Goal: Contribute content: Contribute content

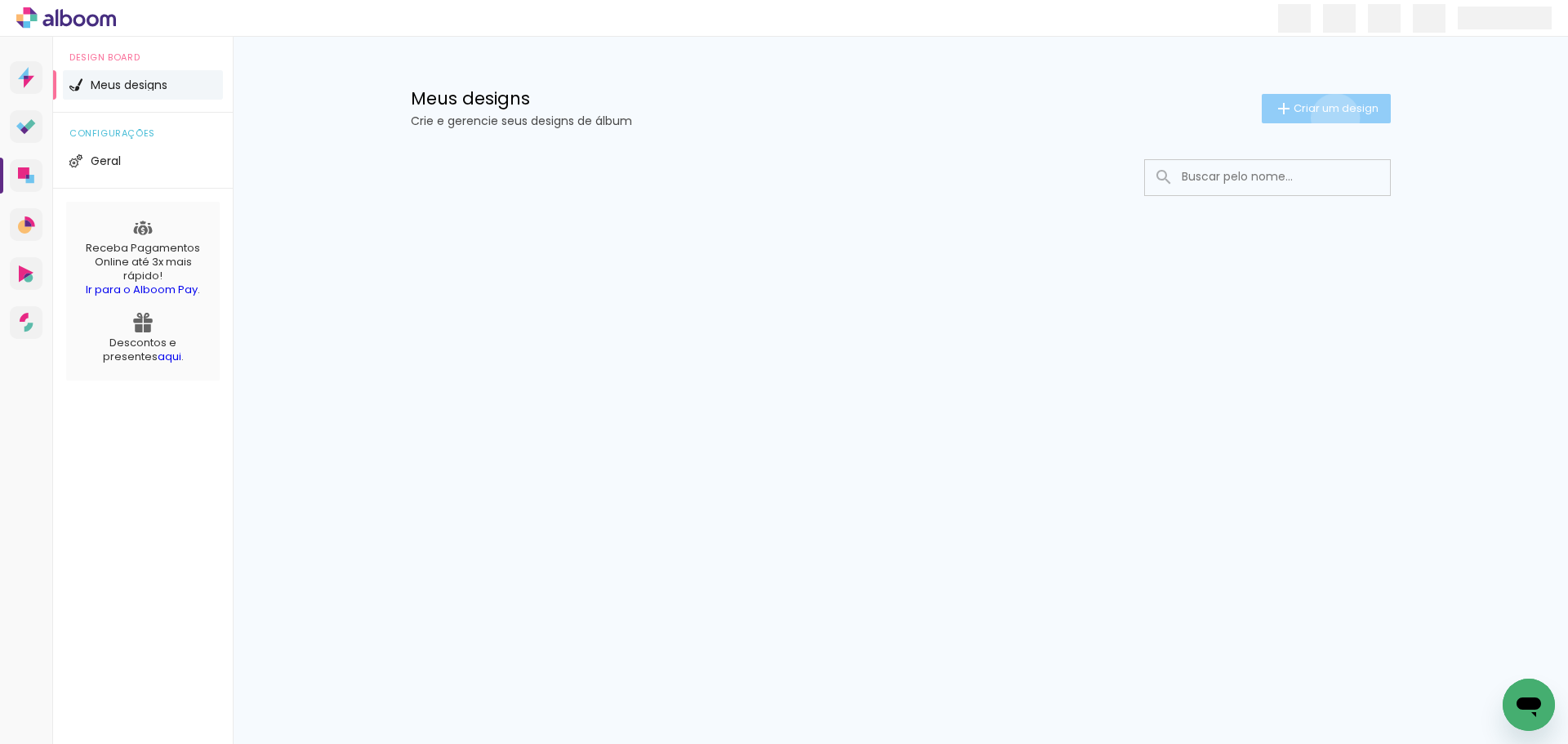
click at [1332, 117] on paper-button "Criar um design" at bounding box center [1325, 109] width 129 height 29
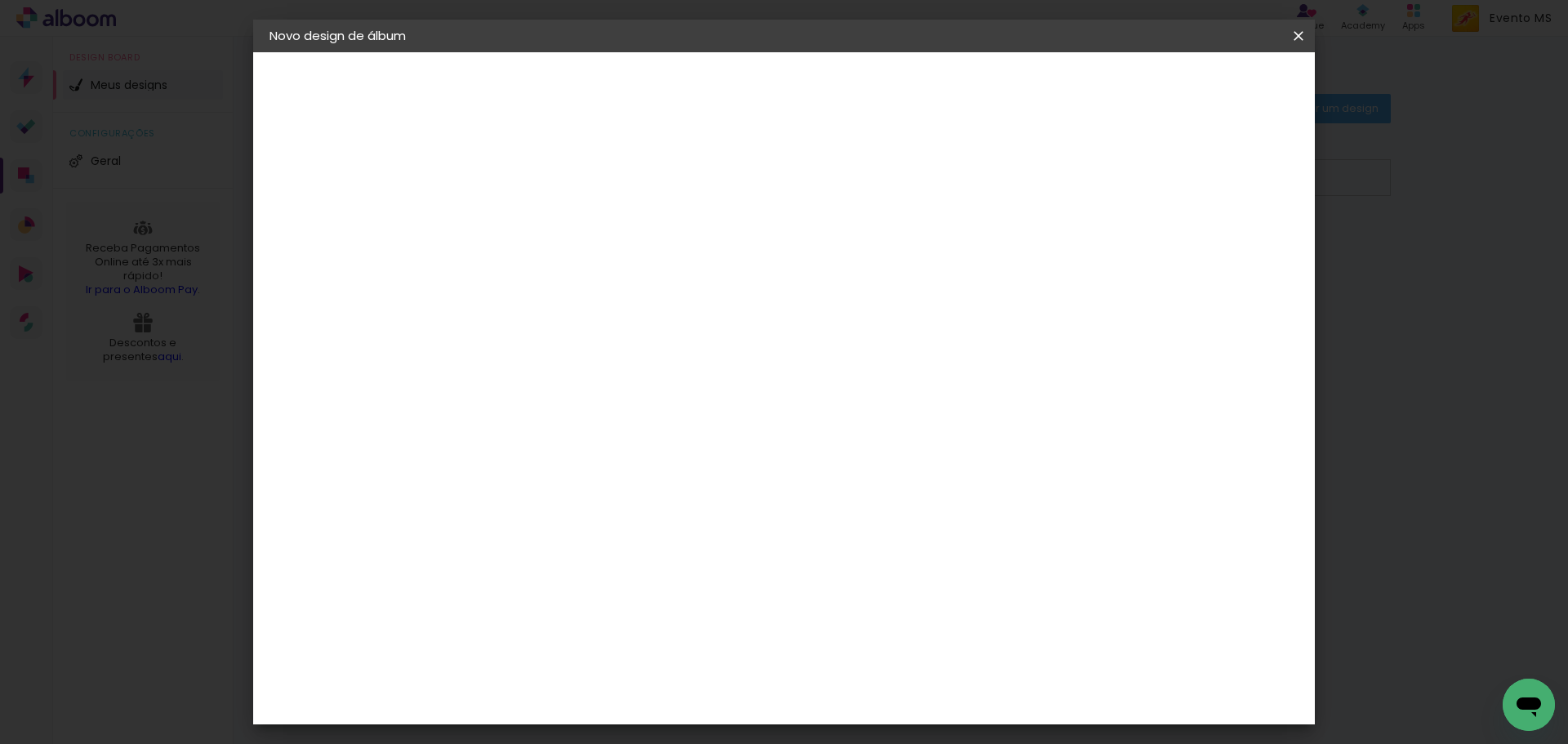
click at [536, 225] on input at bounding box center [536, 220] width 0 height 26
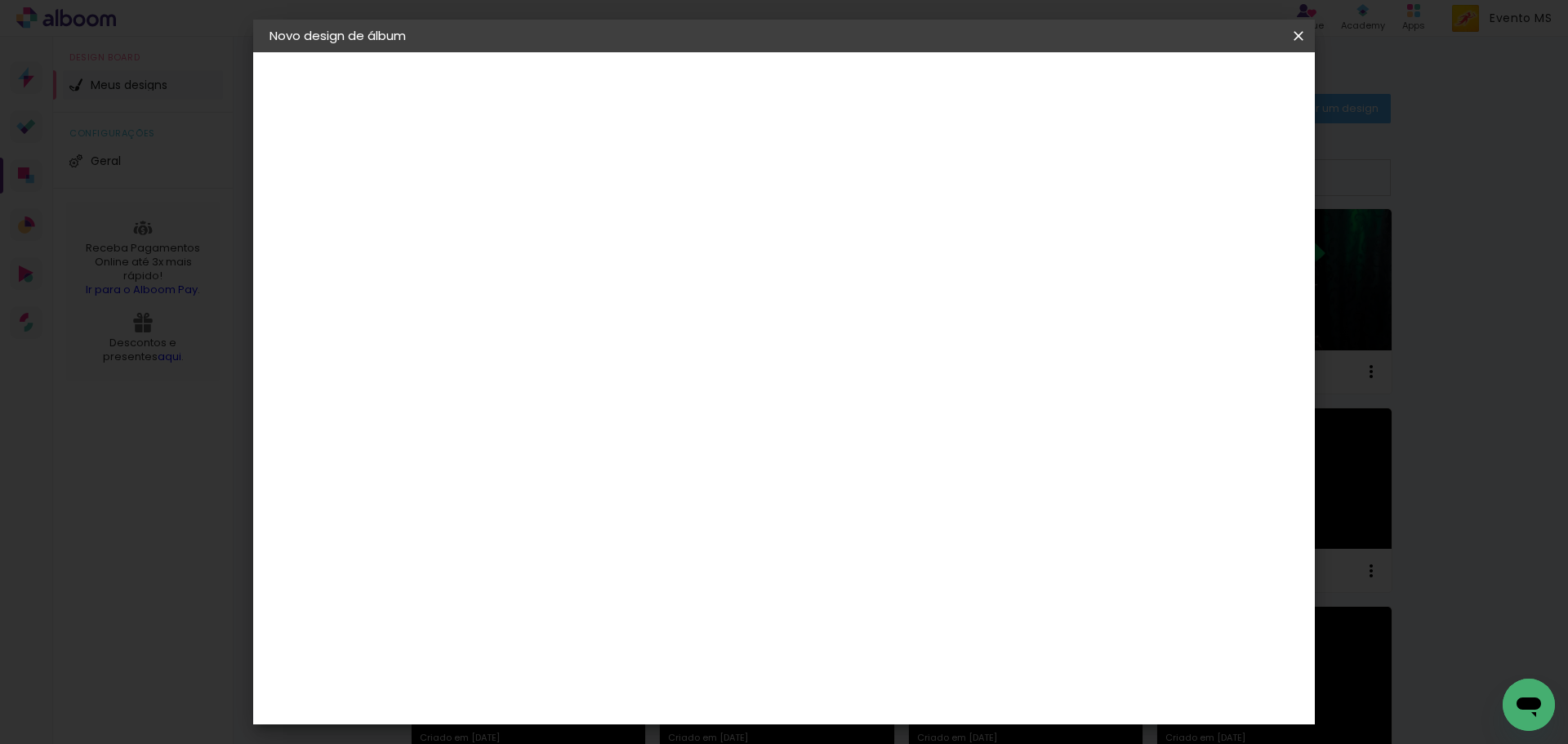
type input "[PERSON_NAME]"
type paper-input "[PERSON_NAME]"
click at [704, 96] on paper-button "Avançar" at bounding box center [663, 86] width 80 height 27
click at [0, 0] on slot "Tamanho Livre" at bounding box center [0, 0] width 0 height 0
drag, startPoint x: 1260, startPoint y: 69, endPoint x: 1266, endPoint y: 81, distance: 13.4
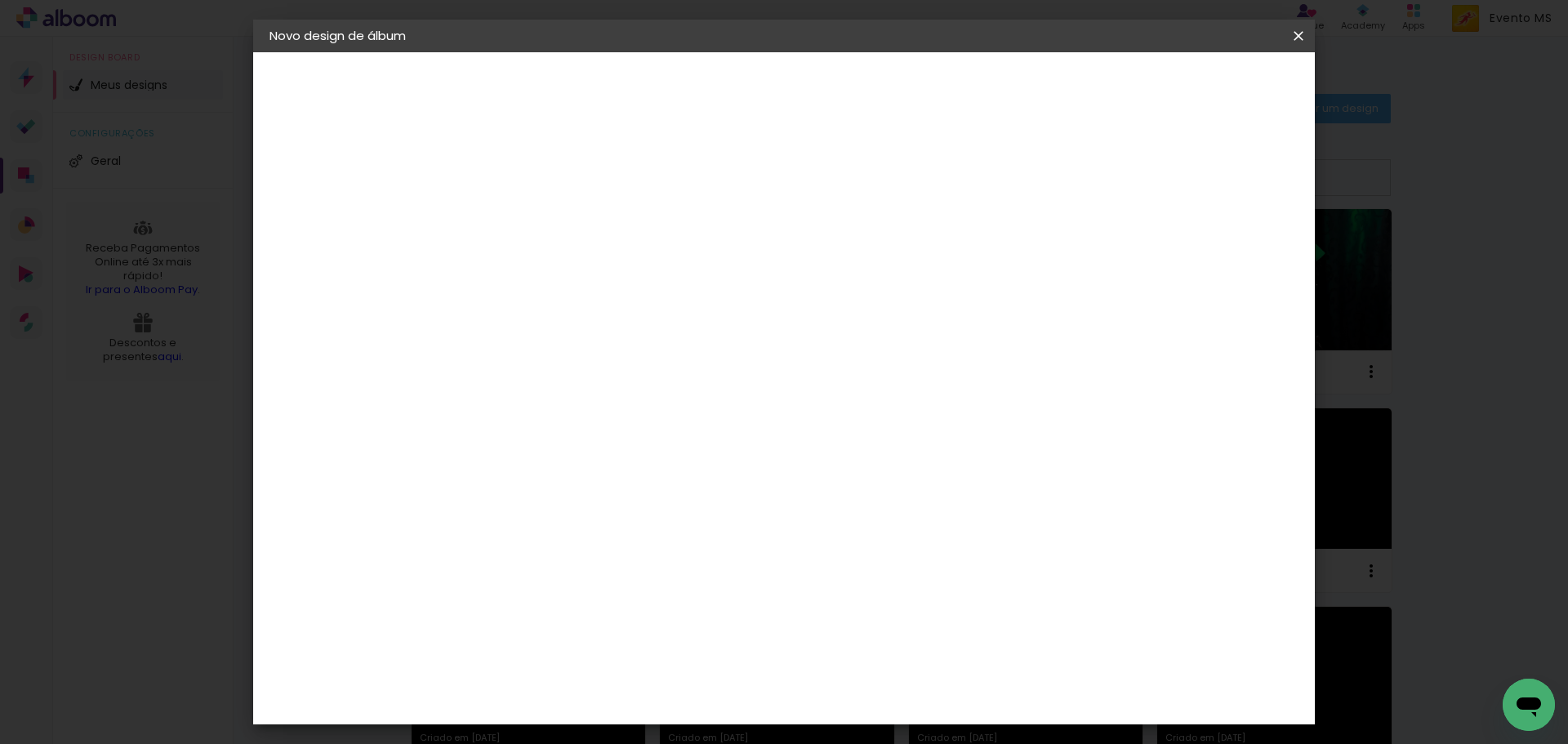
click at [866, 76] on header "Fornecedor Escolha um fornecedor ou avance com o tamanho livre. Voltar Avançar" at bounding box center [665, 101] width 401 height 97
click at [0, 0] on slot "Avançar" at bounding box center [0, 0] width 0 height 0
drag, startPoint x: 506, startPoint y: 466, endPoint x: 472, endPoint y: 461, distance: 34.4
click at [472, 461] on div "30" at bounding box center [495, 463] width 62 height 25
drag, startPoint x: 892, startPoint y: 679, endPoint x: 858, endPoint y: 676, distance: 34.1
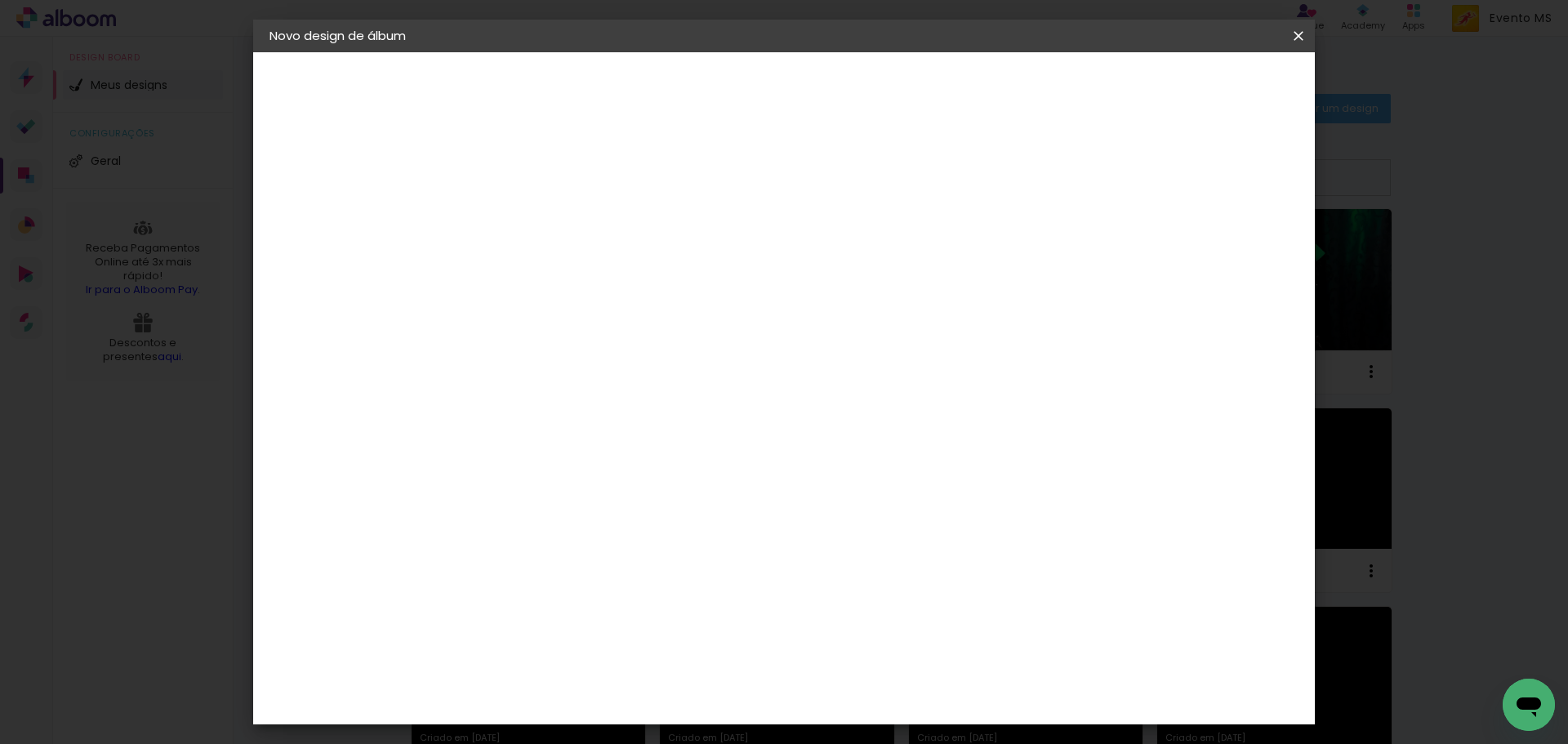
click at [858, 676] on input "60" at bounding box center [874, 681] width 42 height 25
type input "42"
type paper-input "42"
click at [1213, 75] on paper-button "Iniciar design" at bounding box center [1159, 86] width 107 height 27
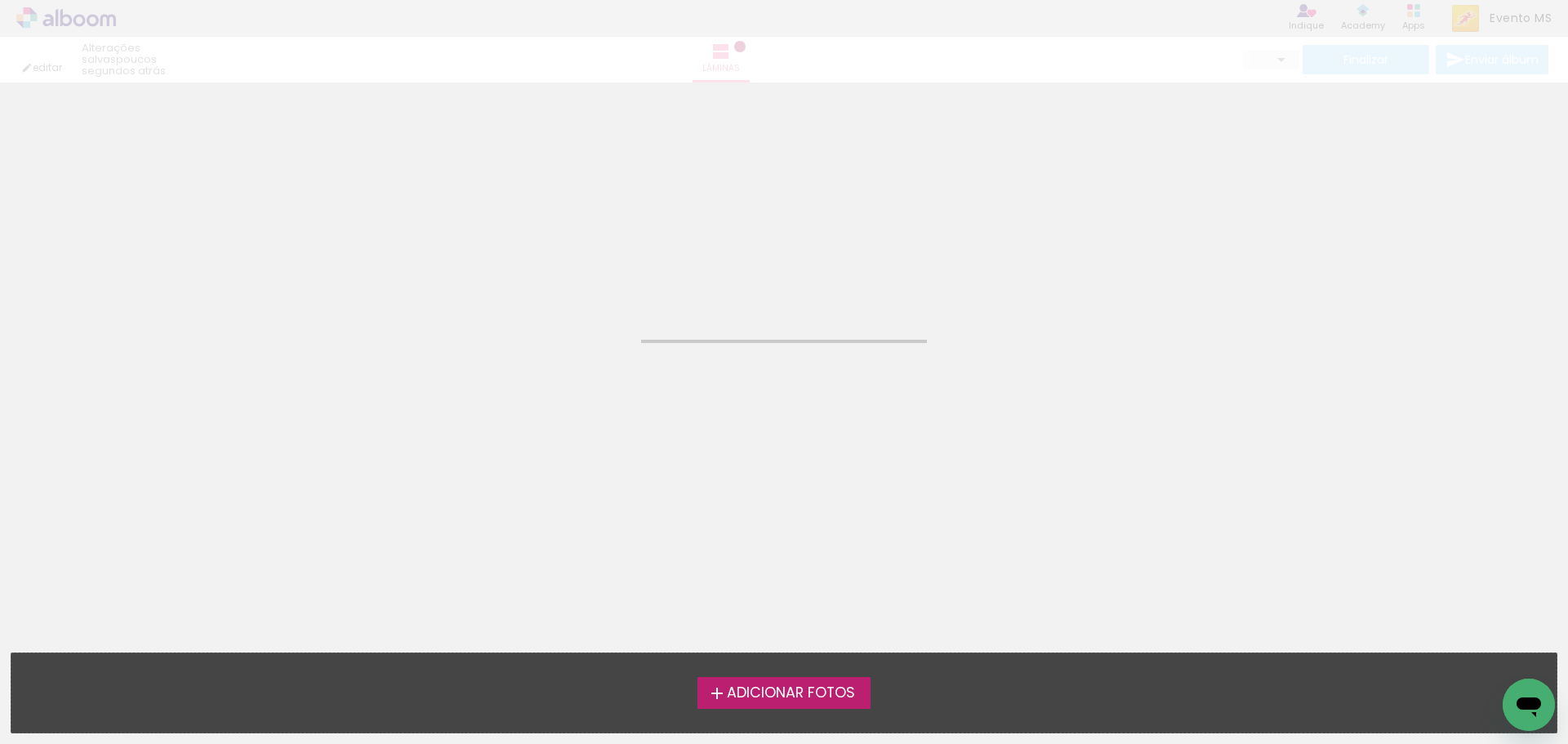
click at [800, 688] on span "Adicionar Fotos" at bounding box center [791, 693] width 128 height 15
click at [0, 0] on input "file" at bounding box center [0, 0] width 0 height 0
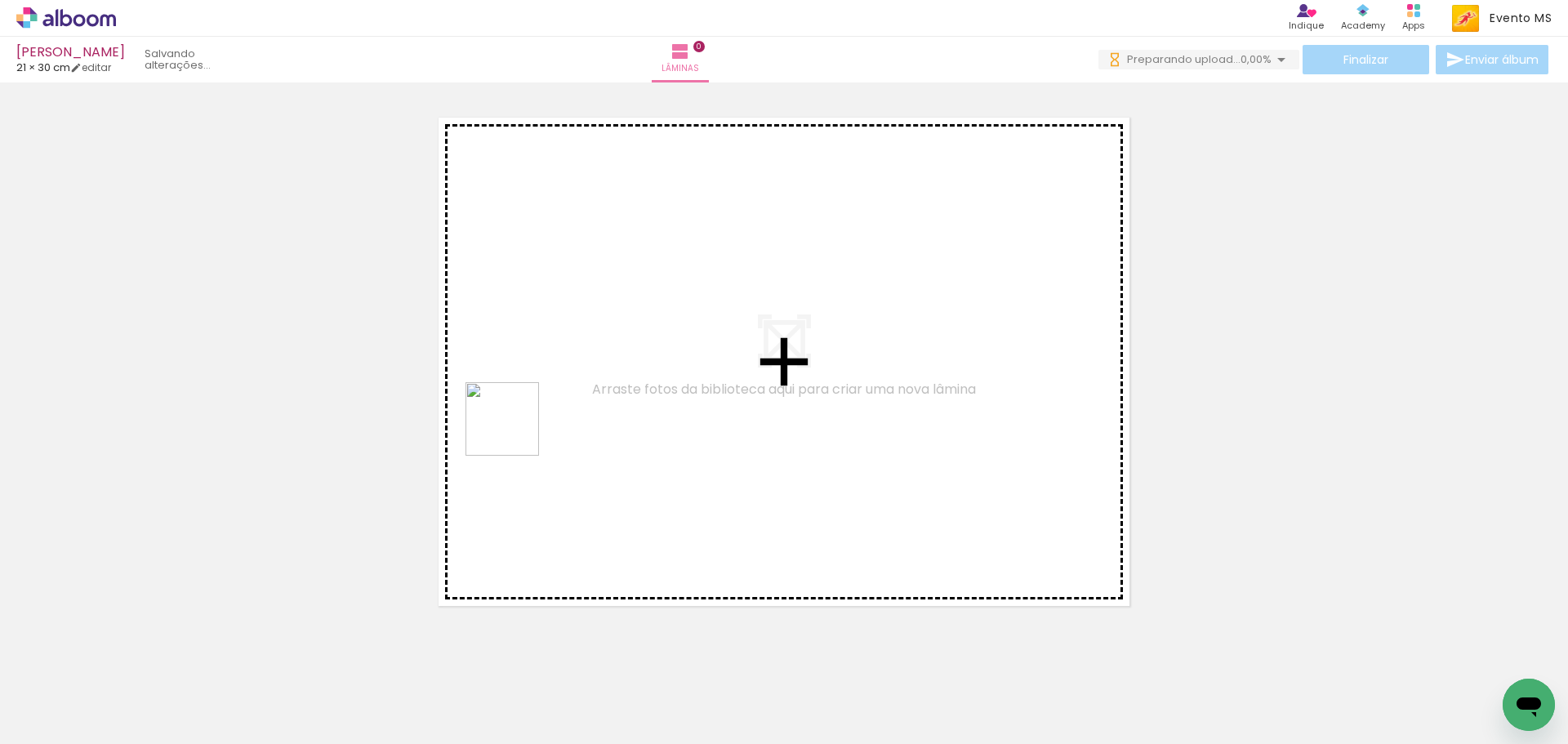
drag, startPoint x: 184, startPoint y: 706, endPoint x: 477, endPoint y: 483, distance: 368.2
click at [519, 427] on quentale-workspace at bounding box center [784, 372] width 1568 height 744
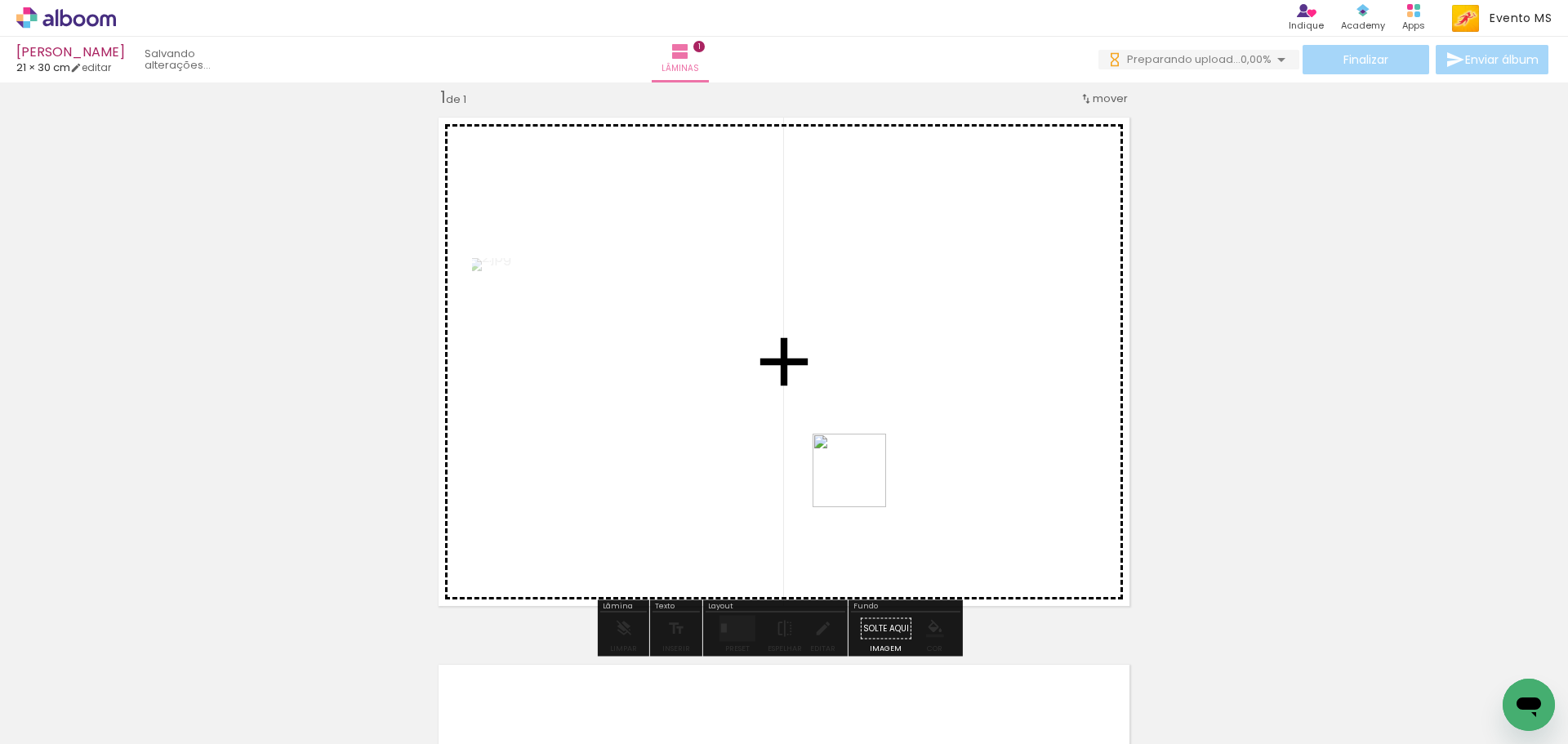
drag, startPoint x: 276, startPoint y: 692, endPoint x: 891, endPoint y: 461, distance: 657.0
click at [889, 464] on quentale-workspace at bounding box center [784, 372] width 1568 height 744
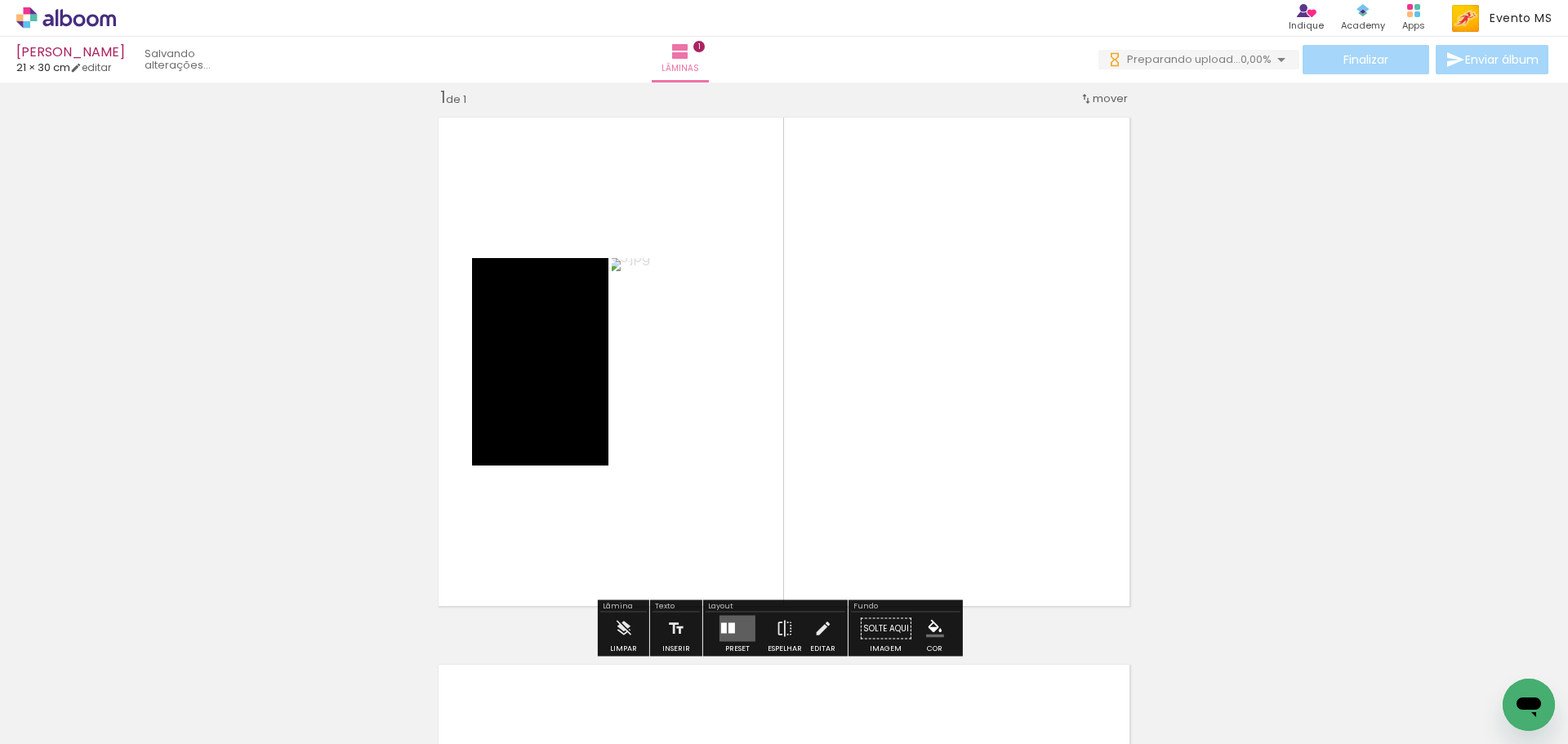
drag, startPoint x: 725, startPoint y: 629, endPoint x: 1268, endPoint y: 456, distance: 569.9
click at [740, 623] on quentale-layouter at bounding box center [737, 629] width 36 height 27
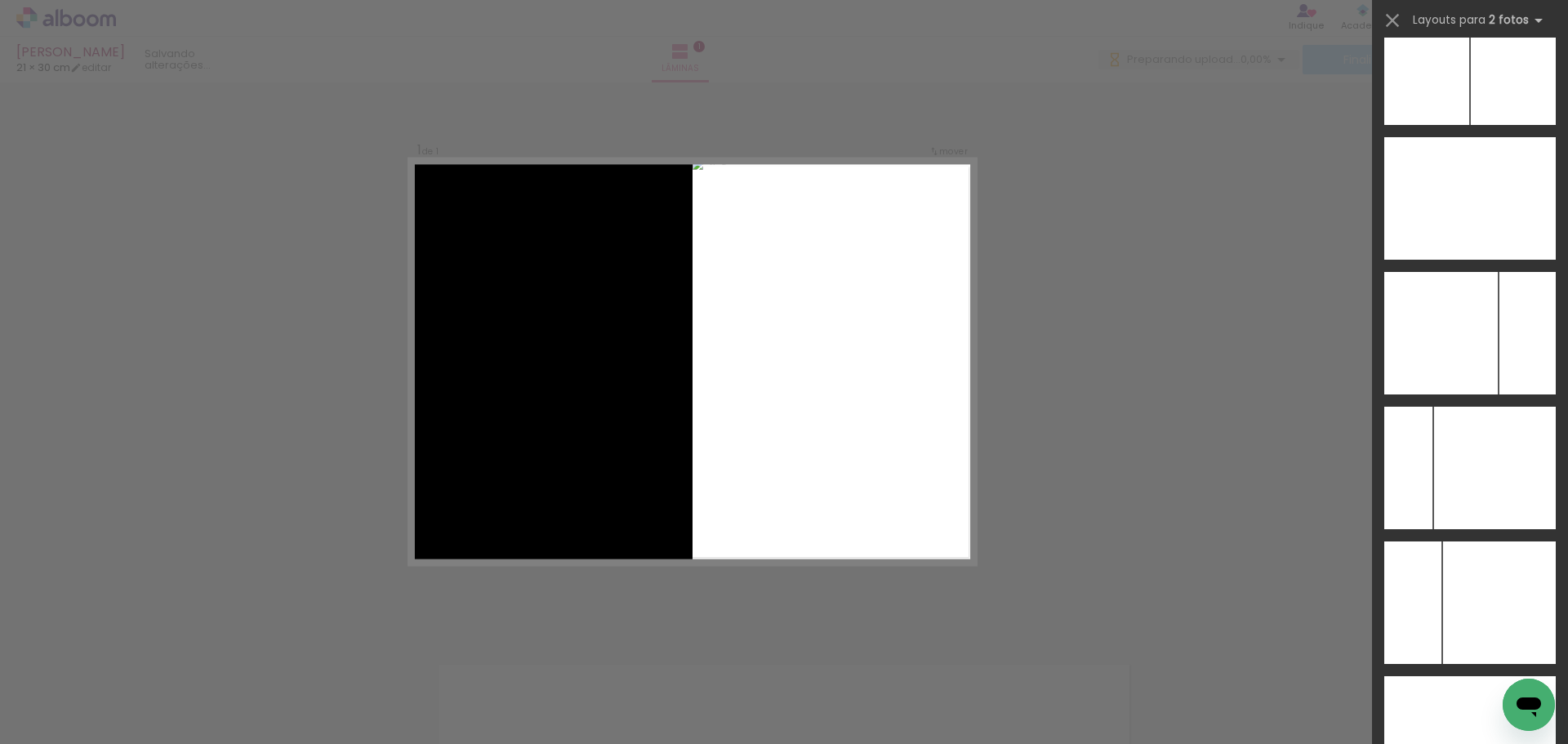
scroll to position [6452, 0]
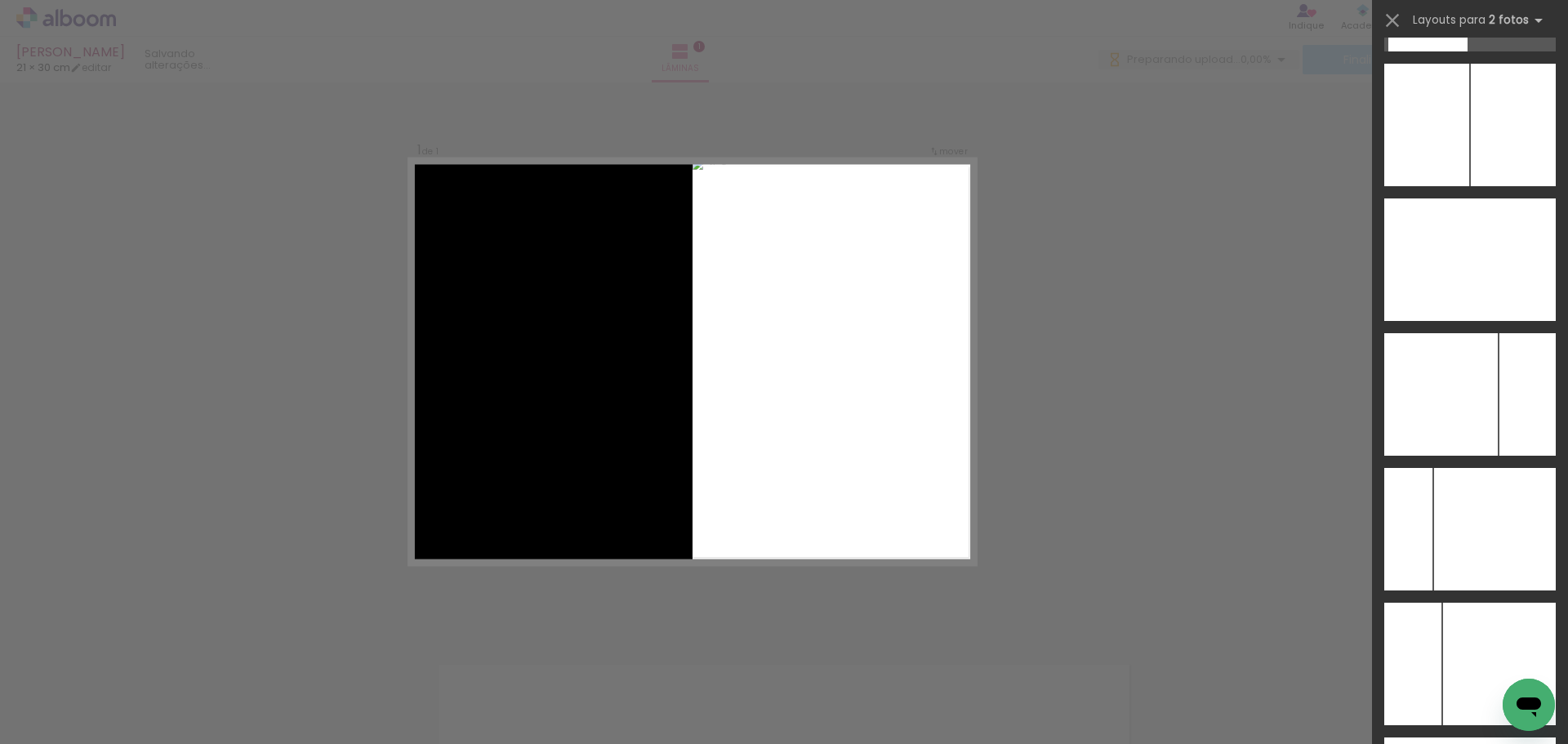
click at [1498, 274] on div at bounding box center [1513, 260] width 86 height 123
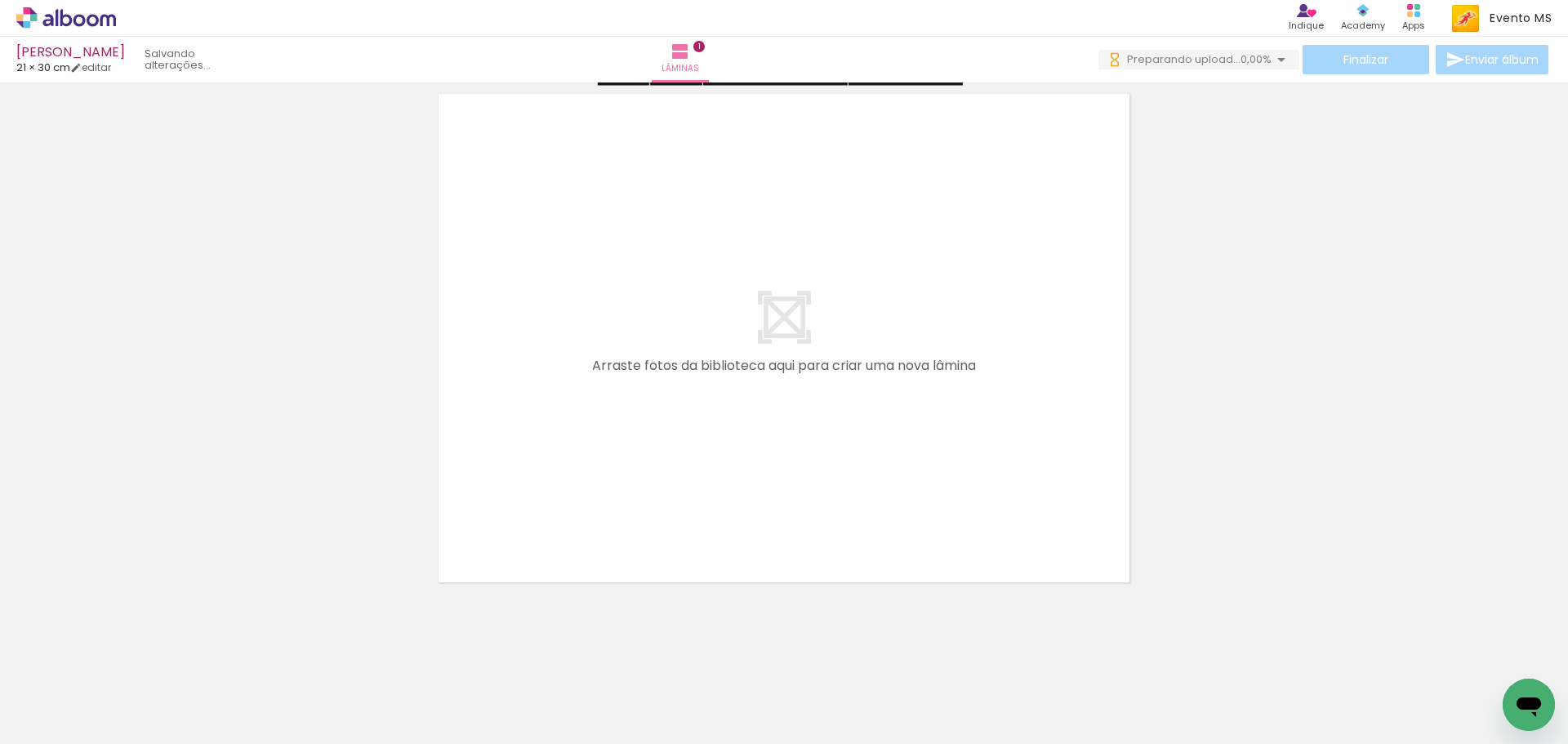
scroll to position [598, 0]
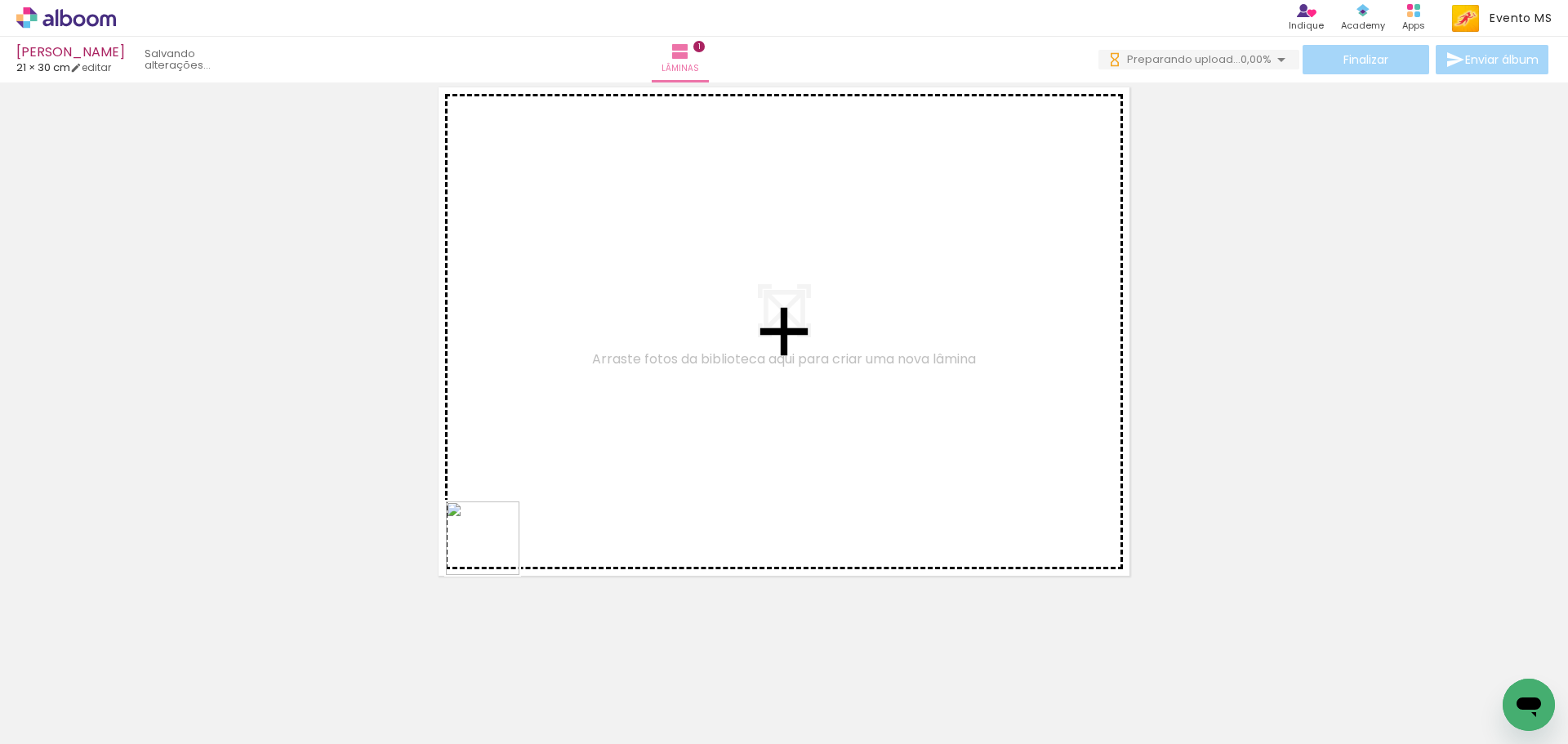
drag, startPoint x: 385, startPoint y: 681, endPoint x: 506, endPoint y: 447, distance: 263.4
click at [511, 426] on quentale-workspace at bounding box center [784, 372] width 1568 height 744
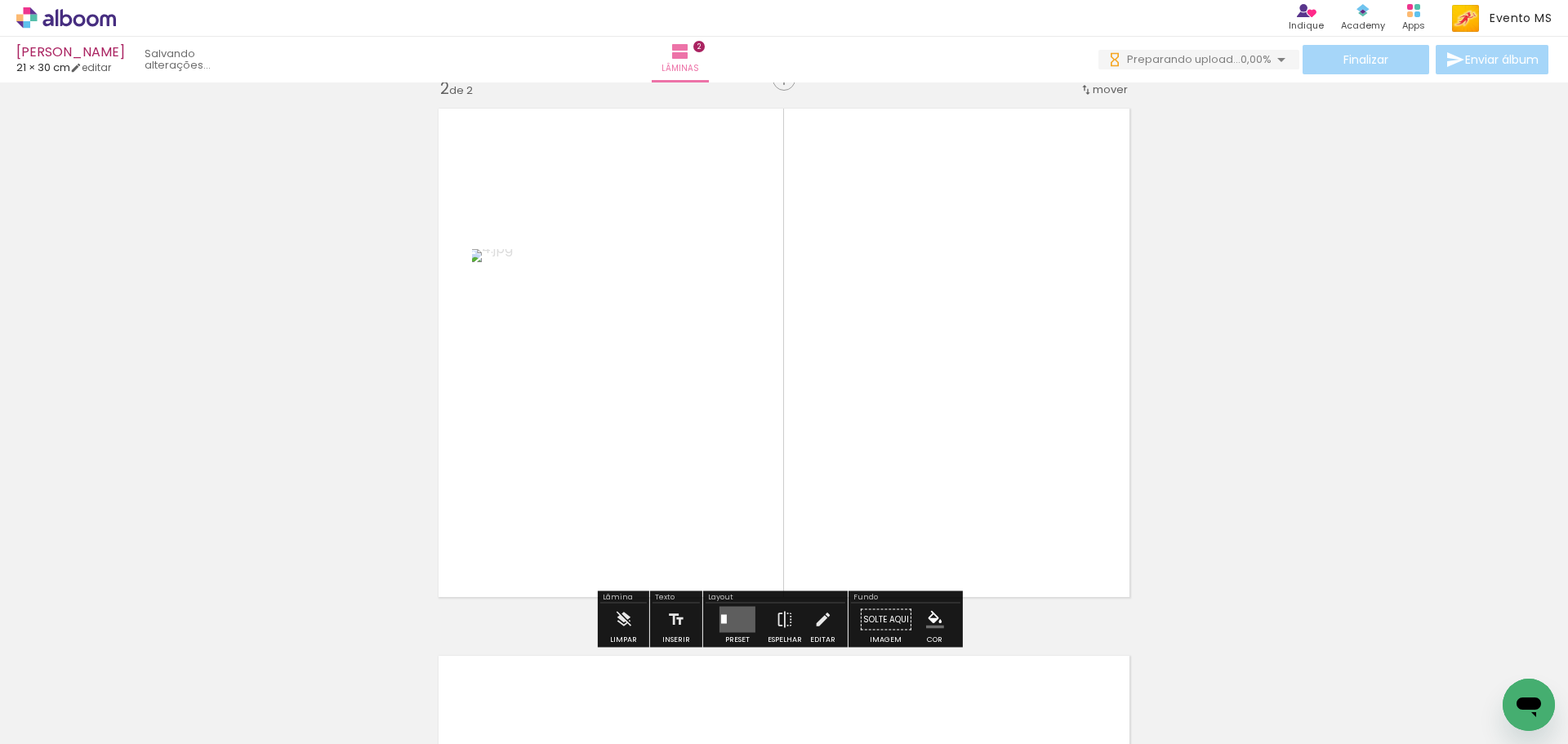
scroll to position [568, 0]
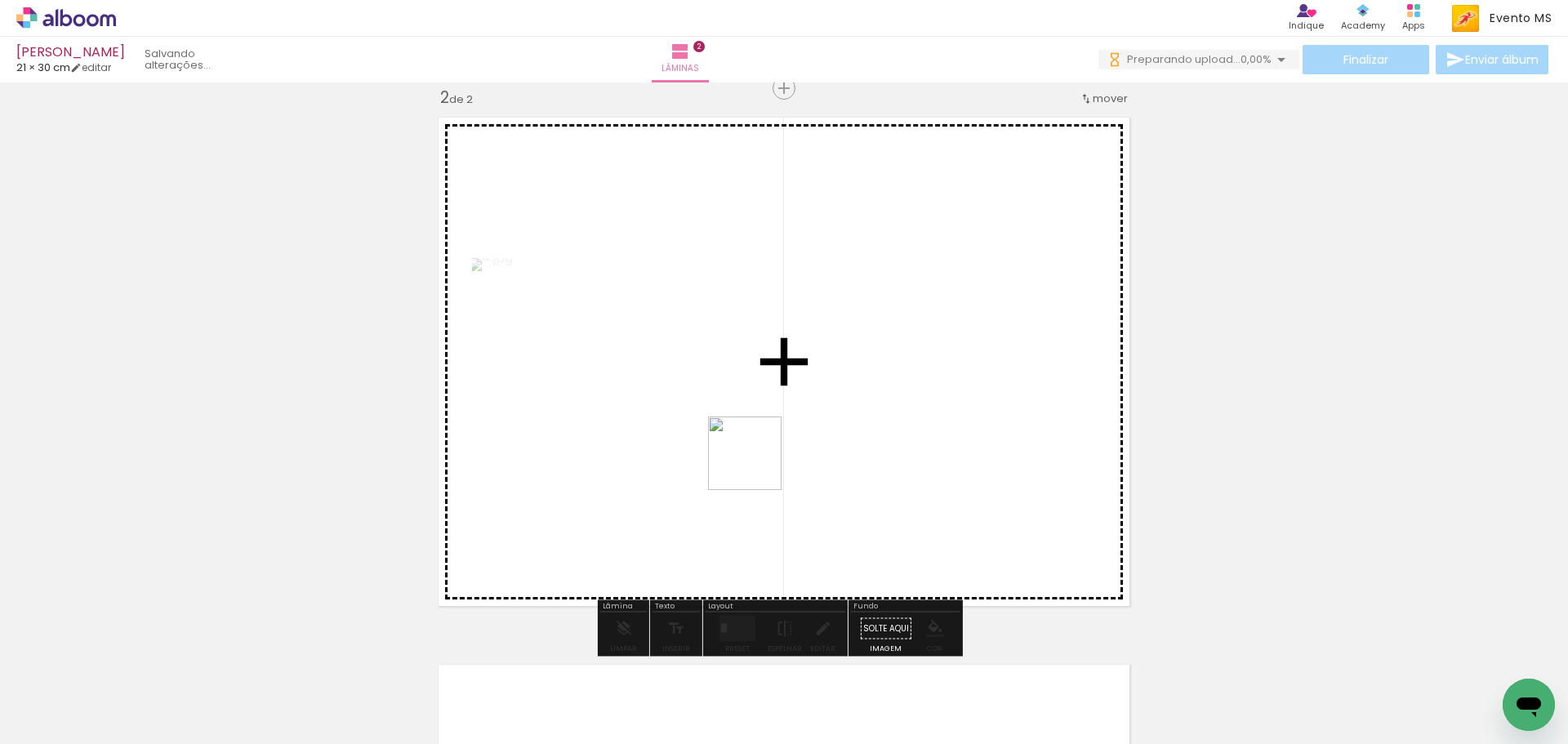
drag, startPoint x: 460, startPoint y: 686, endPoint x: 830, endPoint y: 414, distance: 459.2
click at [816, 419] on quentale-workspace at bounding box center [784, 372] width 1568 height 744
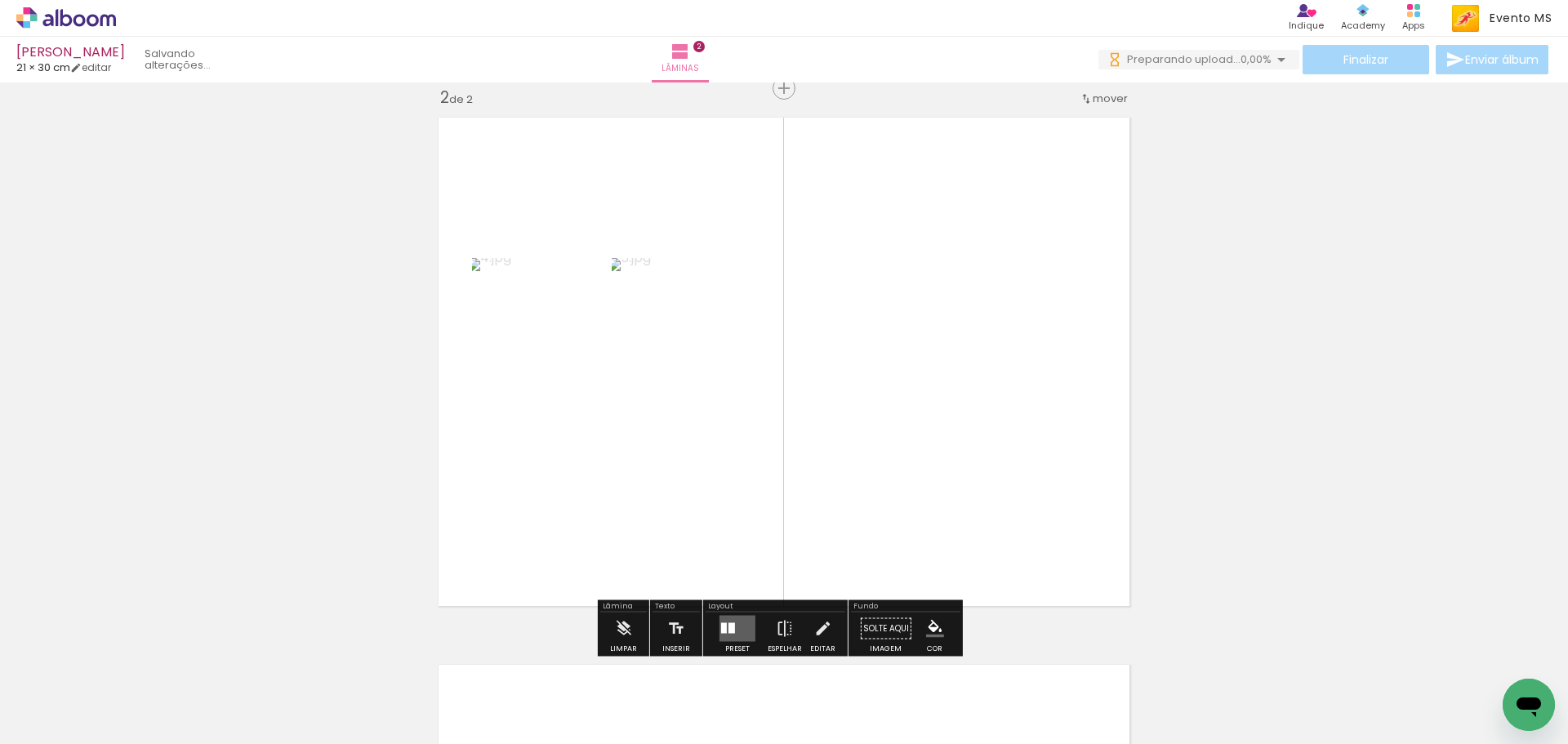
drag, startPoint x: 730, startPoint y: 617, endPoint x: 809, endPoint y: 575, distance: 89.5
click at [732, 618] on quentale-layouter at bounding box center [737, 629] width 36 height 27
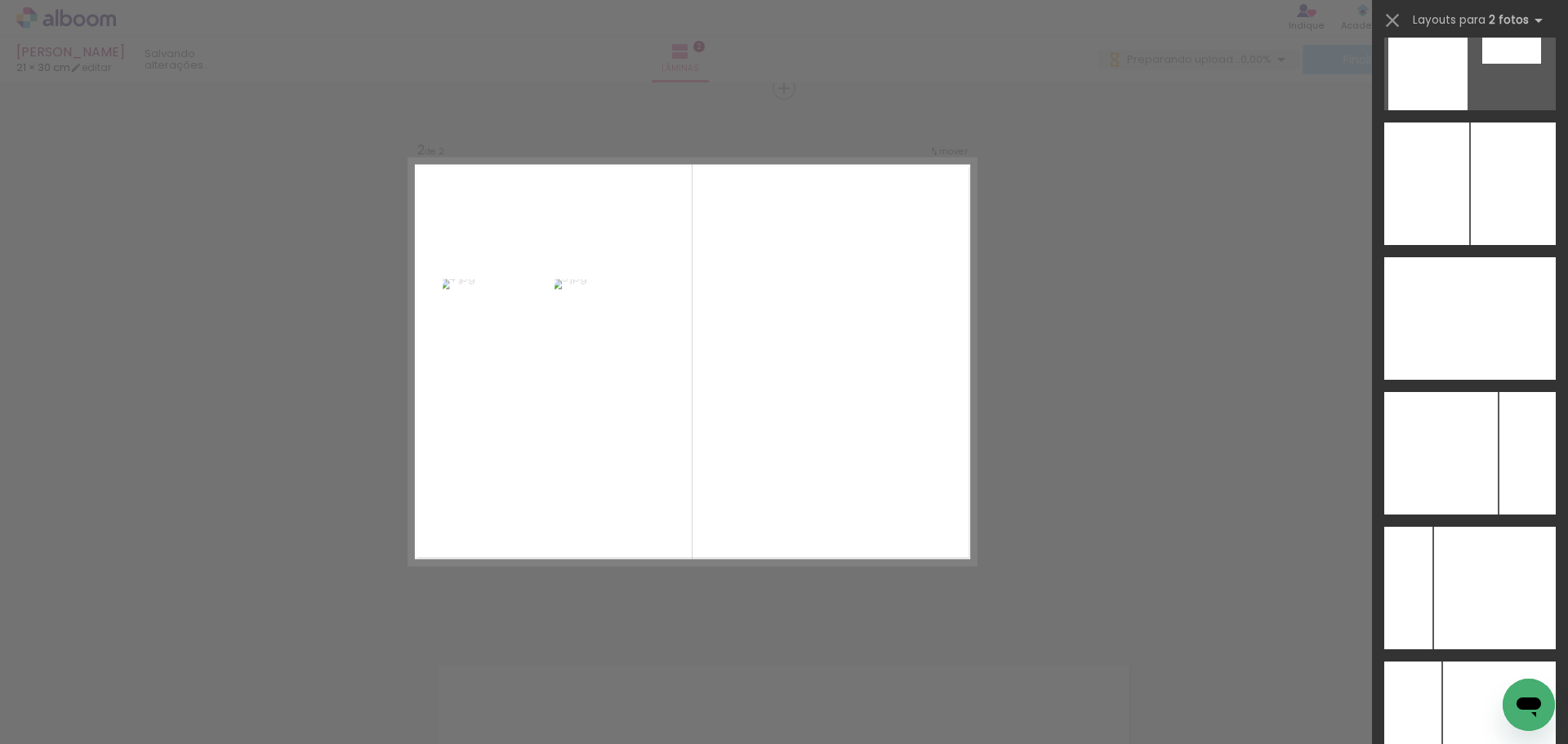
scroll to position [6609, 0]
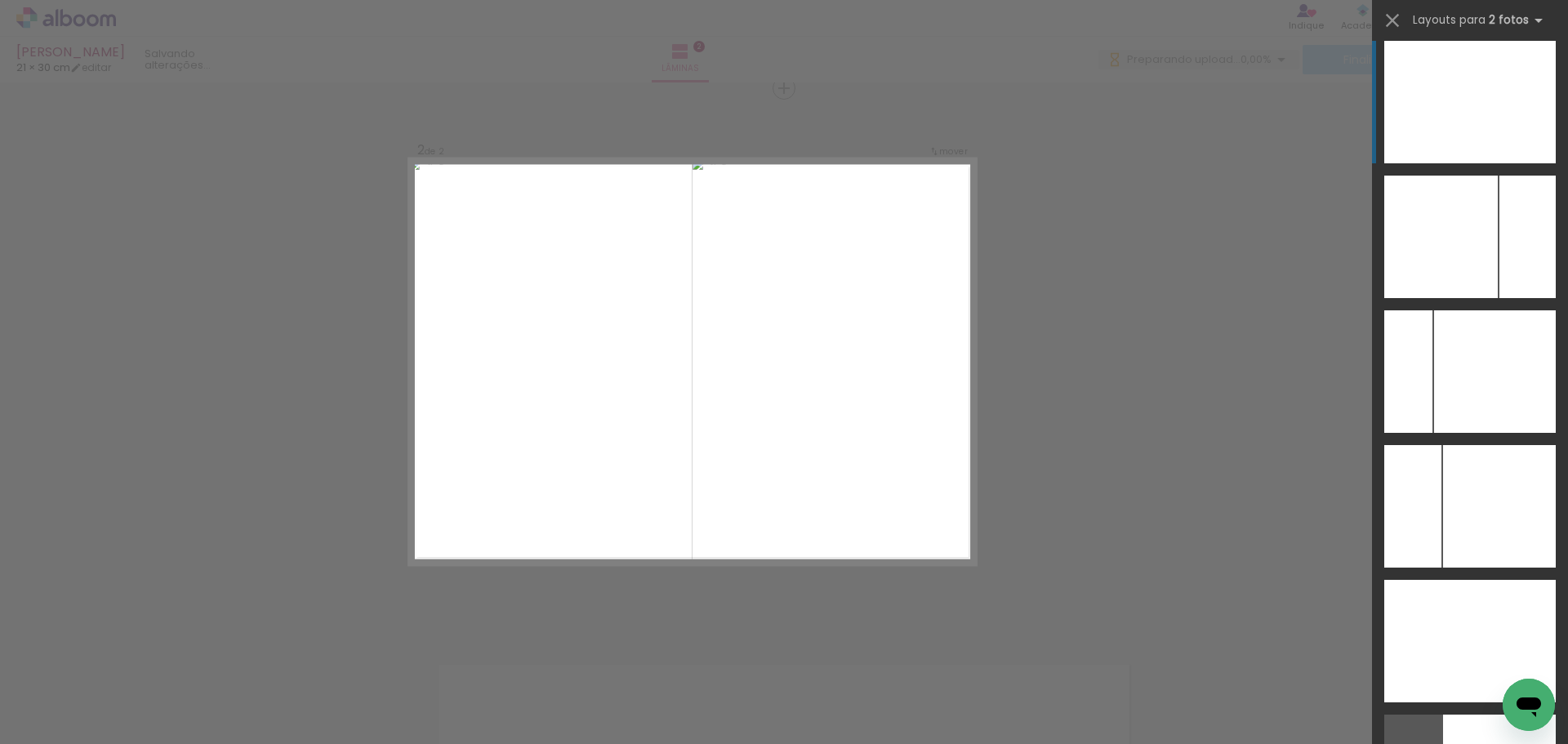
click at [1468, 579] on div at bounding box center [1498, 641] width 114 height 123
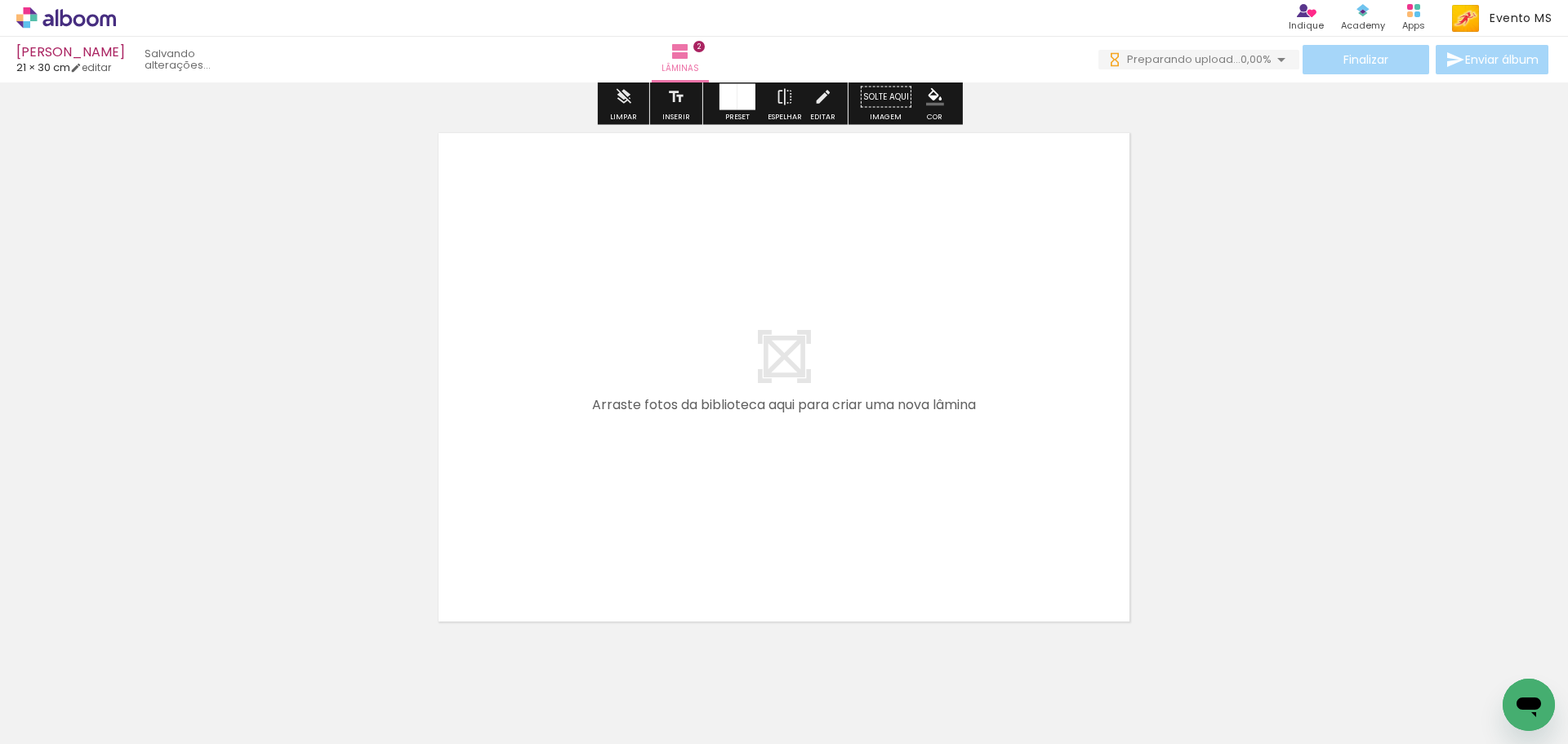
scroll to position [1139, 0]
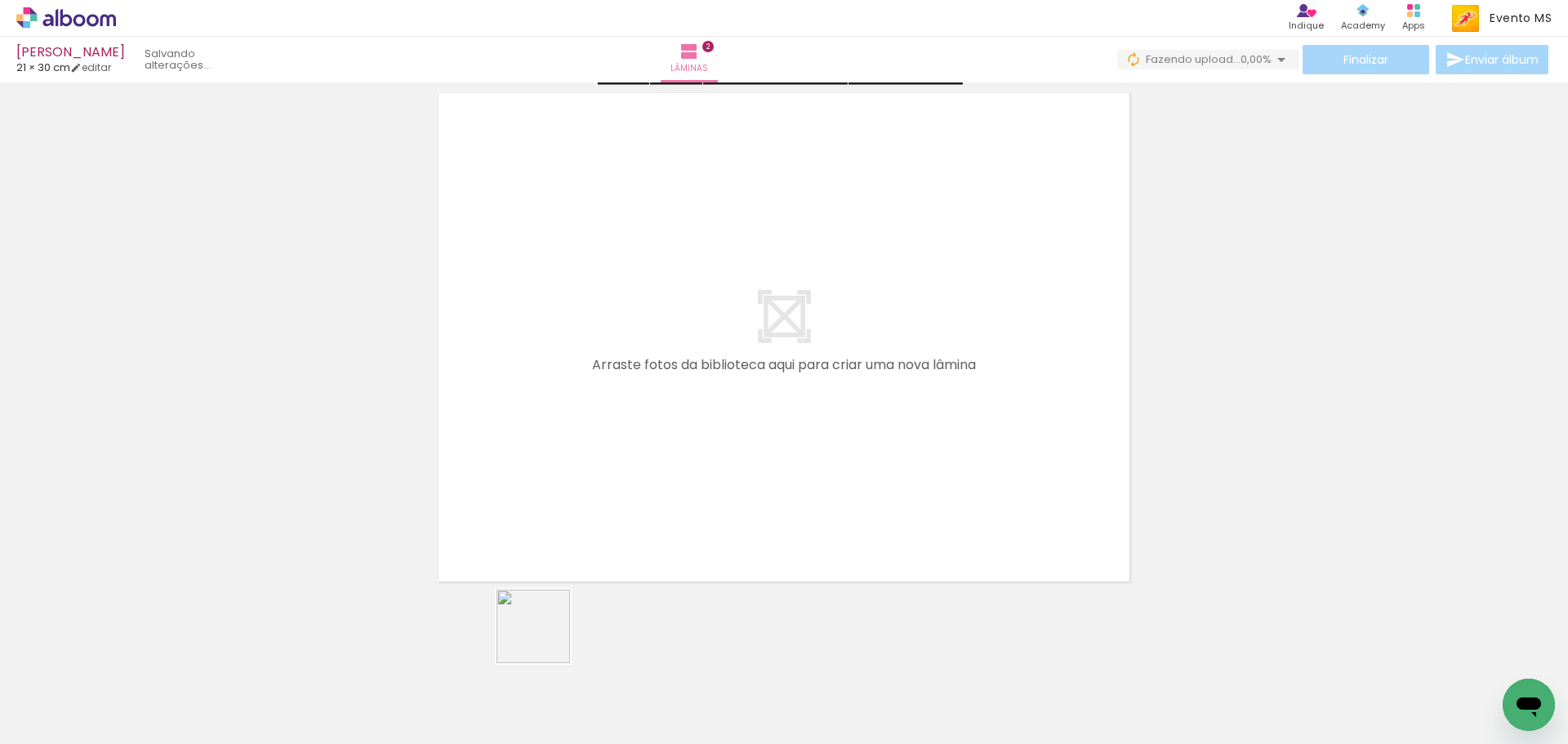
drag, startPoint x: 504, startPoint y: 704, endPoint x: 515, endPoint y: 461, distance: 243.2
click at [515, 461] on quentale-workspace at bounding box center [784, 372] width 1568 height 744
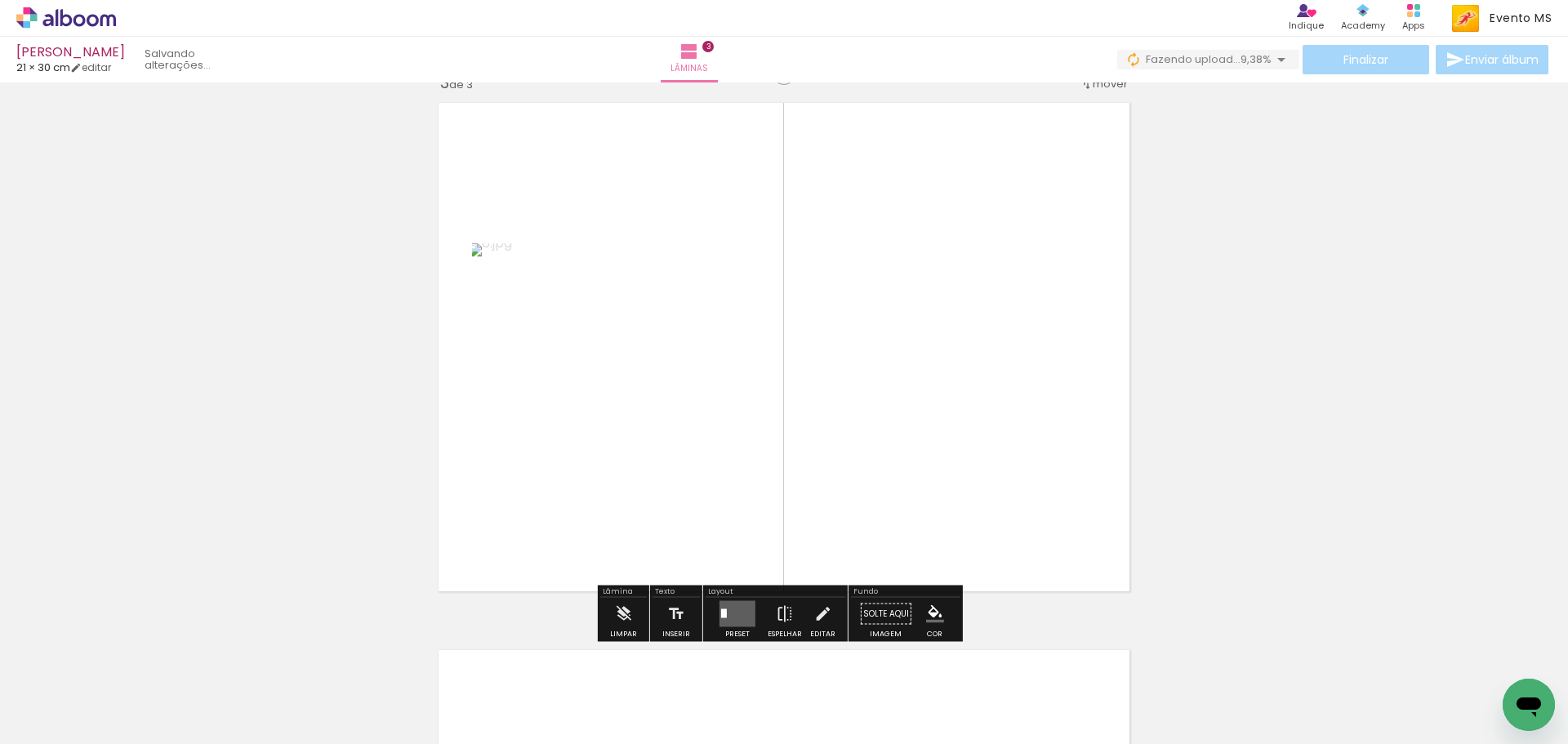
scroll to position [1115, 0]
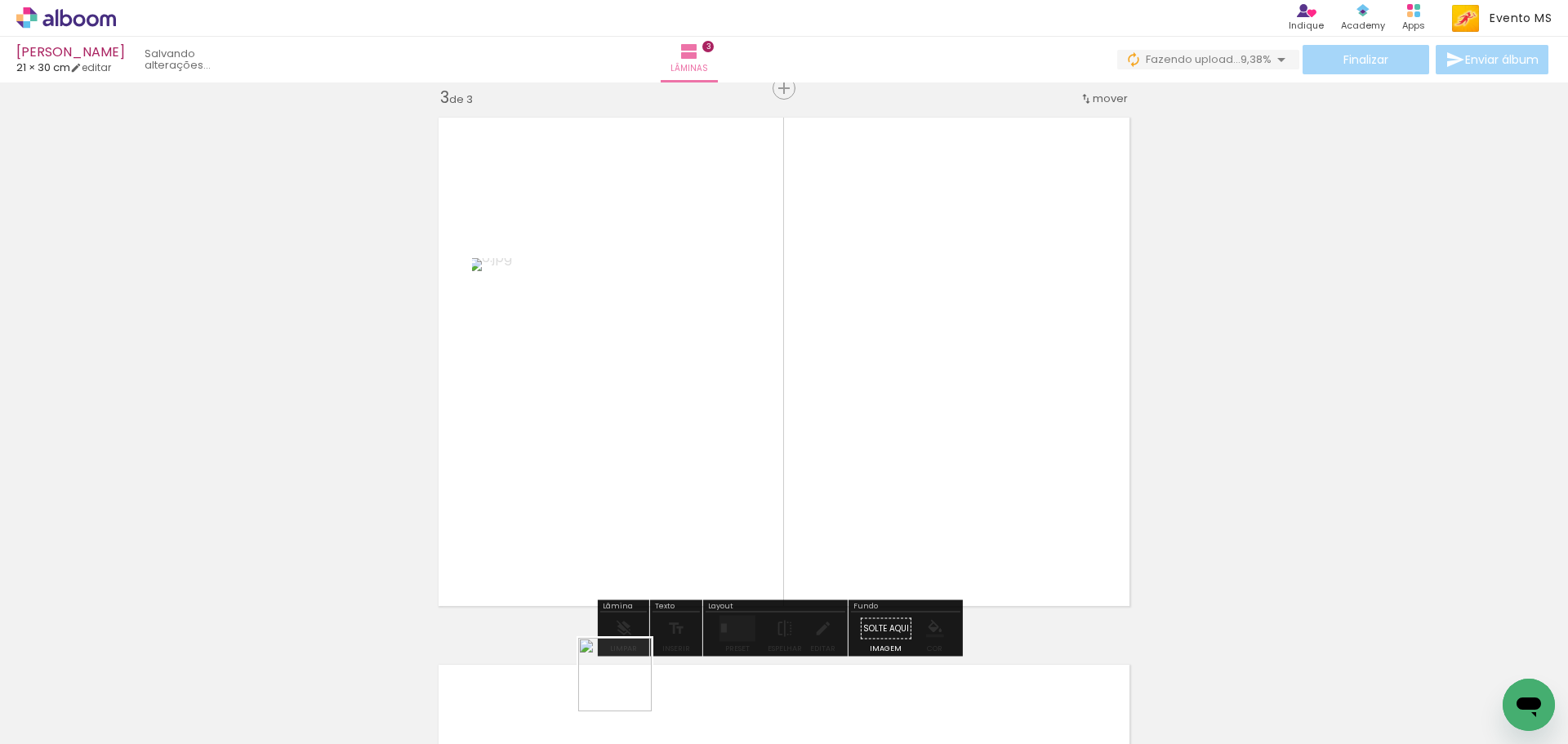
drag, startPoint x: 627, startPoint y: 686, endPoint x: 829, endPoint y: 392, distance: 356.7
click at [850, 355] on quentale-workspace at bounding box center [784, 372] width 1568 height 744
drag, startPoint x: 723, startPoint y: 639, endPoint x: 752, endPoint y: 611, distance: 40.3
click at [726, 639] on quentale-layouter at bounding box center [737, 629] width 36 height 27
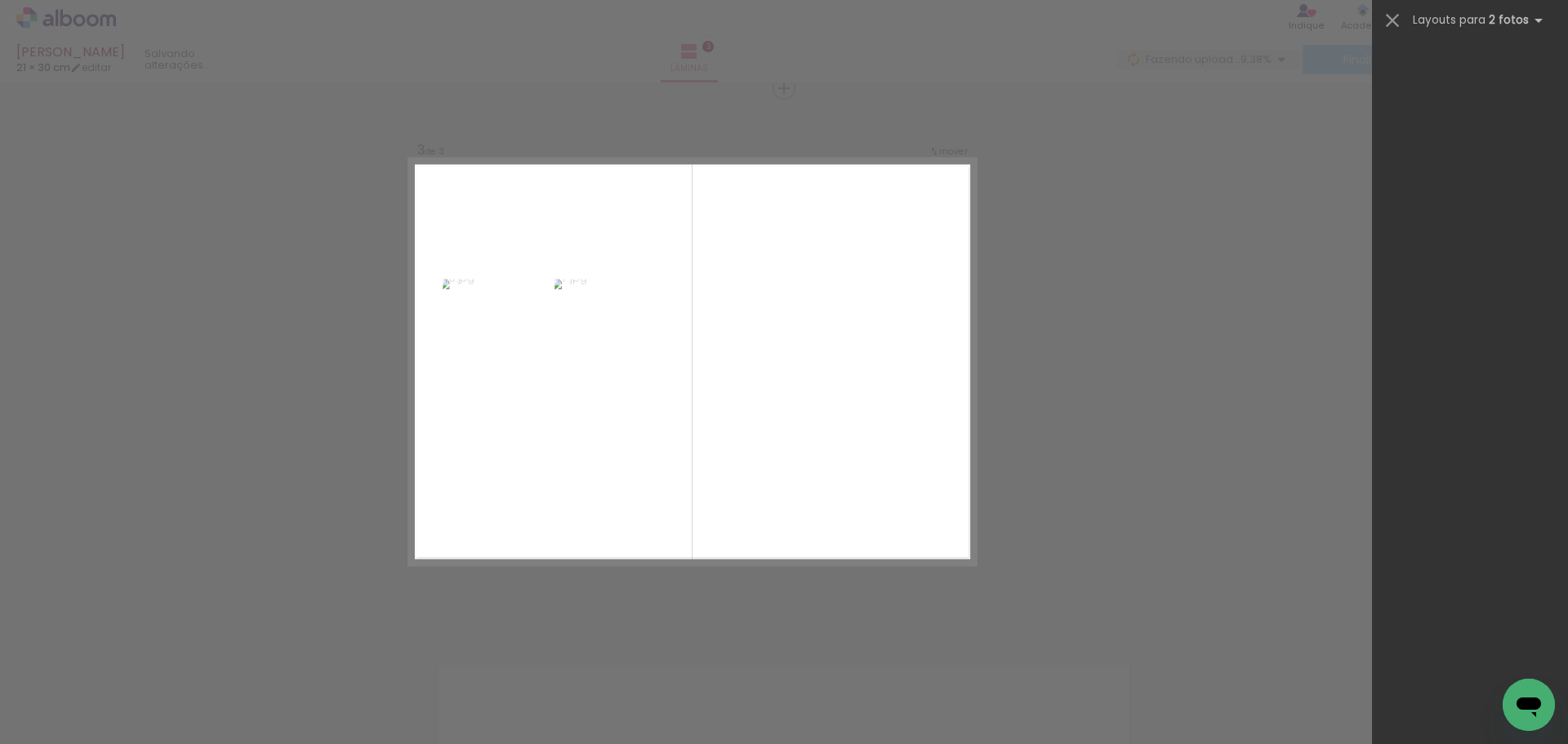
scroll to position [0, 0]
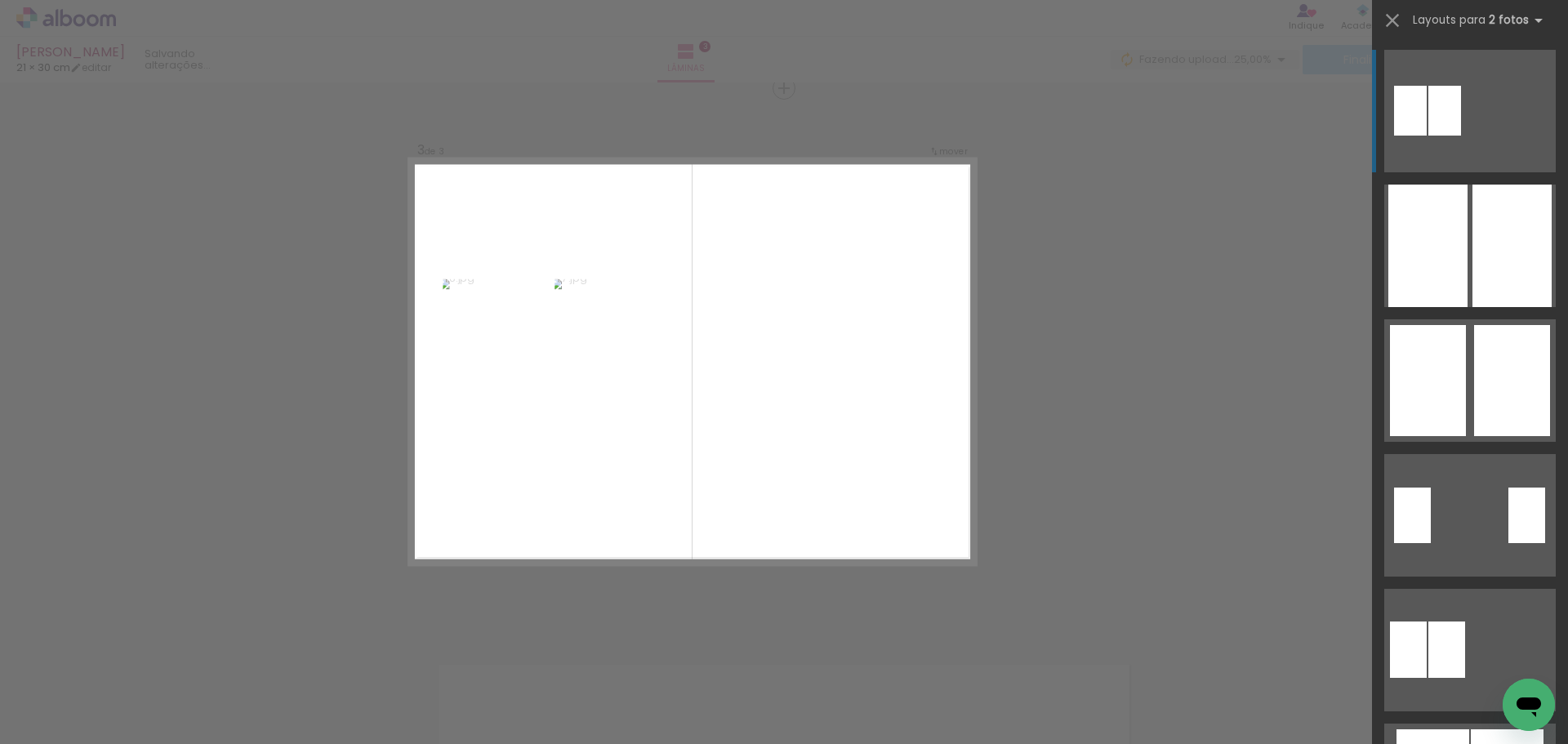
drag, startPoint x: 1554, startPoint y: 78, endPoint x: 1558, endPoint y: 183, distance: 105.1
click at [1559, 307] on div at bounding box center [1470, 391] width 196 height 706
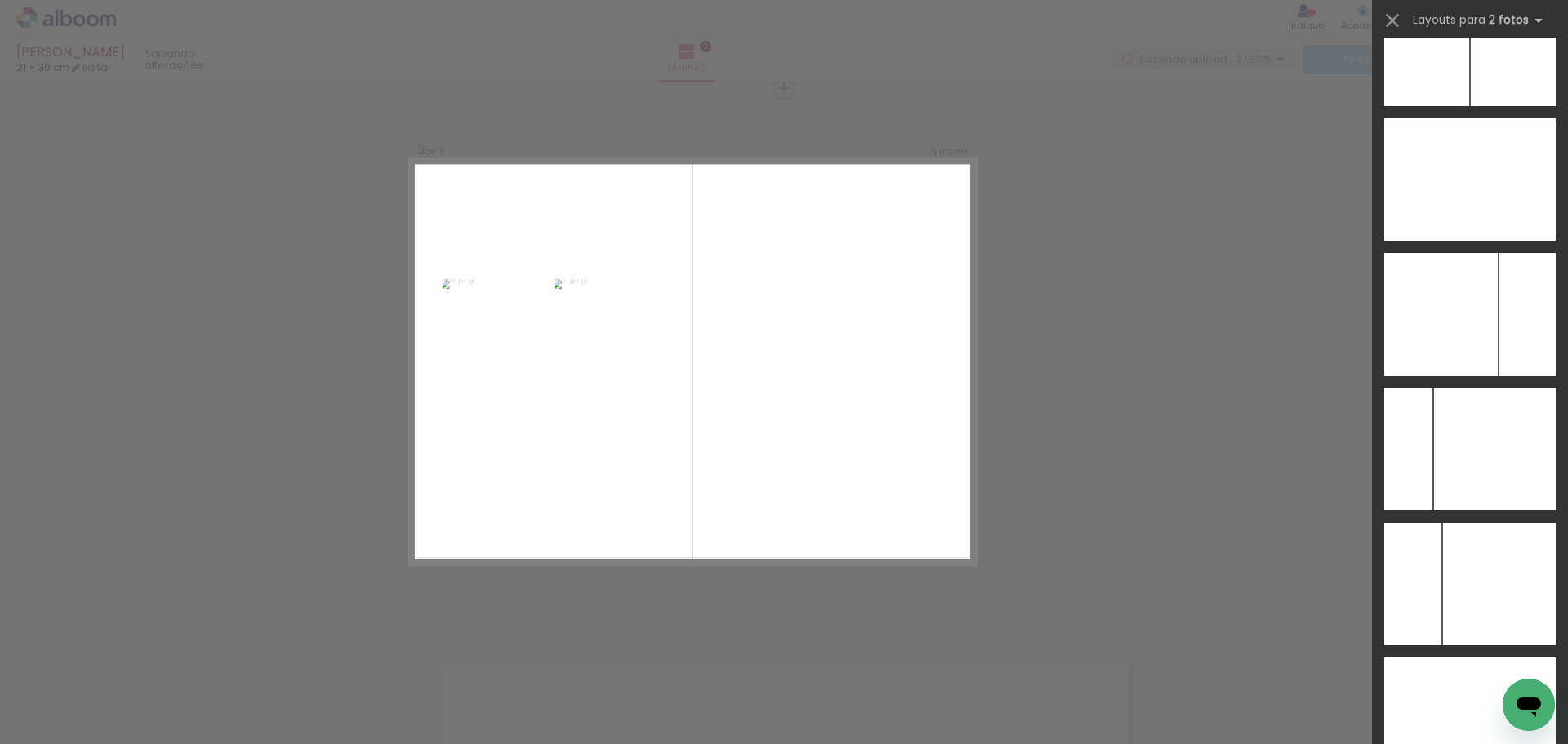
scroll to position [6130, 0]
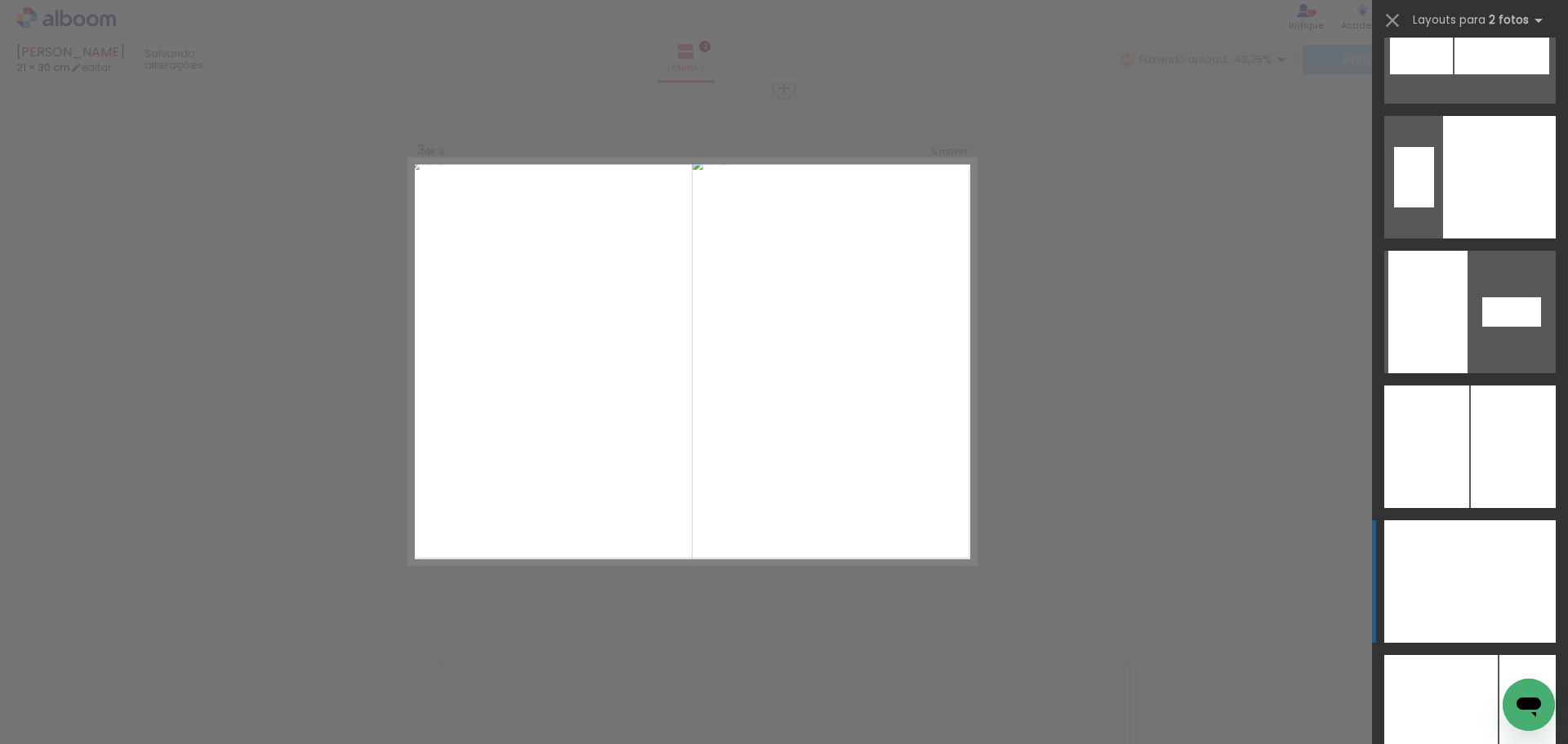
click at [1456, 373] on div at bounding box center [1427, 312] width 80 height 123
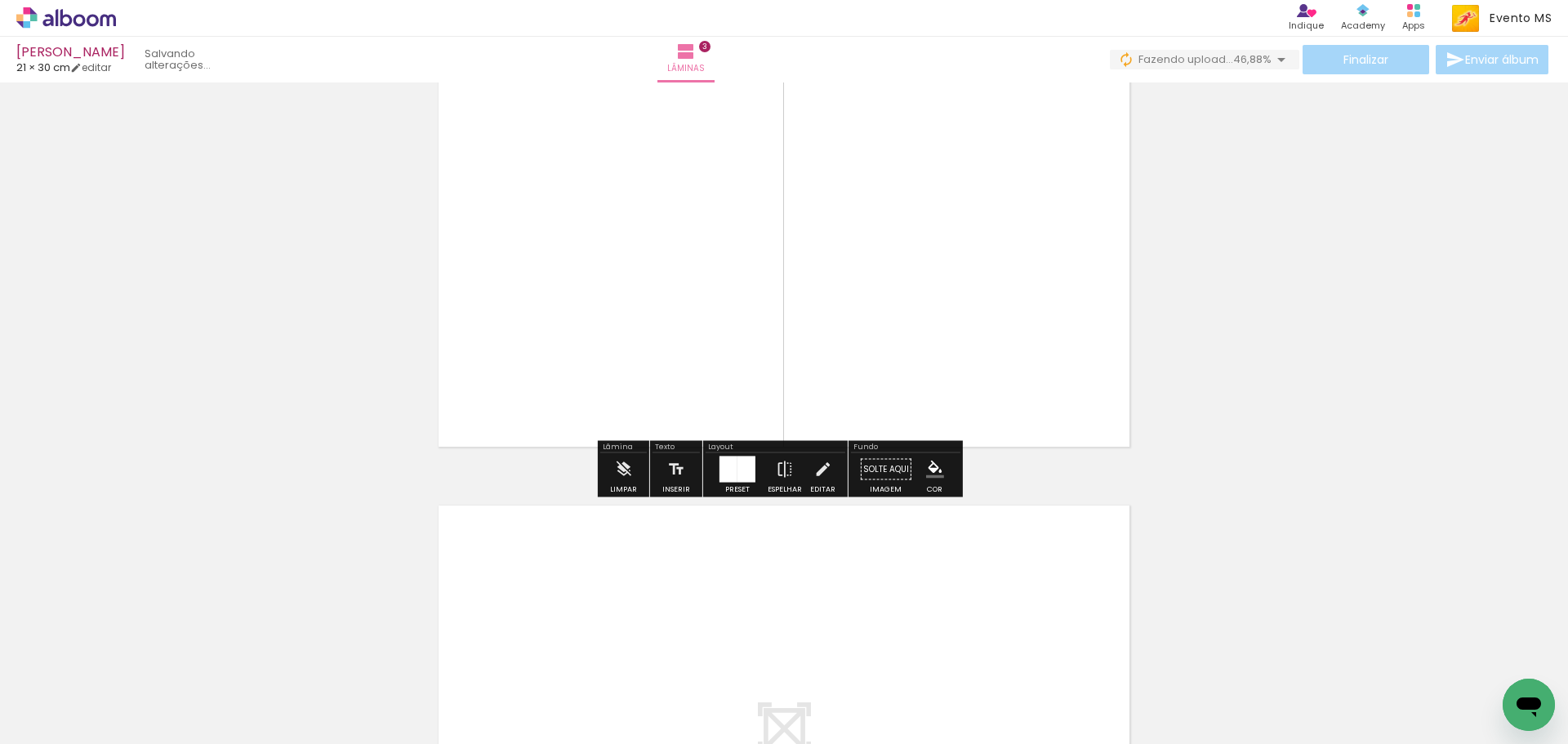
scroll to position [1687, 0]
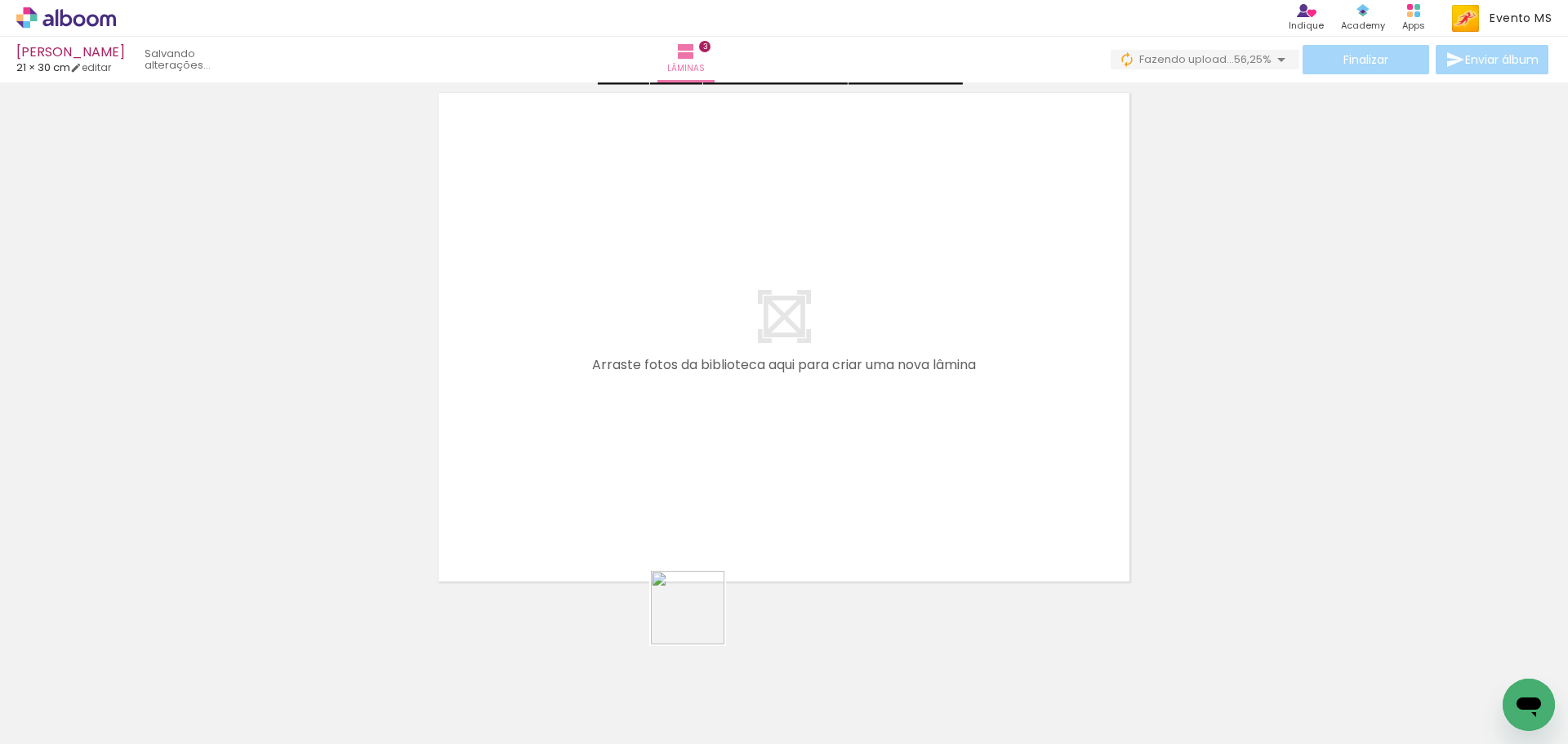
drag, startPoint x: 724, startPoint y: 706, endPoint x: 763, endPoint y: 608, distance: 105.5
click at [640, 456] on quentale-workspace at bounding box center [784, 372] width 1568 height 744
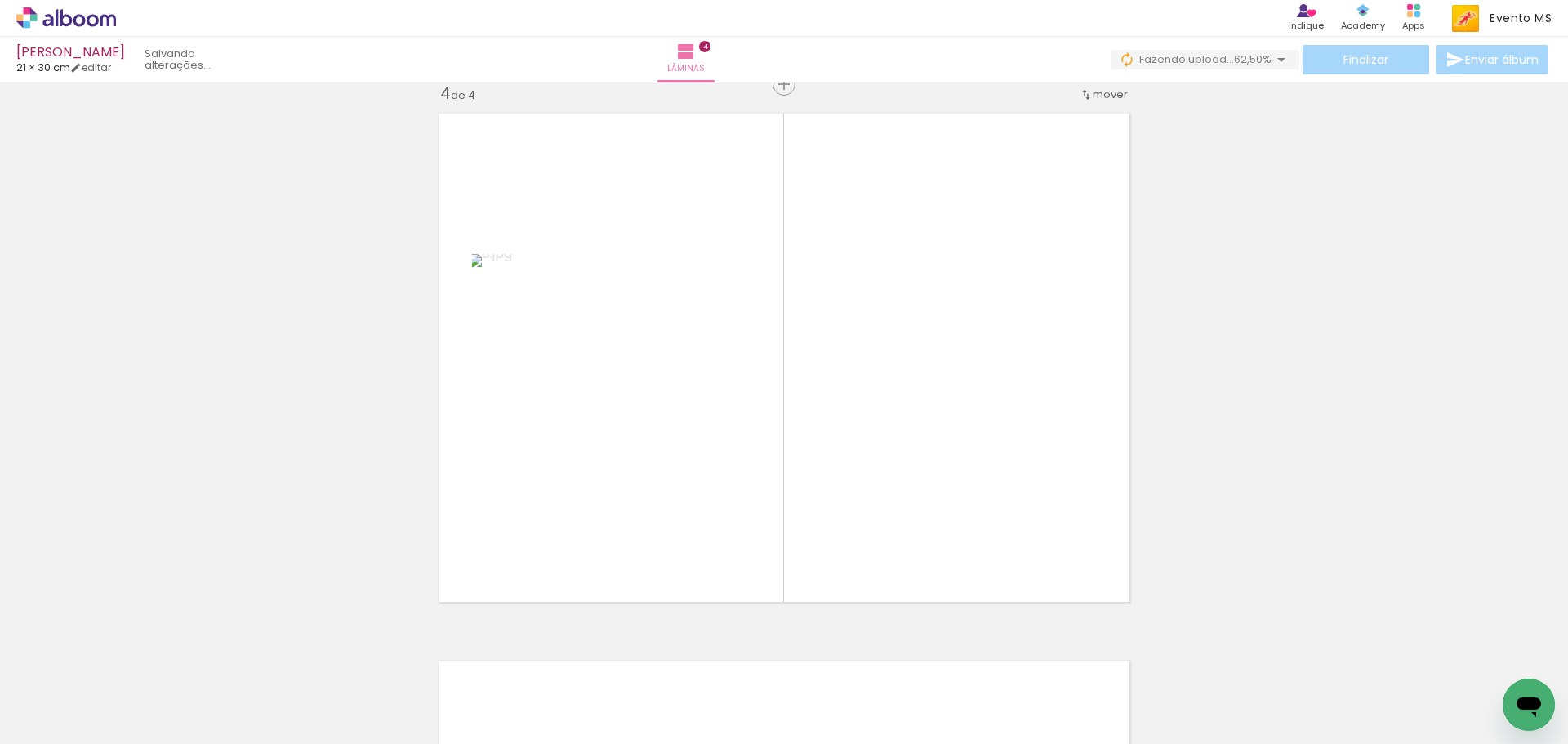
scroll to position [1662, 0]
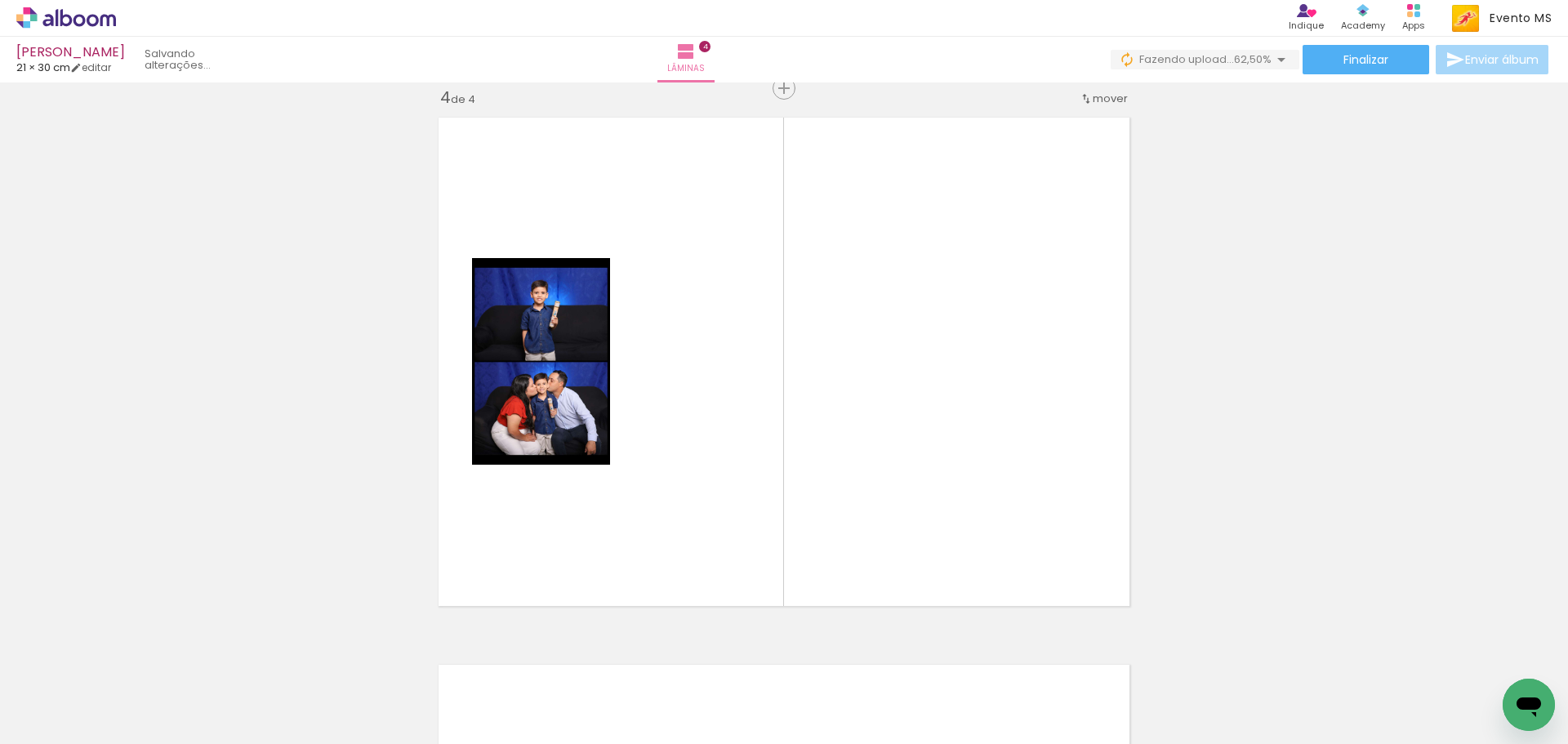
drag, startPoint x: 815, startPoint y: 696, endPoint x: 849, endPoint y: 488, distance: 210.8
click at [903, 446] on quentale-workspace at bounding box center [784, 372] width 1568 height 744
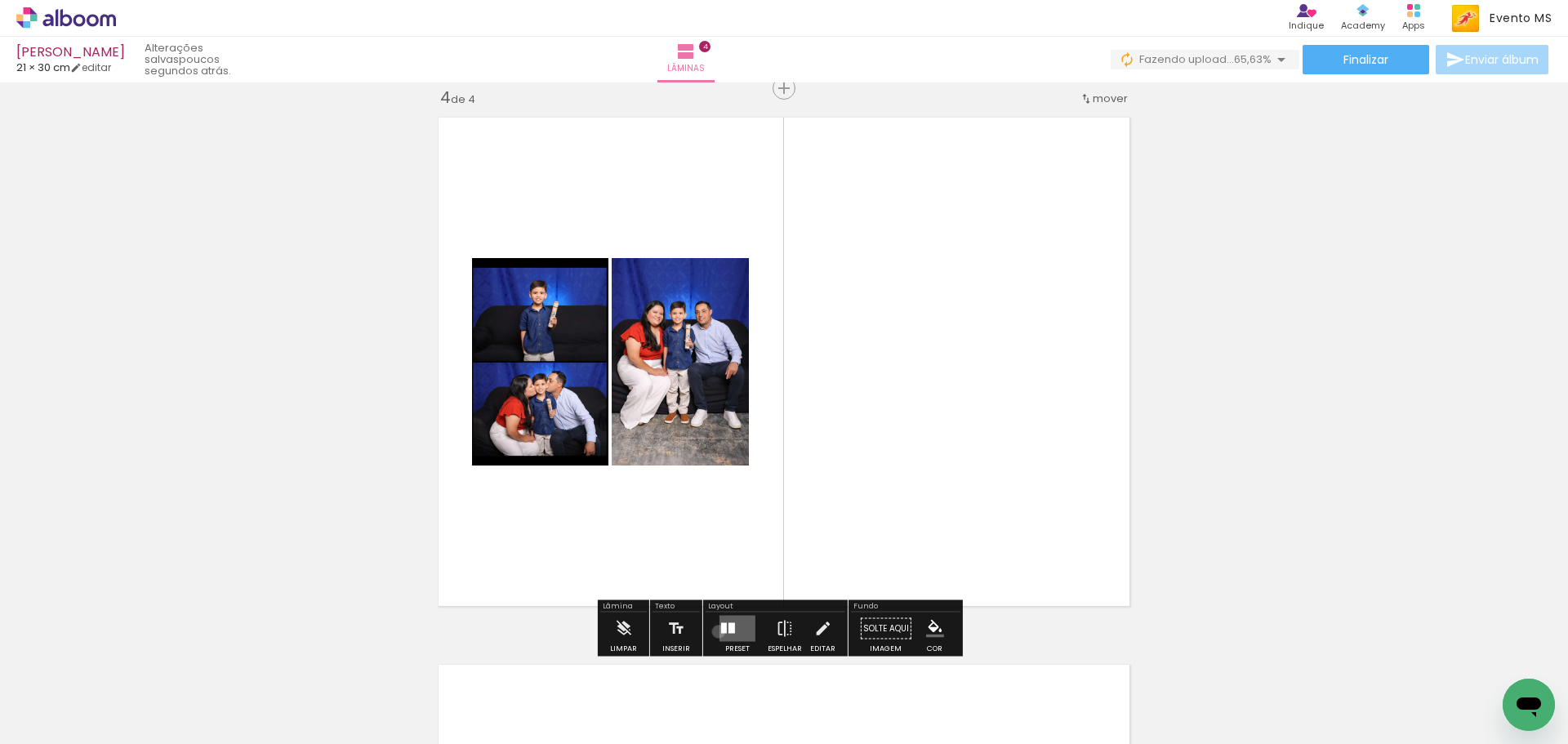
drag, startPoint x: 715, startPoint y: 631, endPoint x: 1193, endPoint y: 417, distance: 523.7
click at [715, 631] on div at bounding box center [737, 629] width 44 height 33
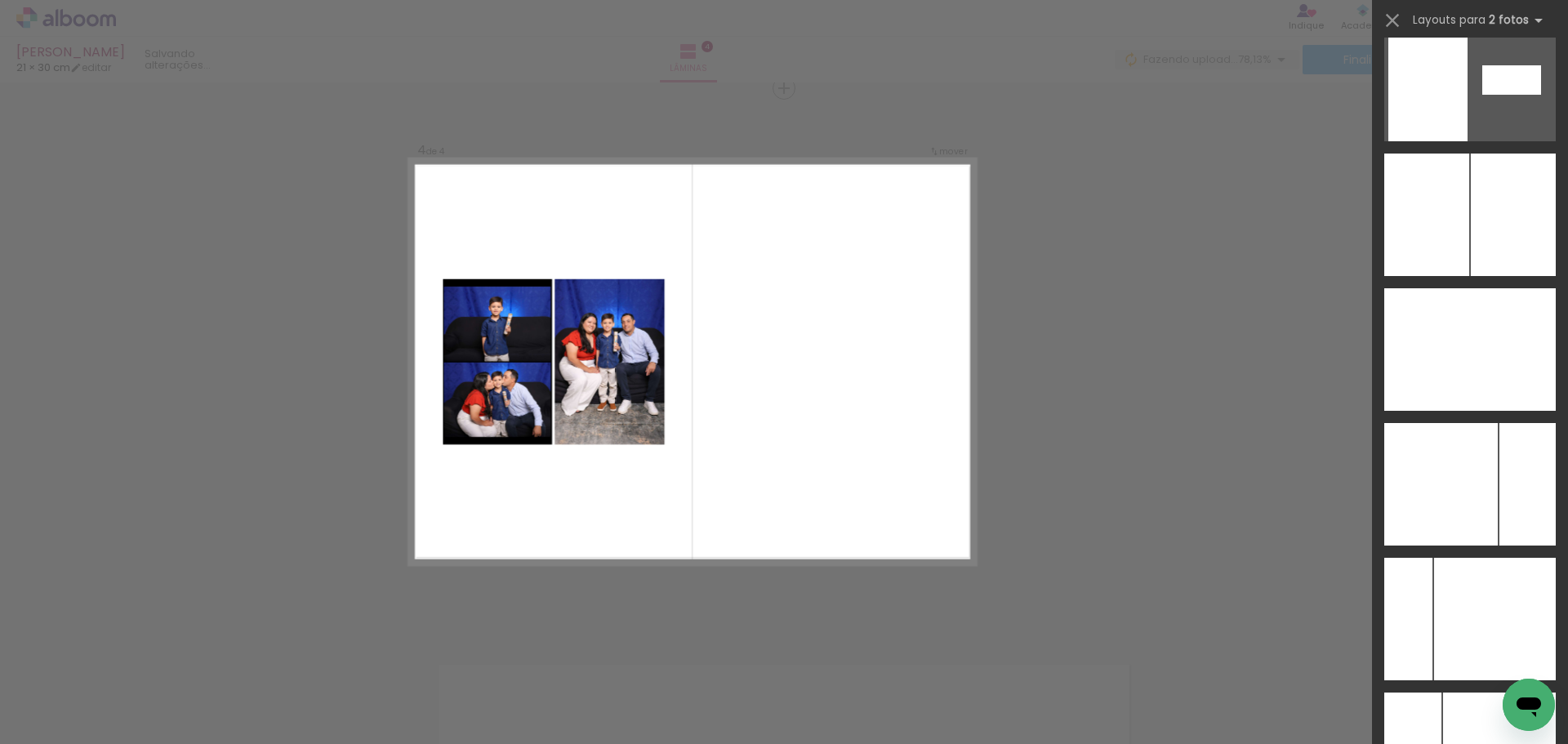
scroll to position [6438, 0]
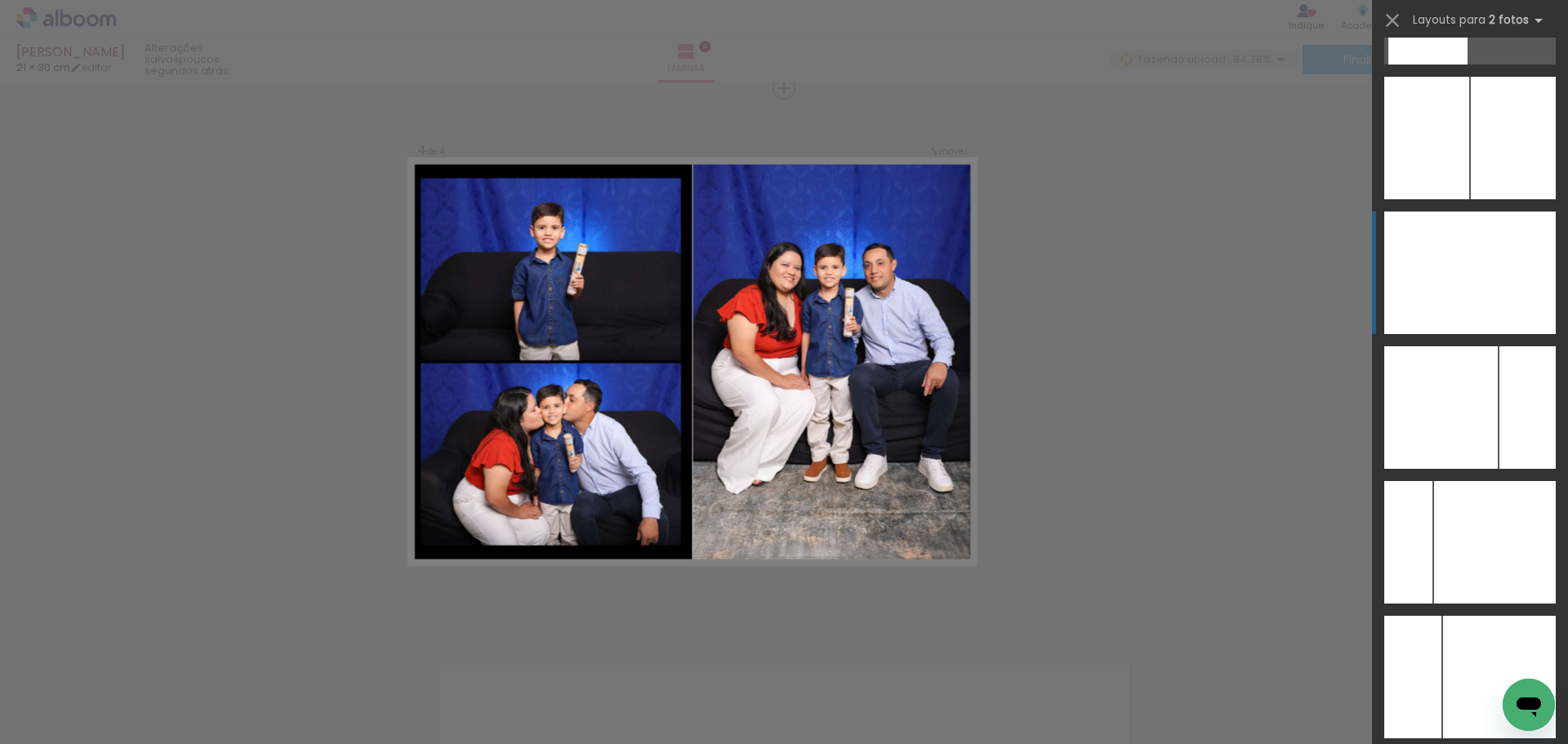
click at [1509, 269] on div at bounding box center [1513, 273] width 86 height 123
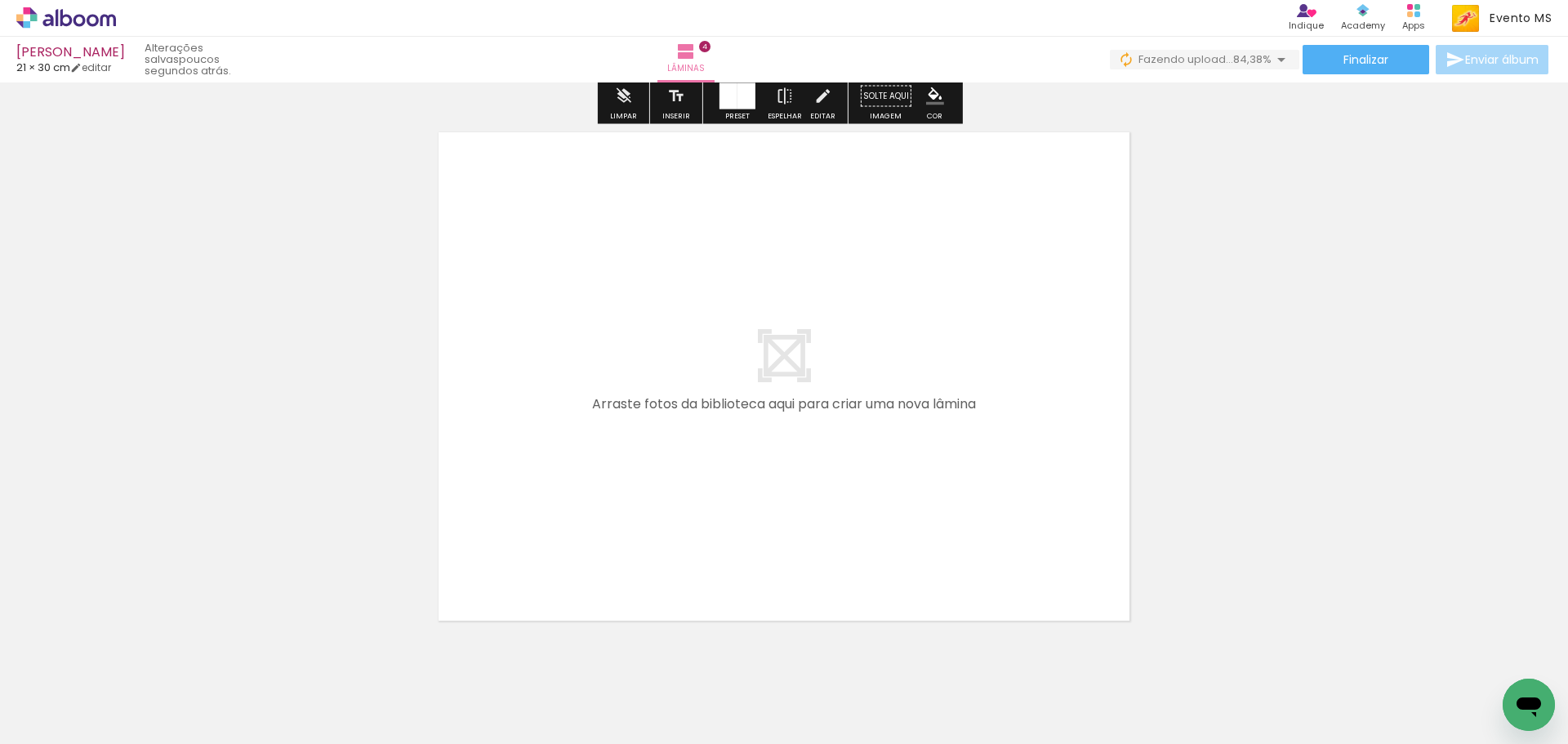
scroll to position [2234, 0]
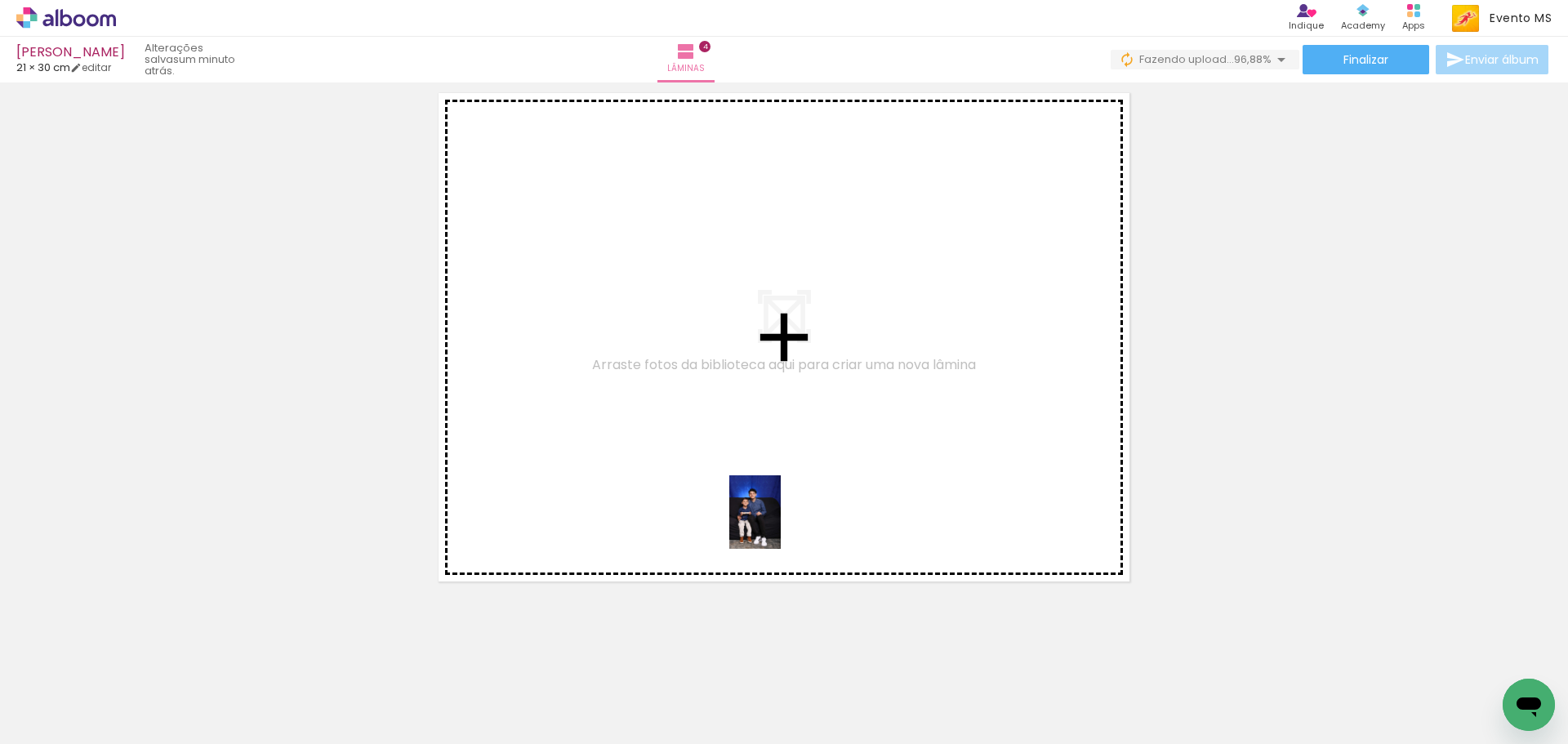
drag, startPoint x: 904, startPoint y: 699, endPoint x: 778, endPoint y: 524, distance: 215.6
click at [778, 524] on quentale-workspace at bounding box center [784, 372] width 1568 height 744
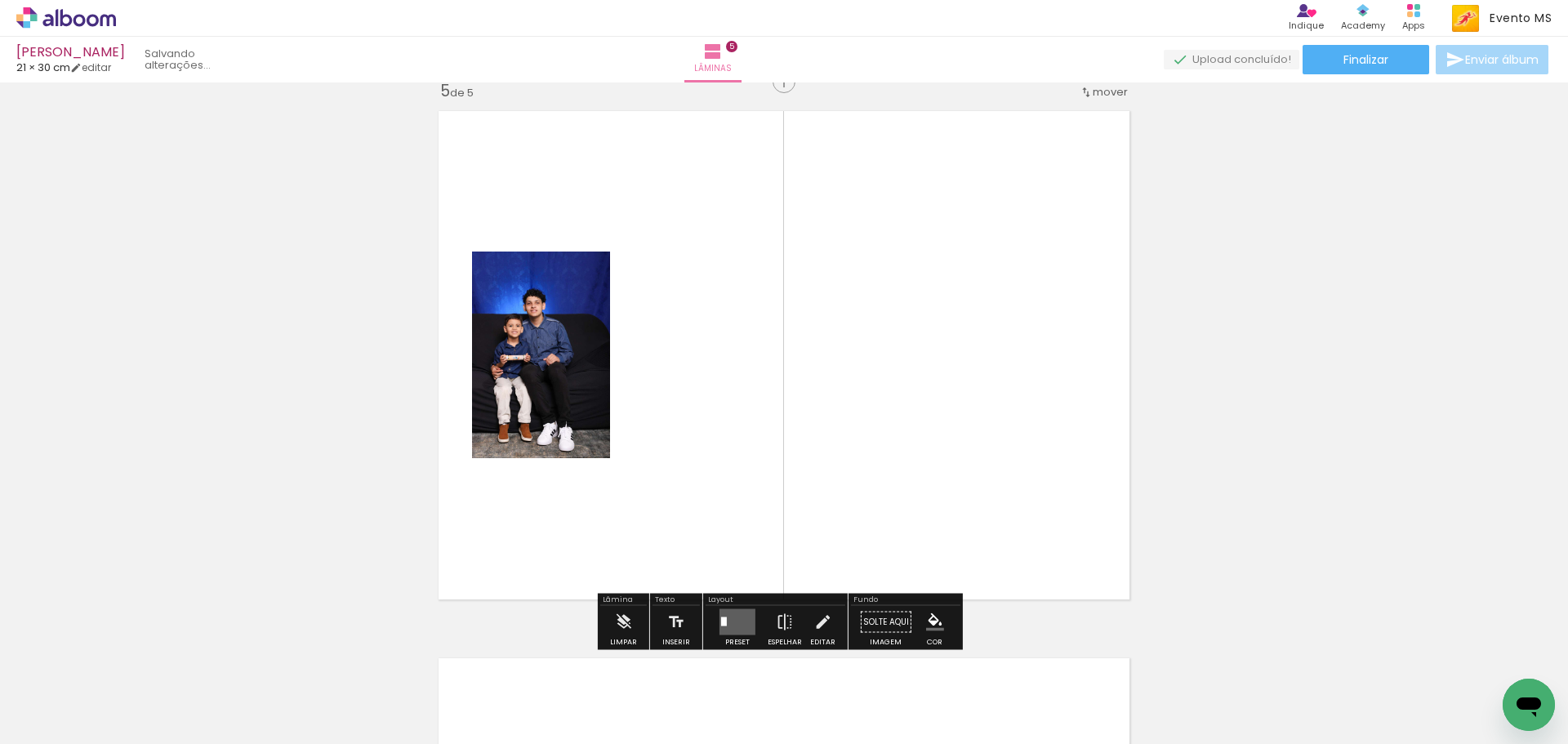
scroll to position [2209, 0]
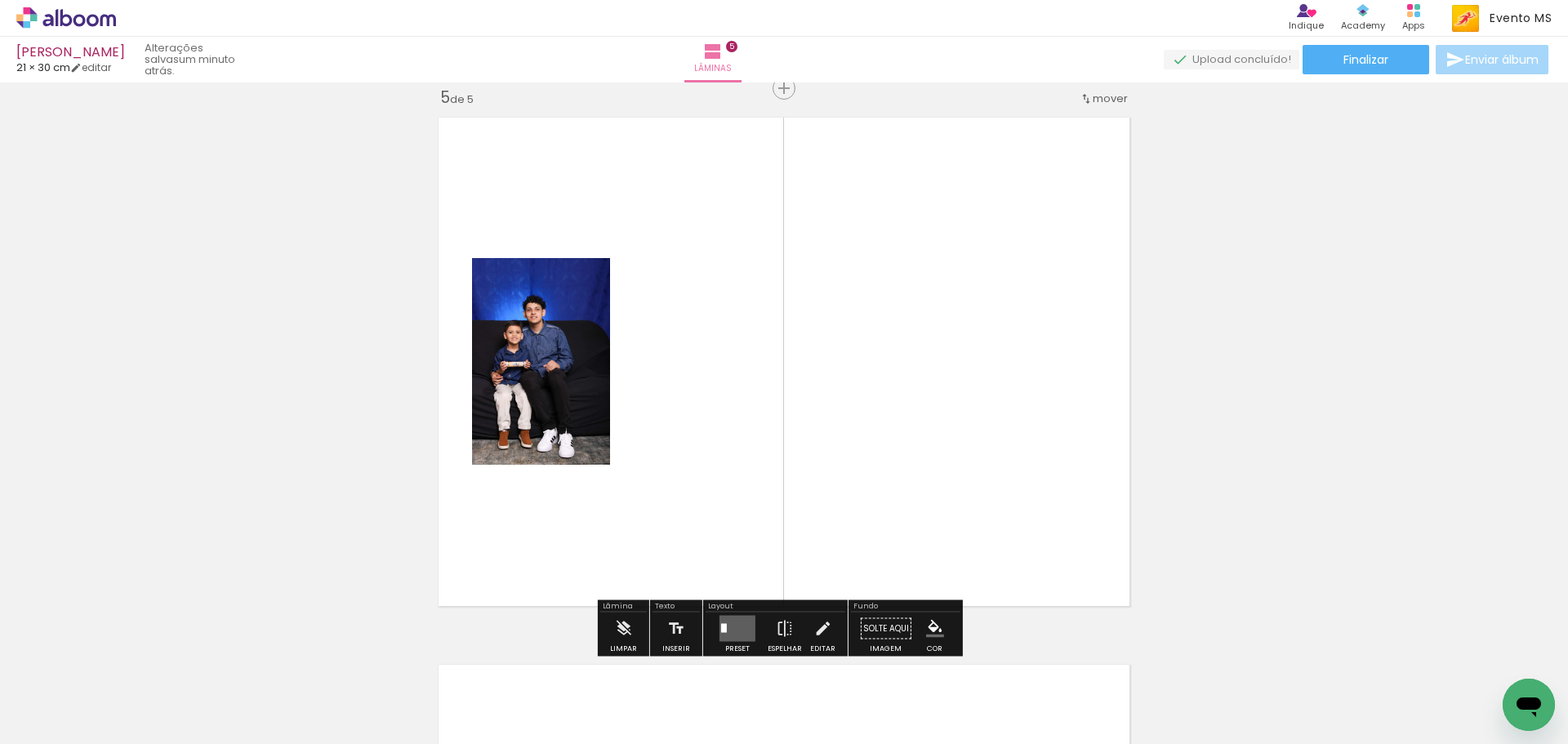
drag, startPoint x: 995, startPoint y: 711, endPoint x: 956, endPoint y: 398, distance: 315.4
click at [958, 398] on quentale-workspace at bounding box center [784, 372] width 1568 height 744
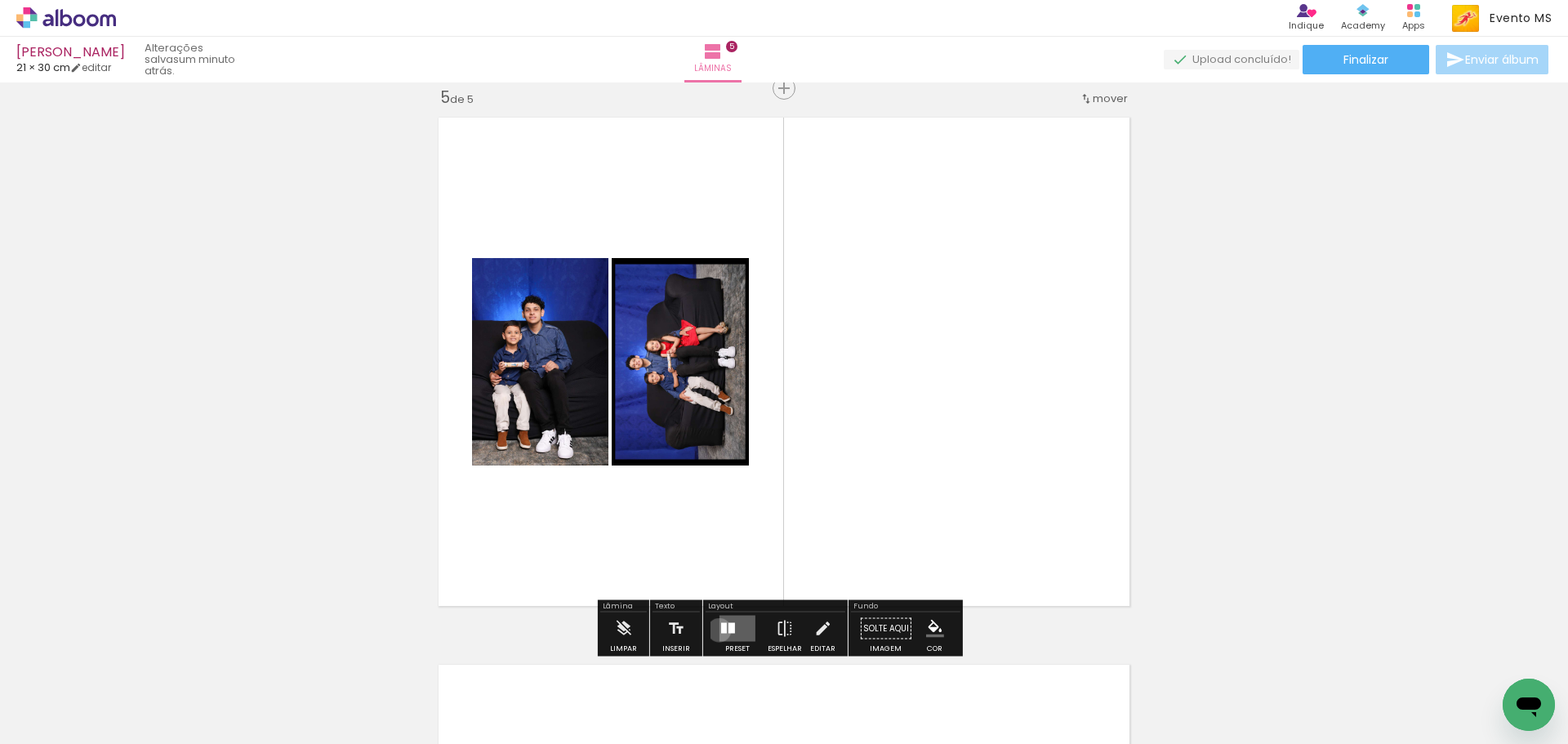
drag, startPoint x: 715, startPoint y: 630, endPoint x: 988, endPoint y: 480, distance: 311.5
click at [719, 627] on quentale-layouter at bounding box center [737, 629] width 36 height 27
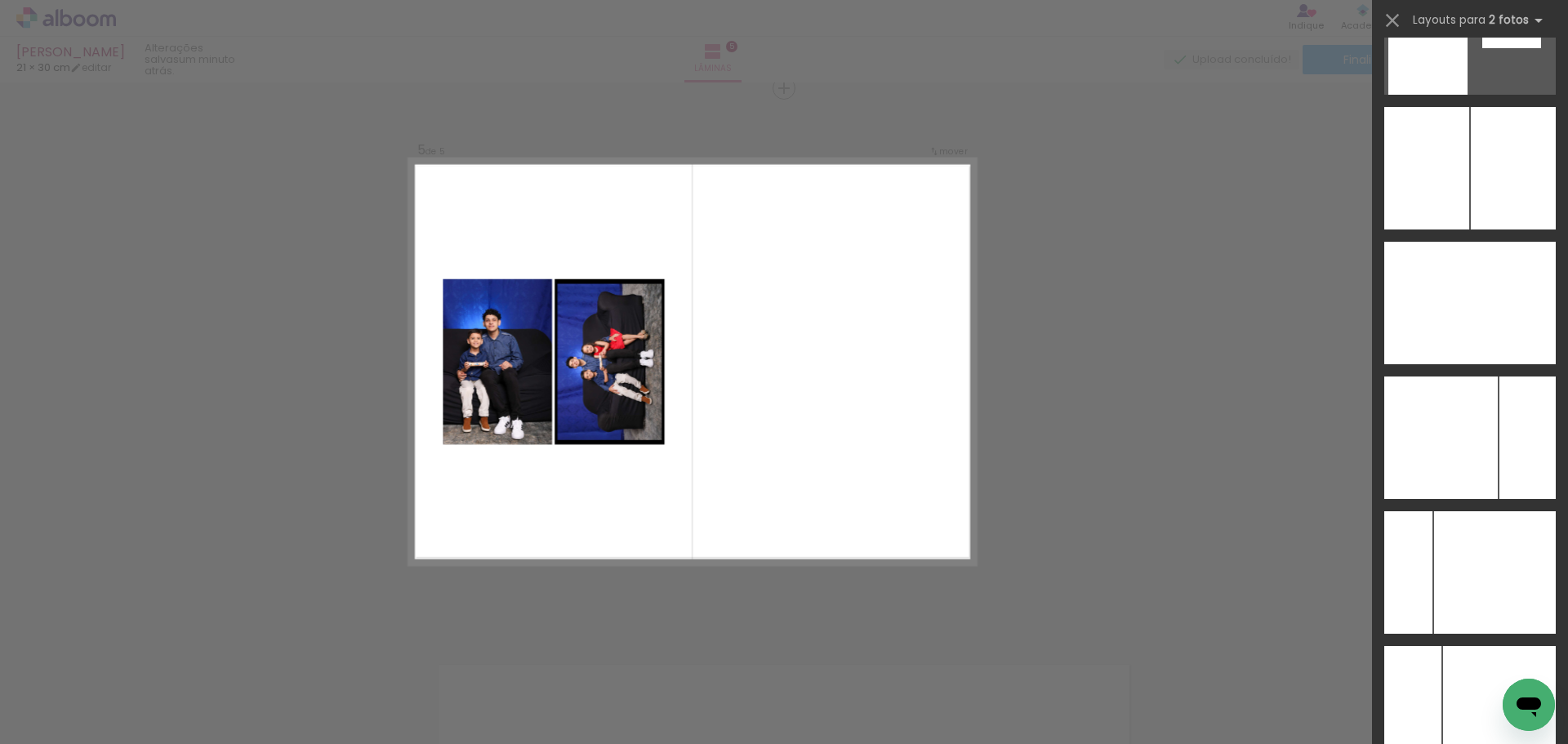
scroll to position [6361, 0]
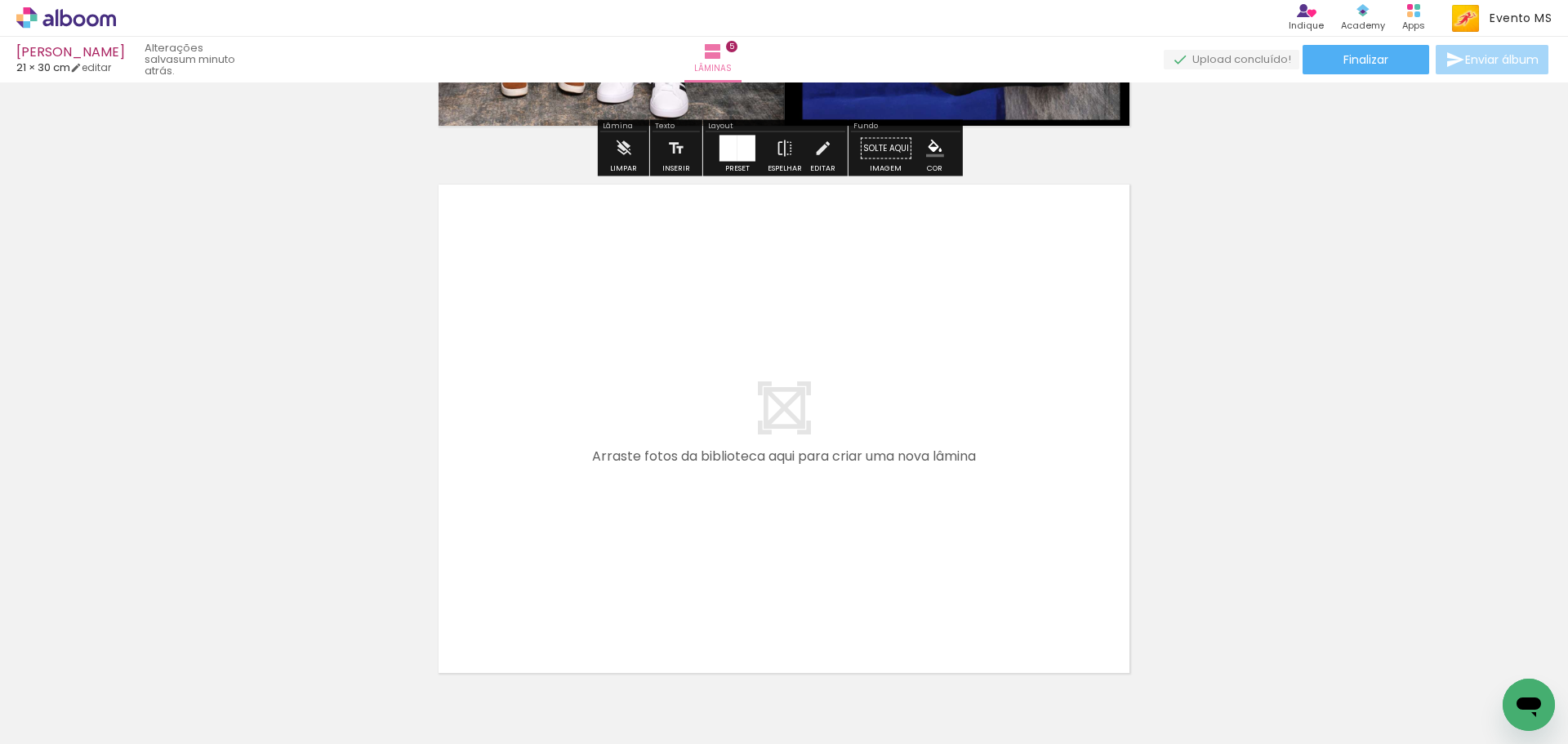
scroll to position [2699, 0]
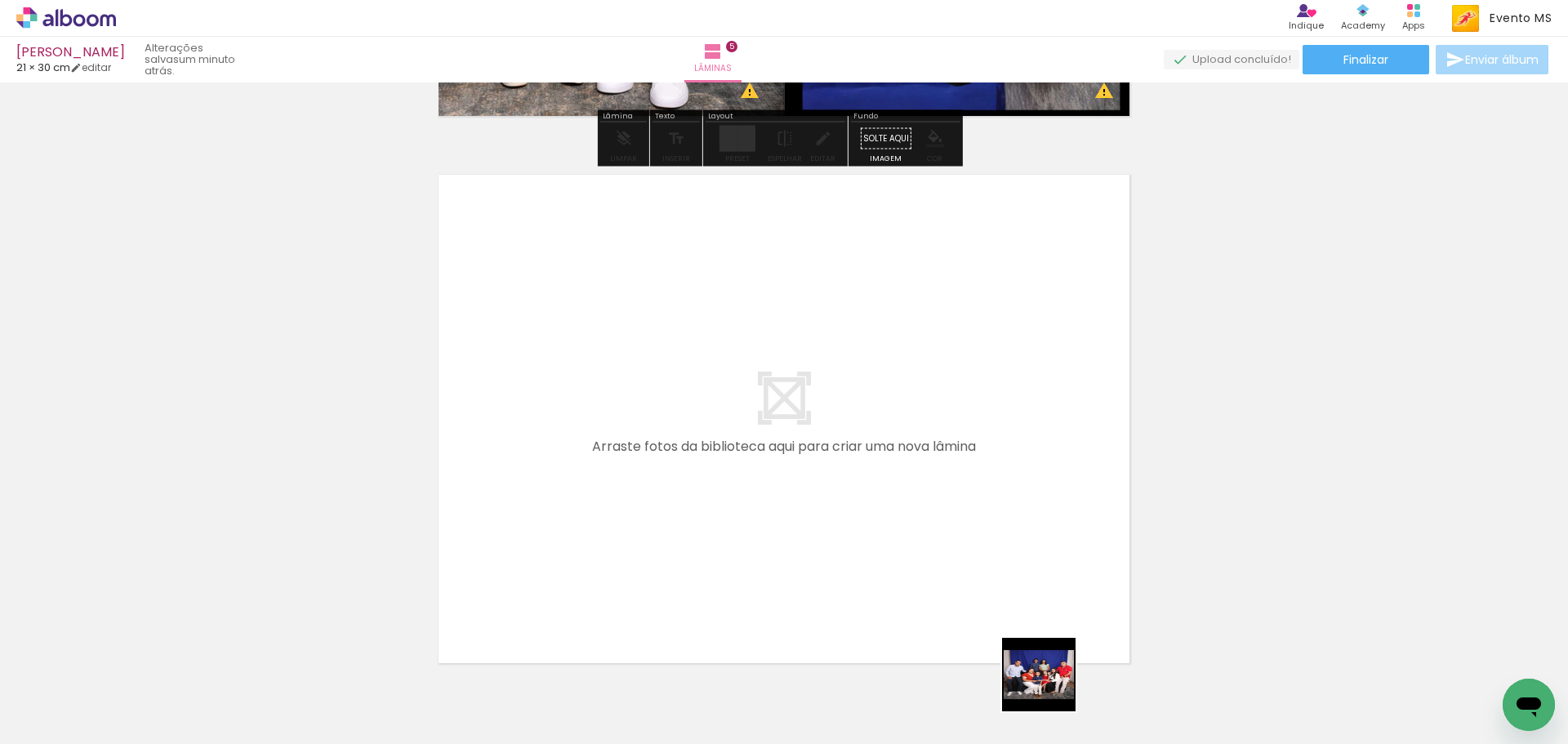
drag, startPoint x: 1051, startPoint y: 686, endPoint x: 522, endPoint y: 442, distance: 582.6
click at [522, 442] on quentale-workspace at bounding box center [784, 372] width 1568 height 744
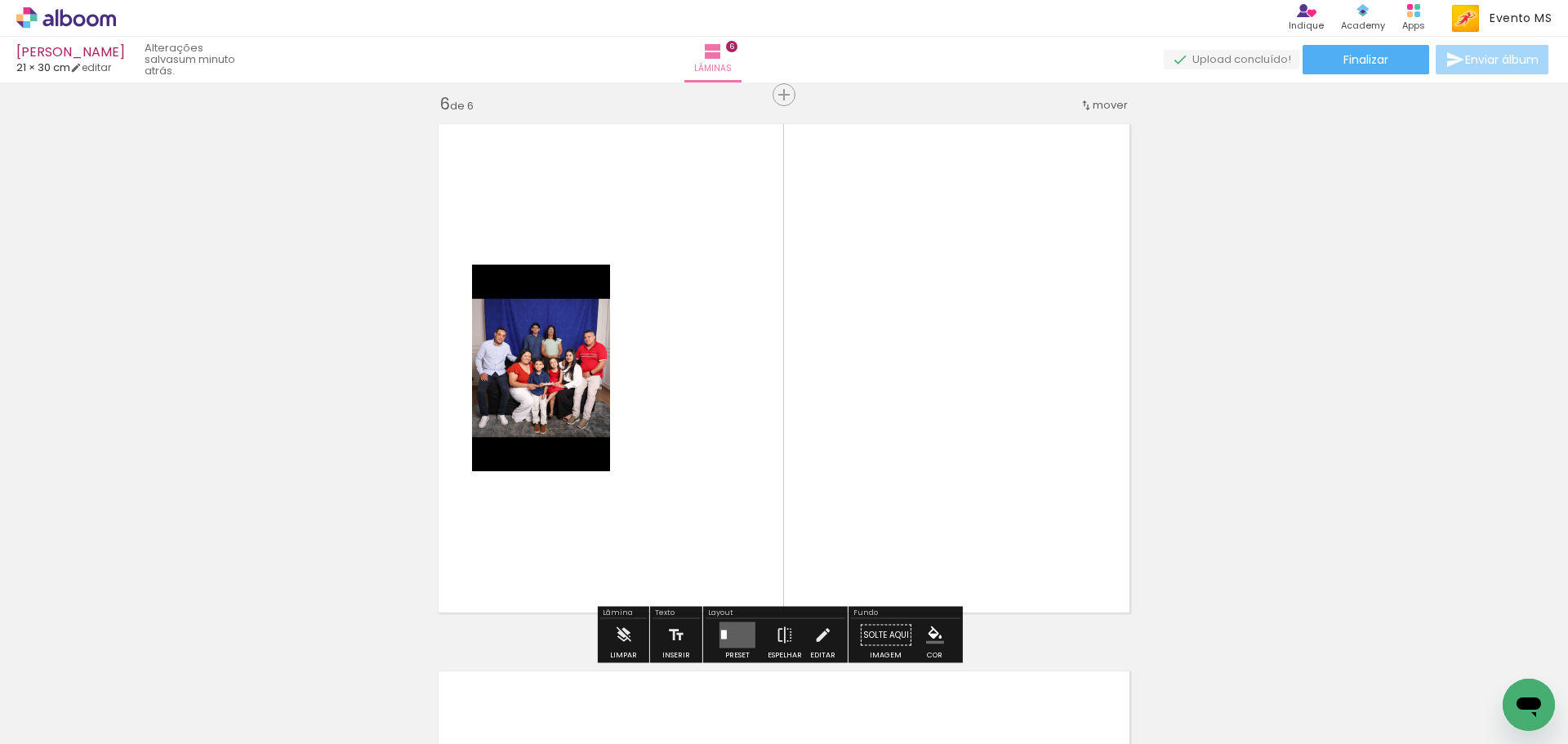
scroll to position [2755, 0]
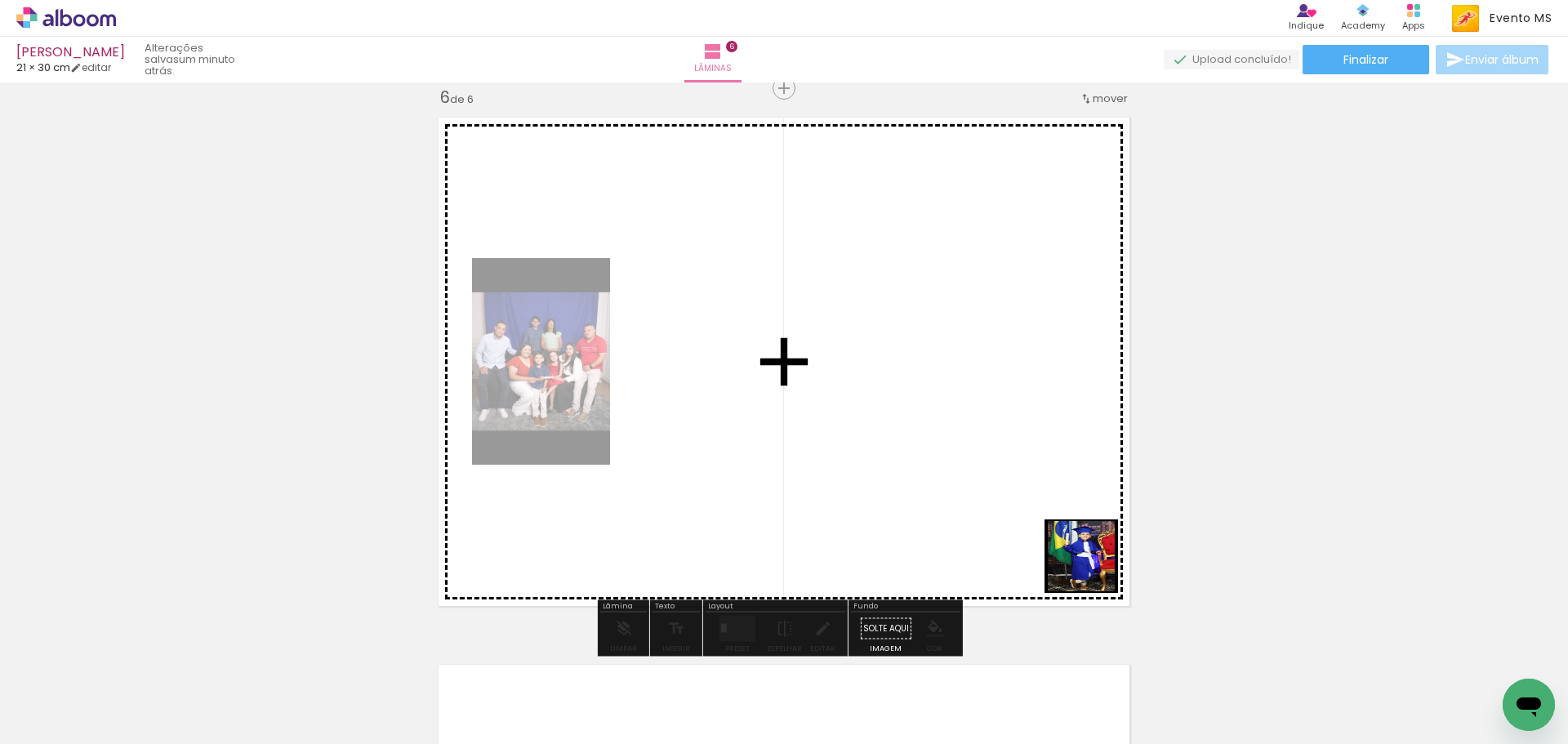
drag, startPoint x: 1185, startPoint y: 684, endPoint x: 793, endPoint y: 389, distance: 490.6
click at [795, 389] on quentale-workspace at bounding box center [784, 372] width 1568 height 744
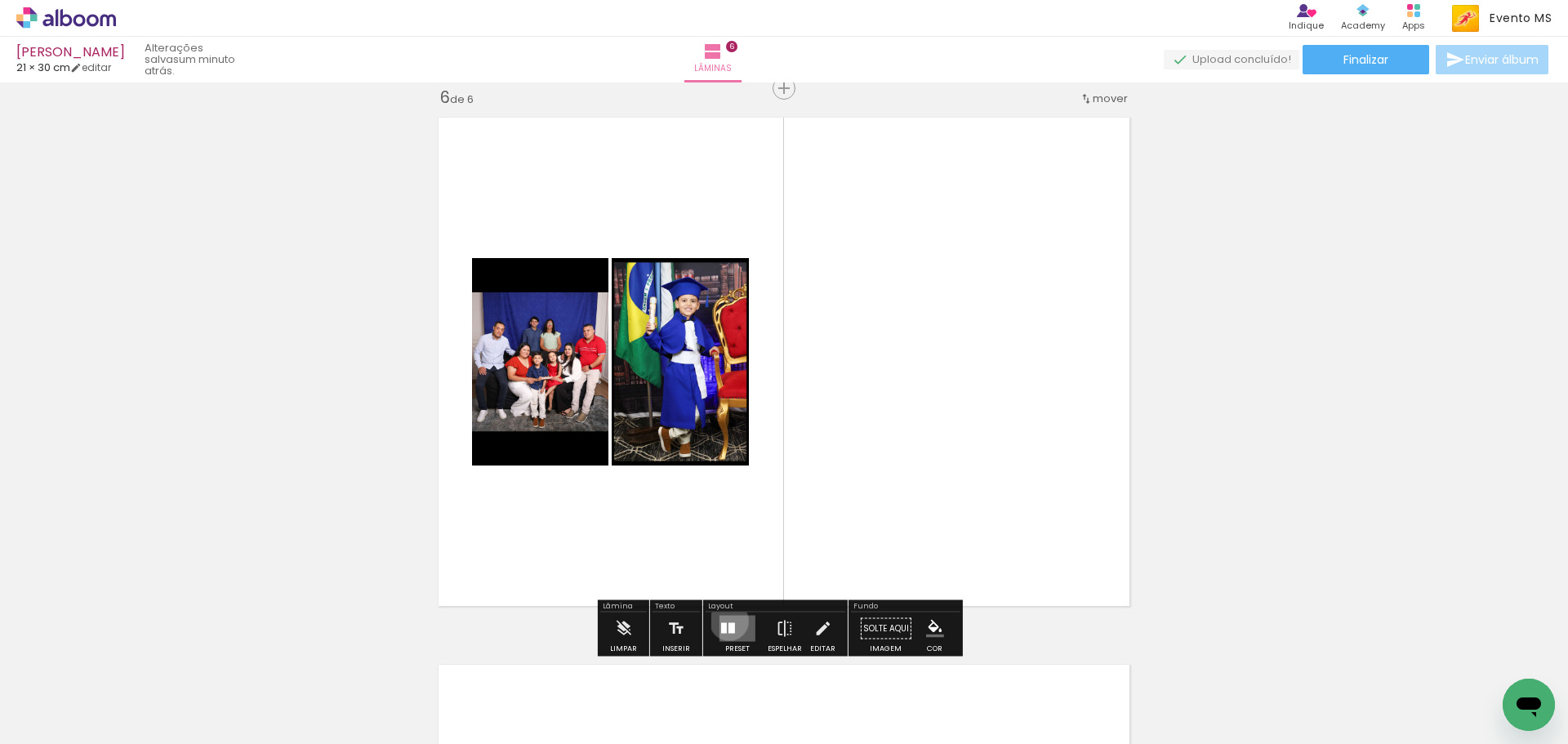
drag, startPoint x: 725, startPoint y: 621, endPoint x: 1084, endPoint y: 481, distance: 385.3
click at [731, 619] on quentale-layouter at bounding box center [737, 629] width 36 height 27
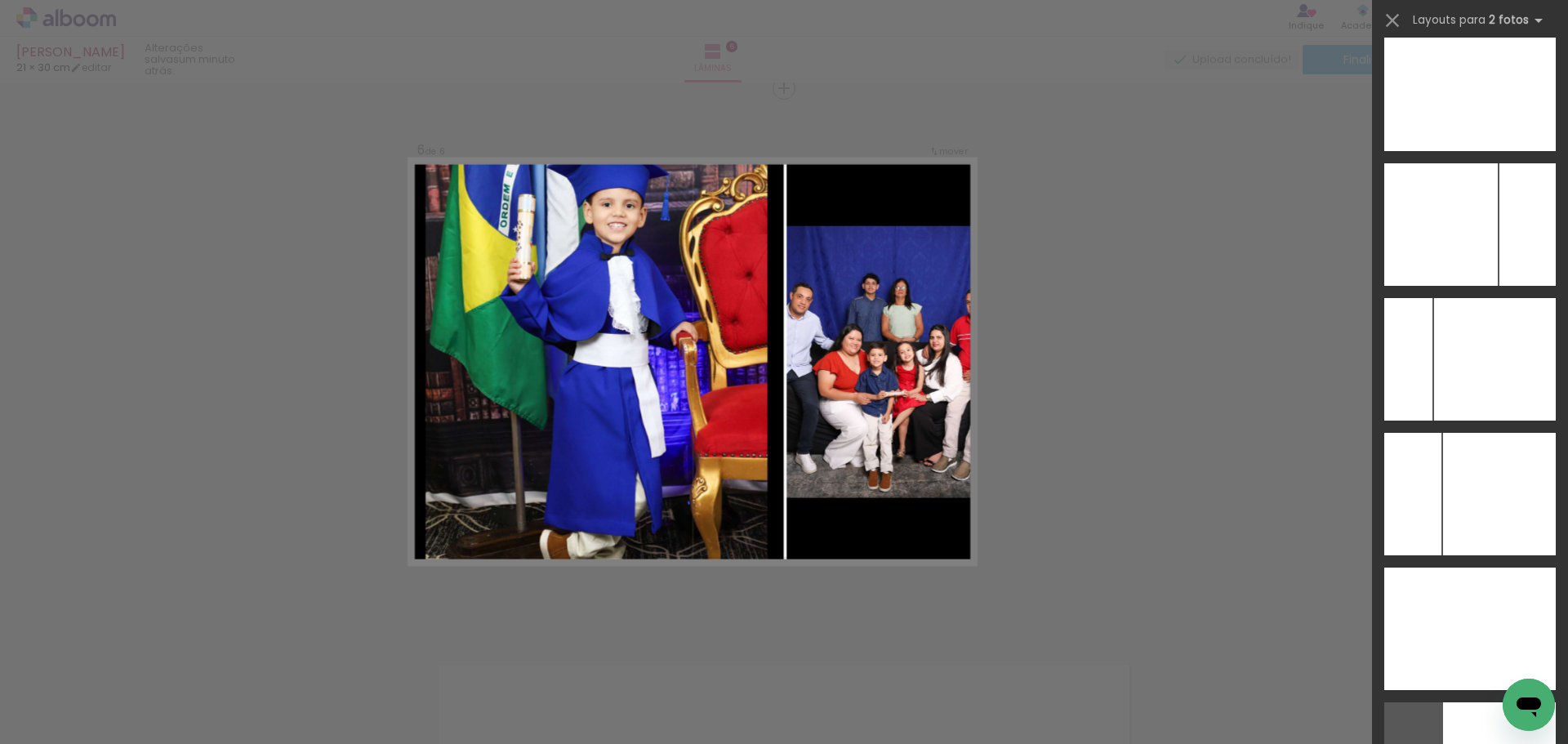
scroll to position [6540, 0]
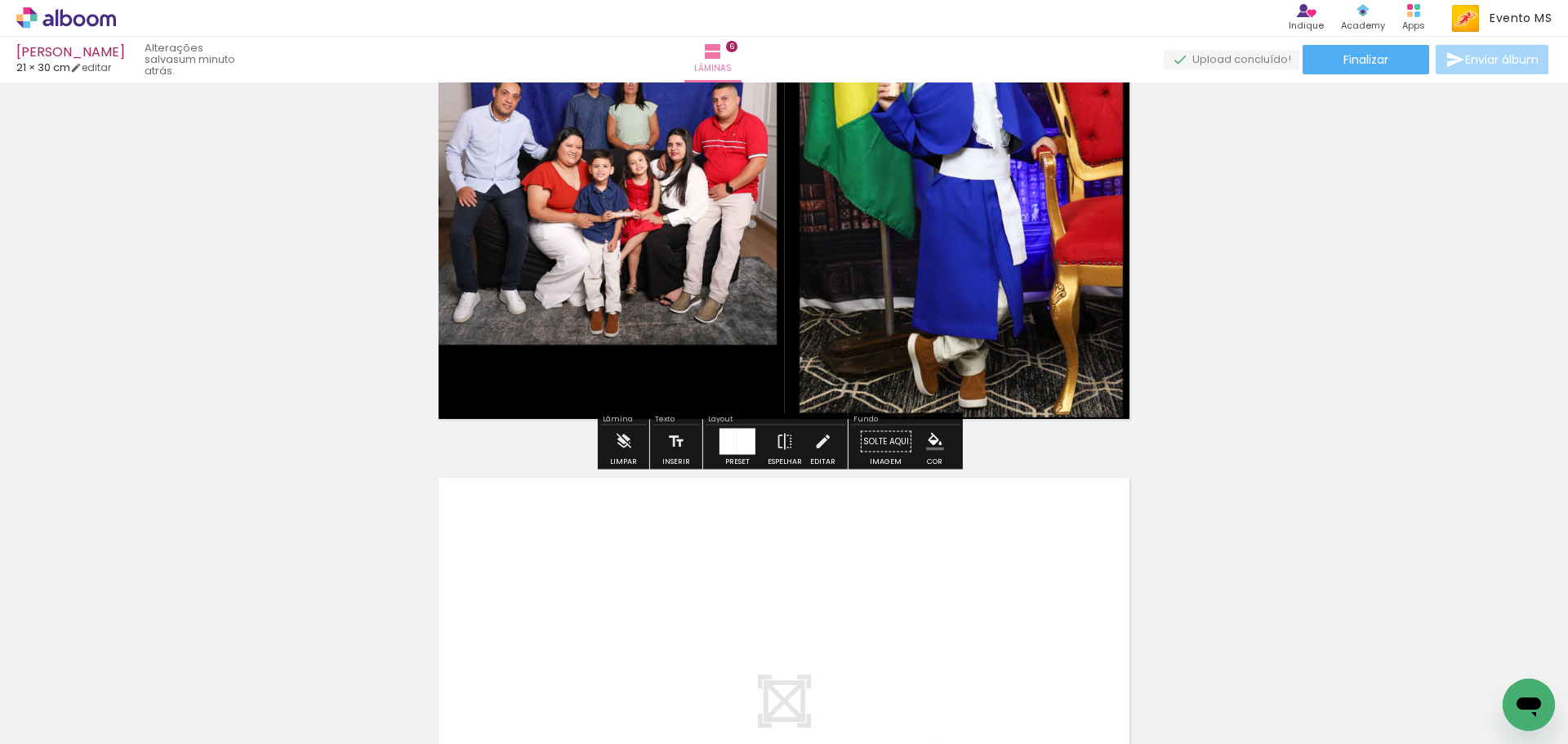
scroll to position [3246, 0]
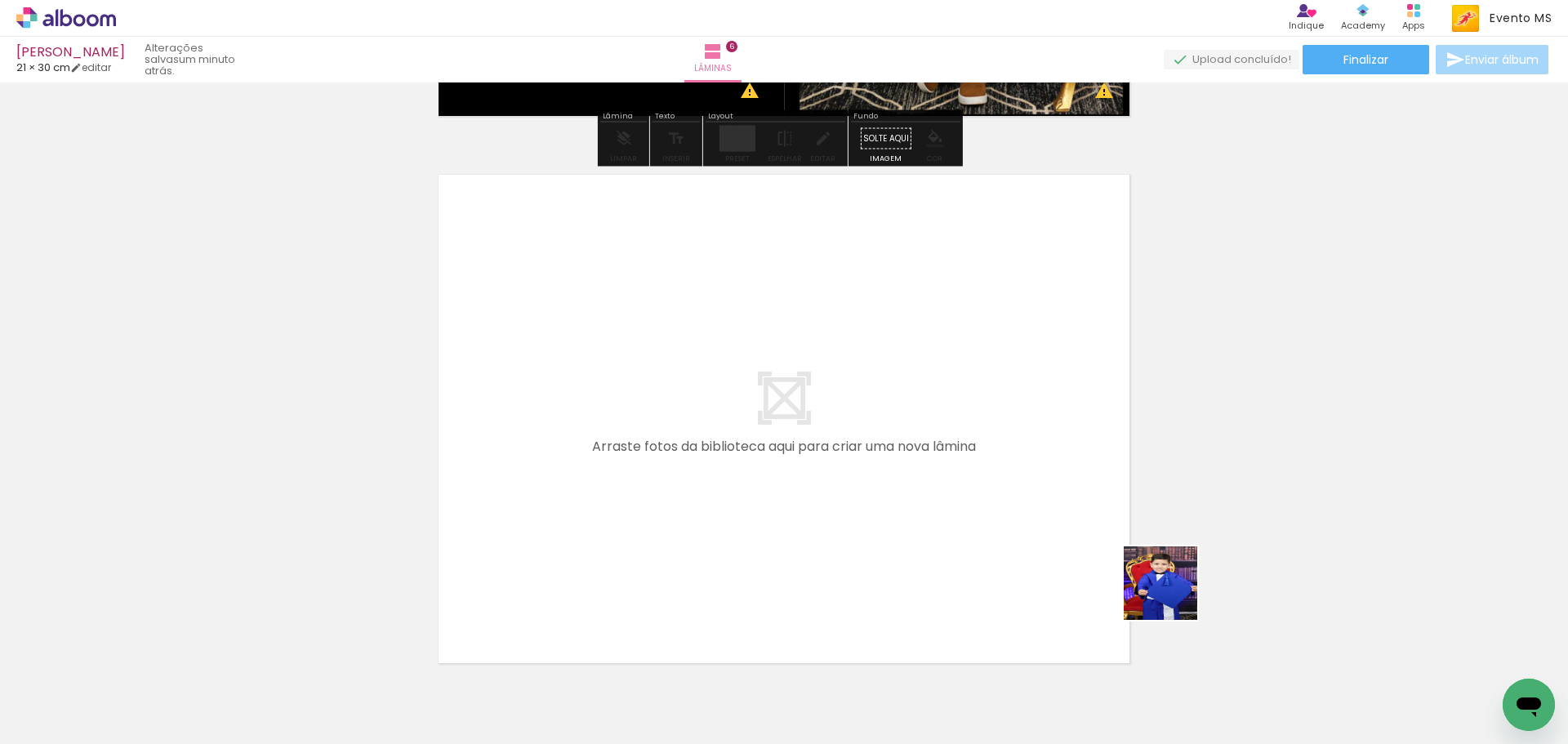
drag, startPoint x: 1264, startPoint y: 672, endPoint x: 1078, endPoint y: 686, distance: 186.5
click at [555, 262] on quentale-workspace at bounding box center [784, 372] width 1568 height 744
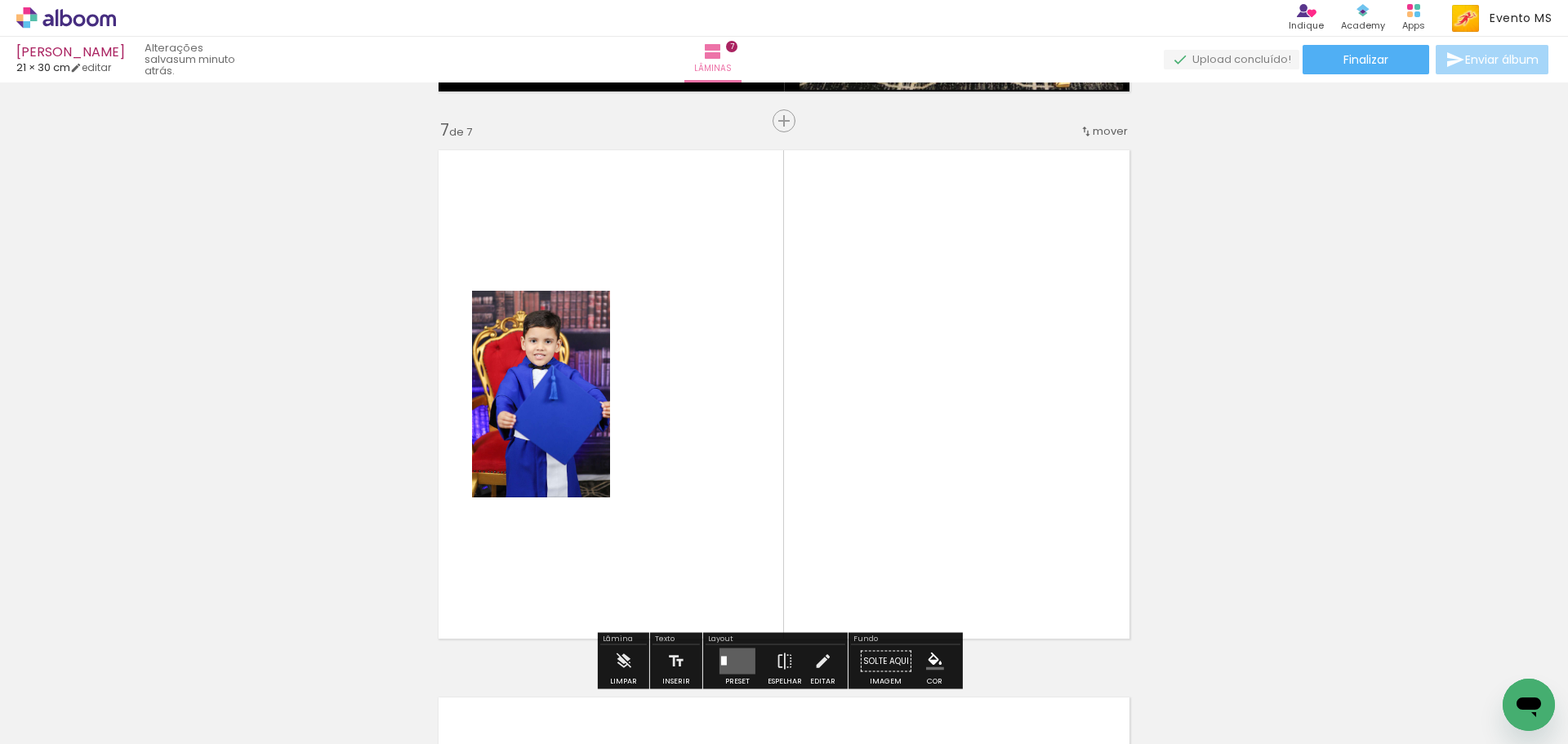
scroll to position [3303, 0]
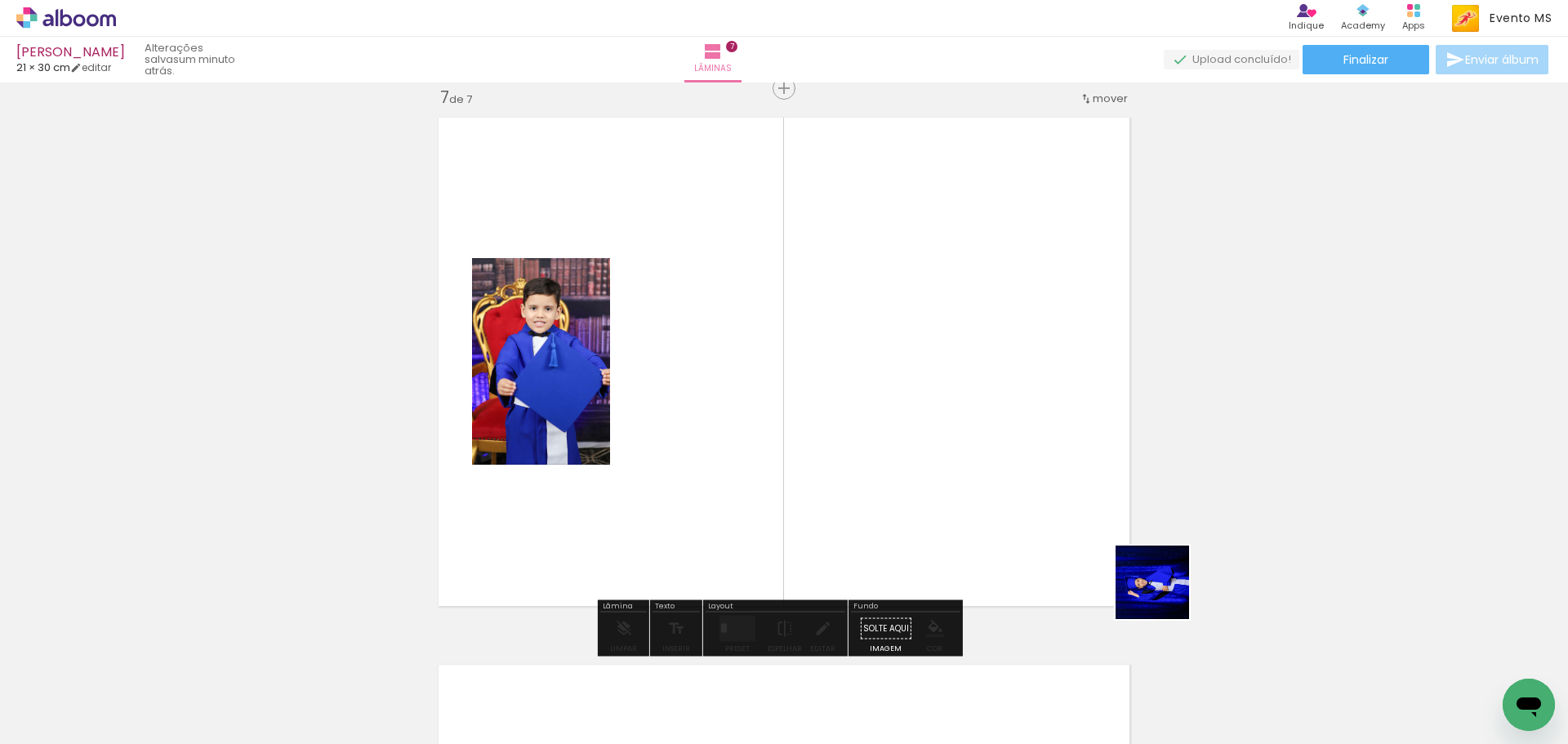
drag, startPoint x: 1164, startPoint y: 594, endPoint x: 899, endPoint y: 531, distance: 272.4
click at [867, 495] on quentale-workspace at bounding box center [784, 372] width 1568 height 744
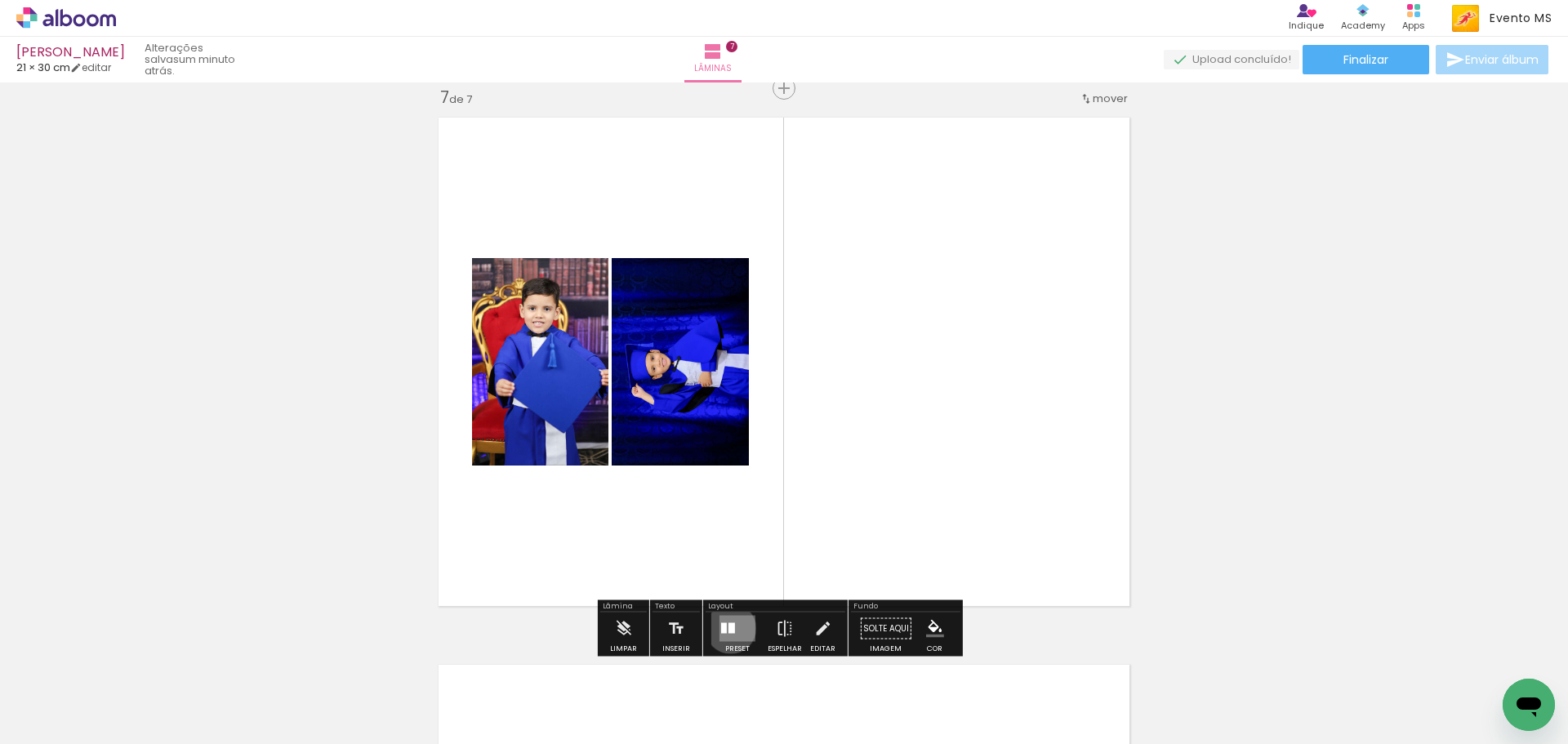
click at [729, 628] on div at bounding box center [731, 629] width 6 height 11
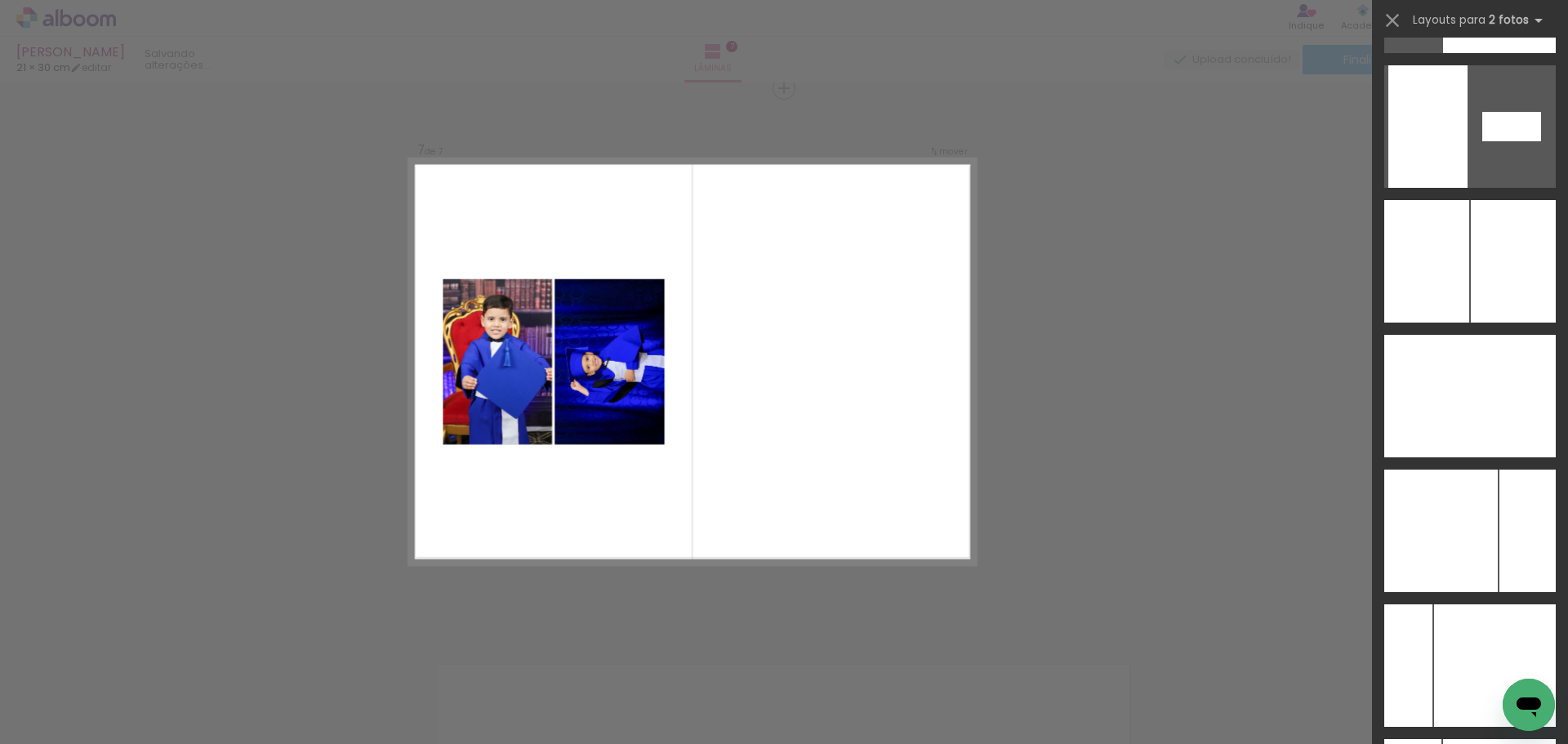
scroll to position [6238, 0]
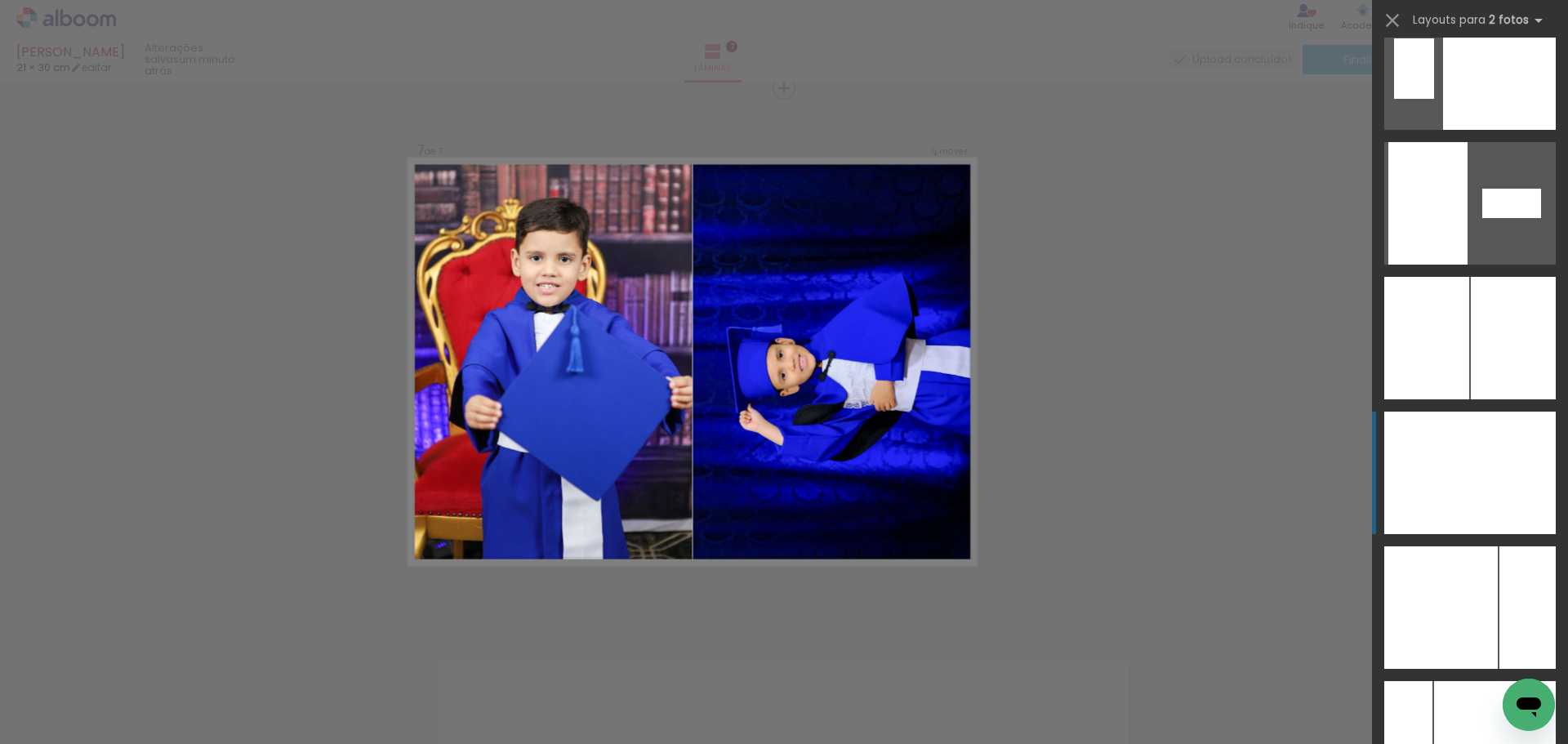
click at [1509, 445] on div at bounding box center [1513, 473] width 86 height 123
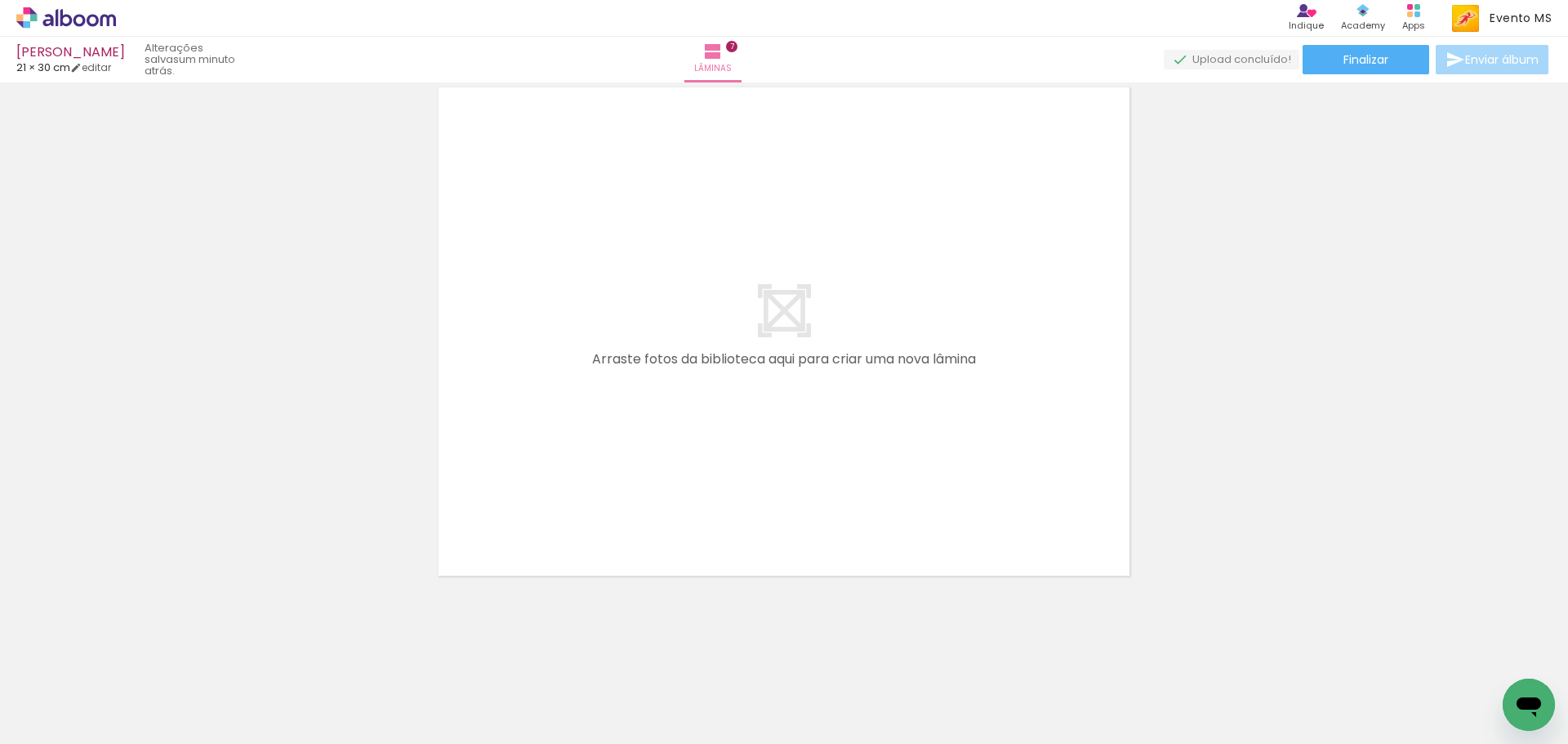
scroll to position [0, 579]
drag, startPoint x: 871, startPoint y: 715, endPoint x: 875, endPoint y: 654, distance: 61.1
click at [697, 544] on quentale-workspace at bounding box center [784, 372] width 1568 height 744
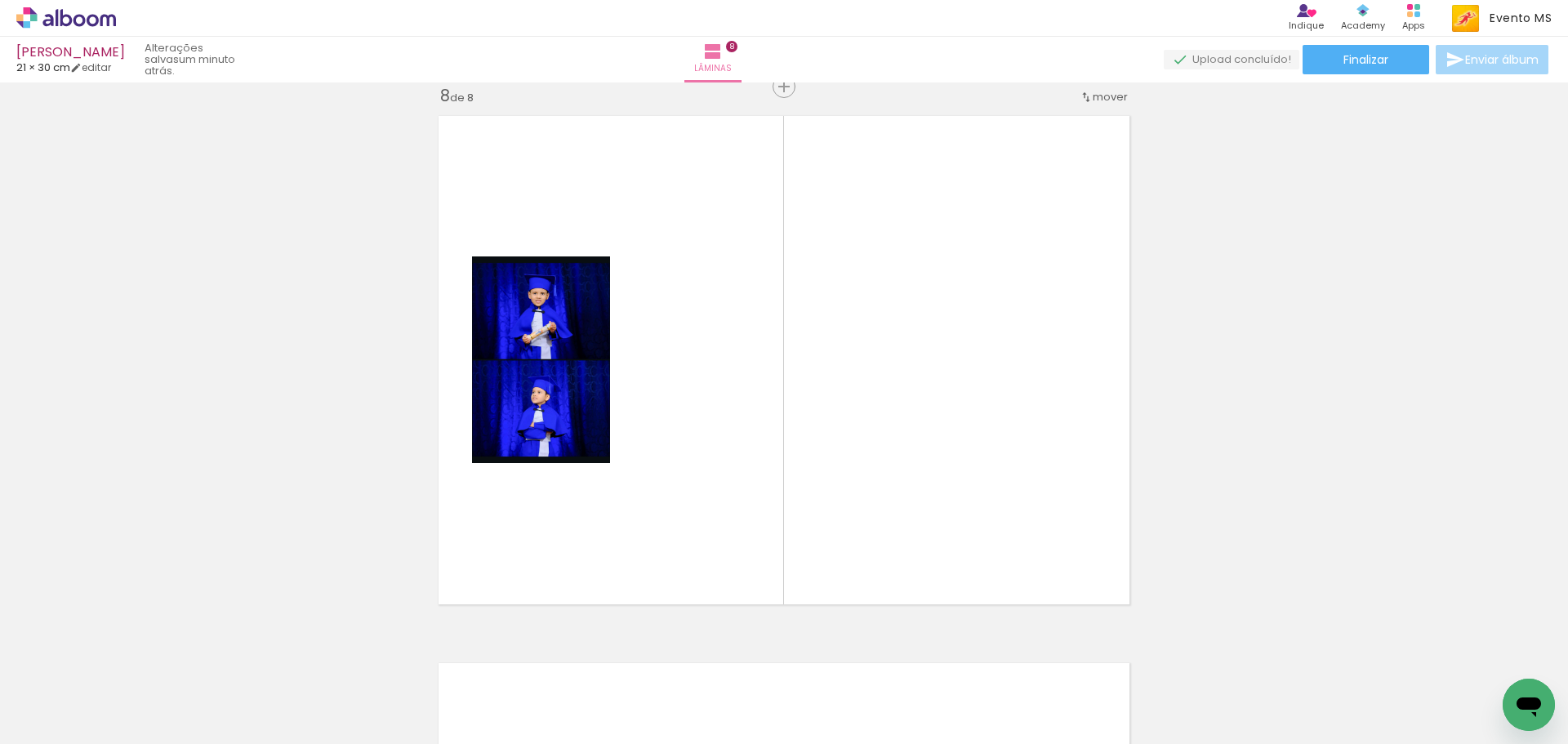
scroll to position [3850, 0]
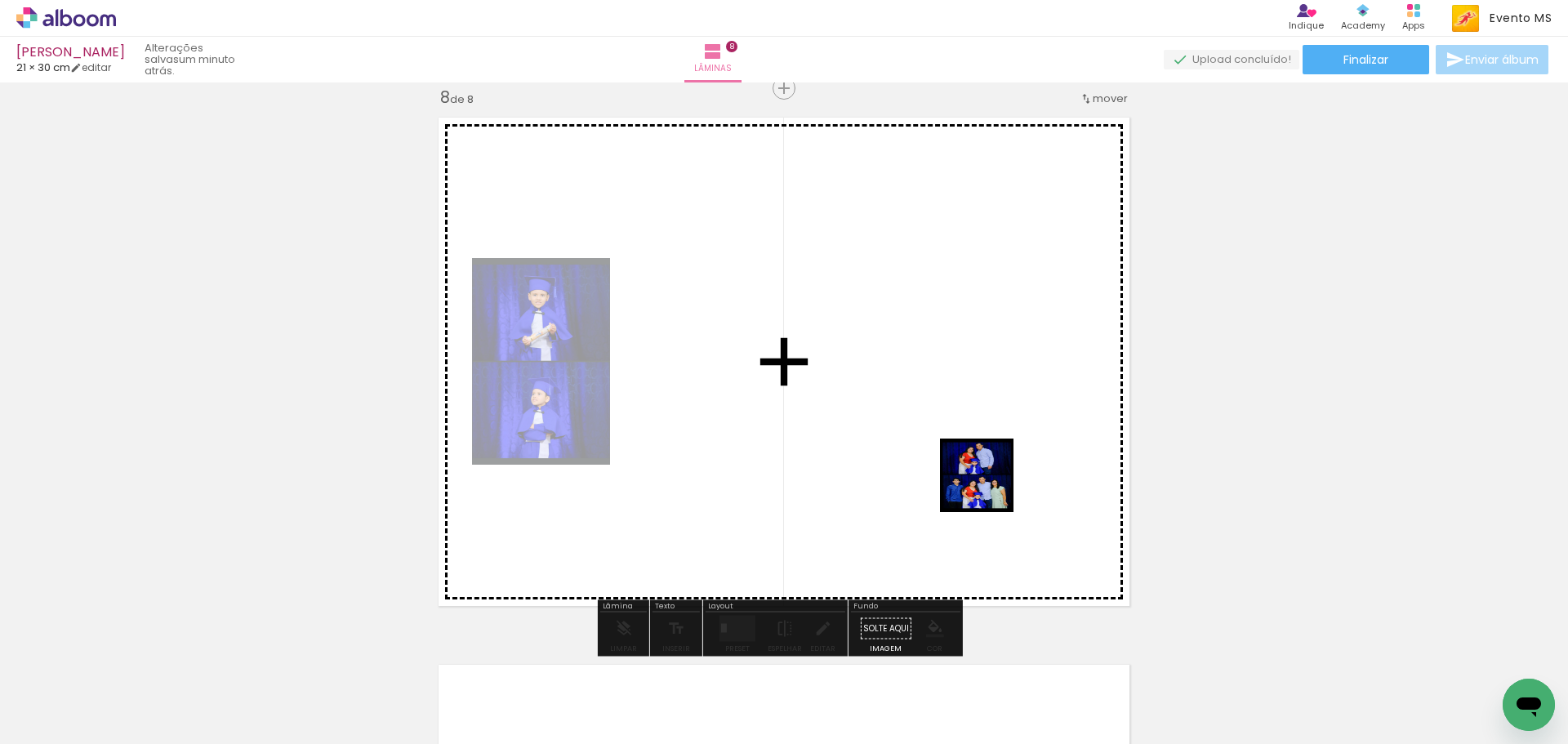
drag, startPoint x: 976, startPoint y: 715, endPoint x: 855, endPoint y: 479, distance: 265.2
click at [979, 456] on quentale-workspace at bounding box center [784, 372] width 1568 height 744
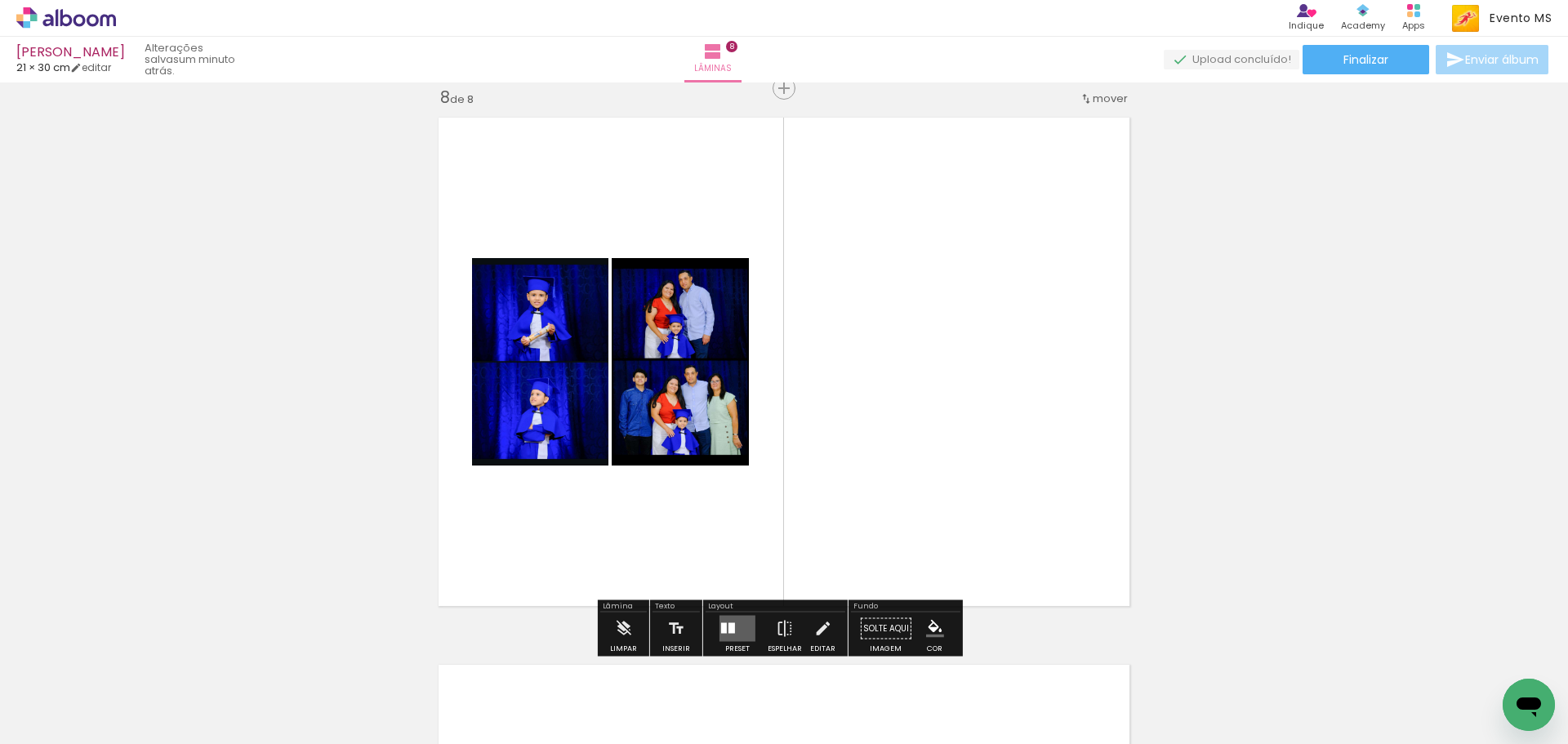
click at [706, 627] on div "Preset Espelhar Editar" at bounding box center [775, 632] width 140 height 41
drag, startPoint x: 714, startPoint y: 624, endPoint x: 768, endPoint y: 597, distance: 60.4
click at [715, 624] on div at bounding box center [737, 629] width 44 height 33
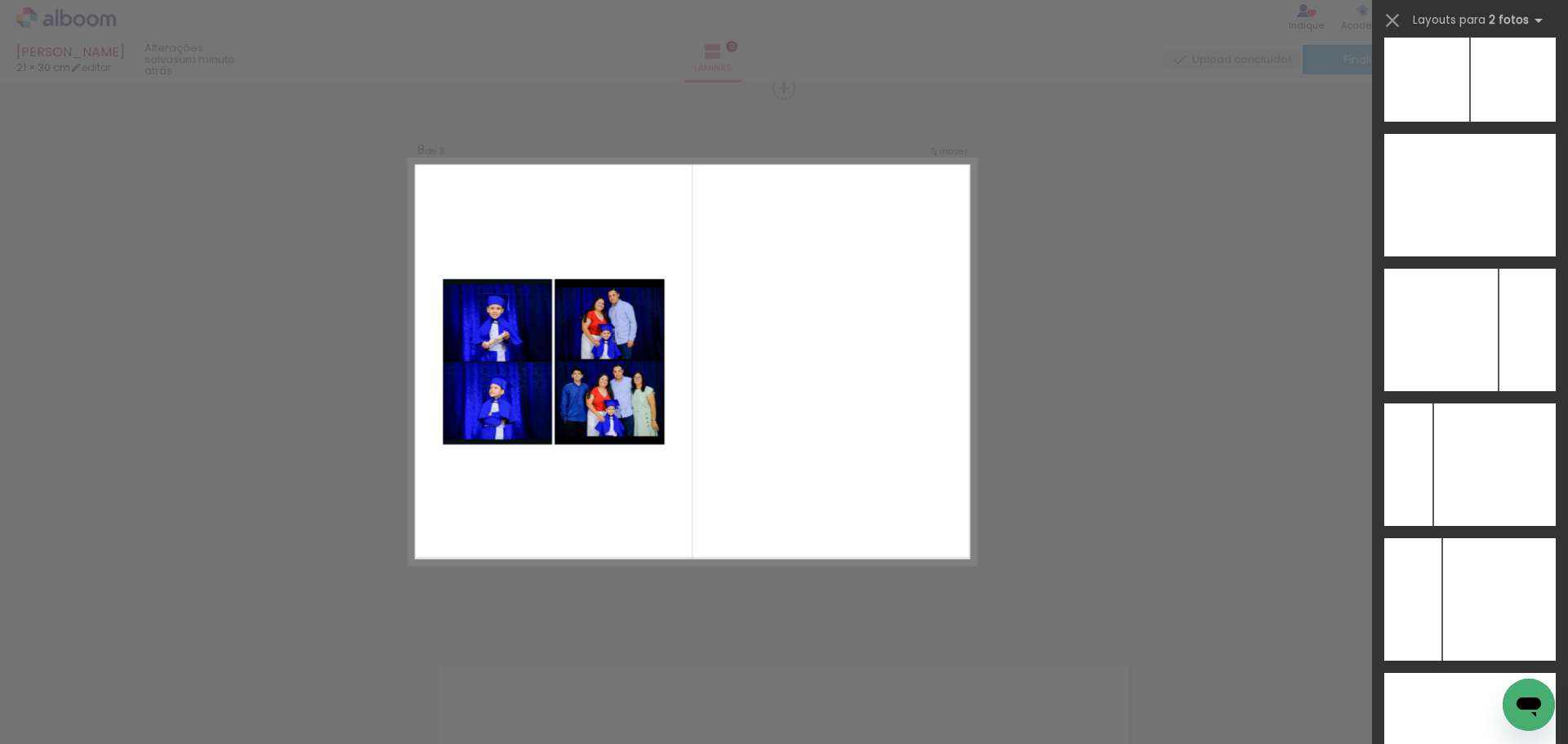
scroll to position [6547, 0]
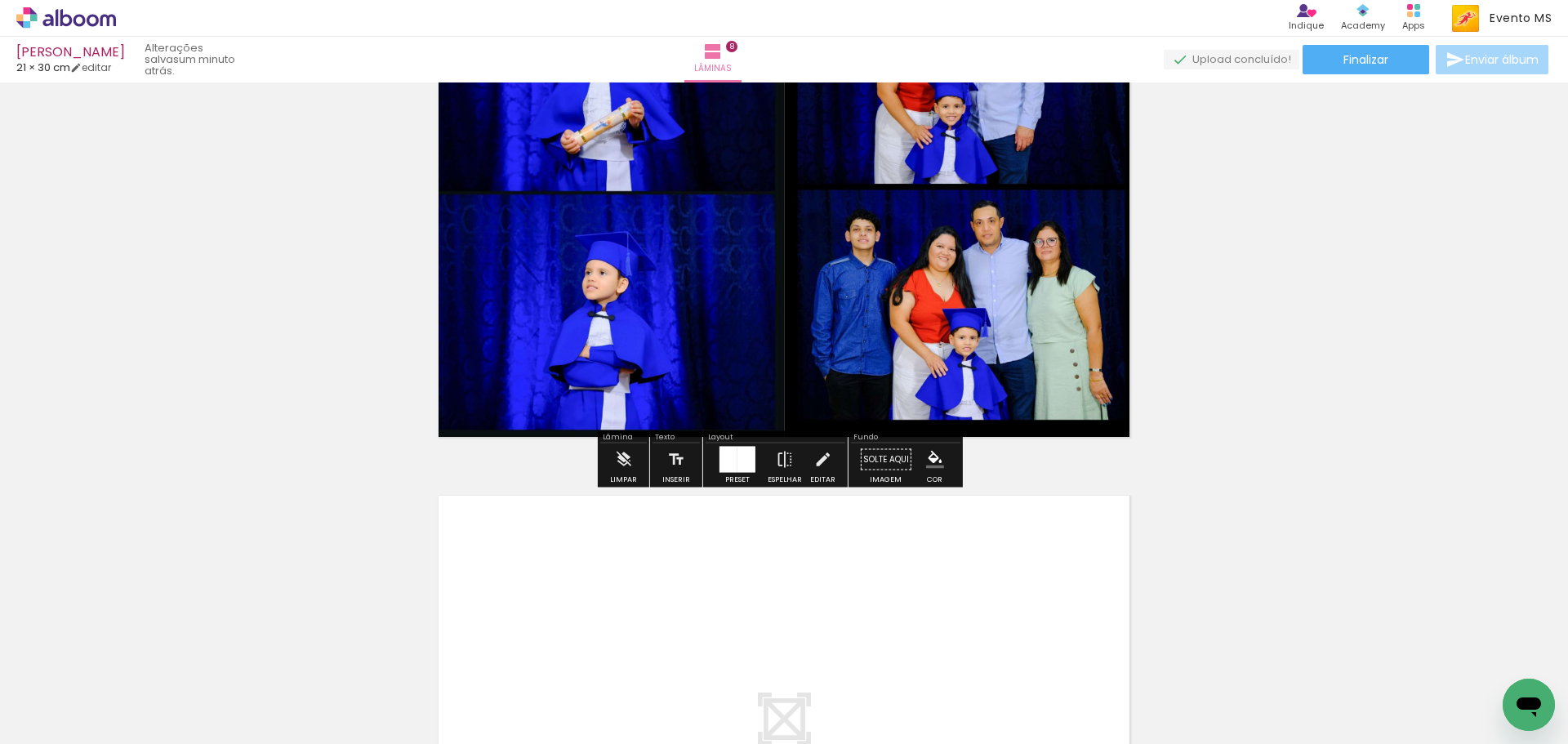
scroll to position [4340, 0]
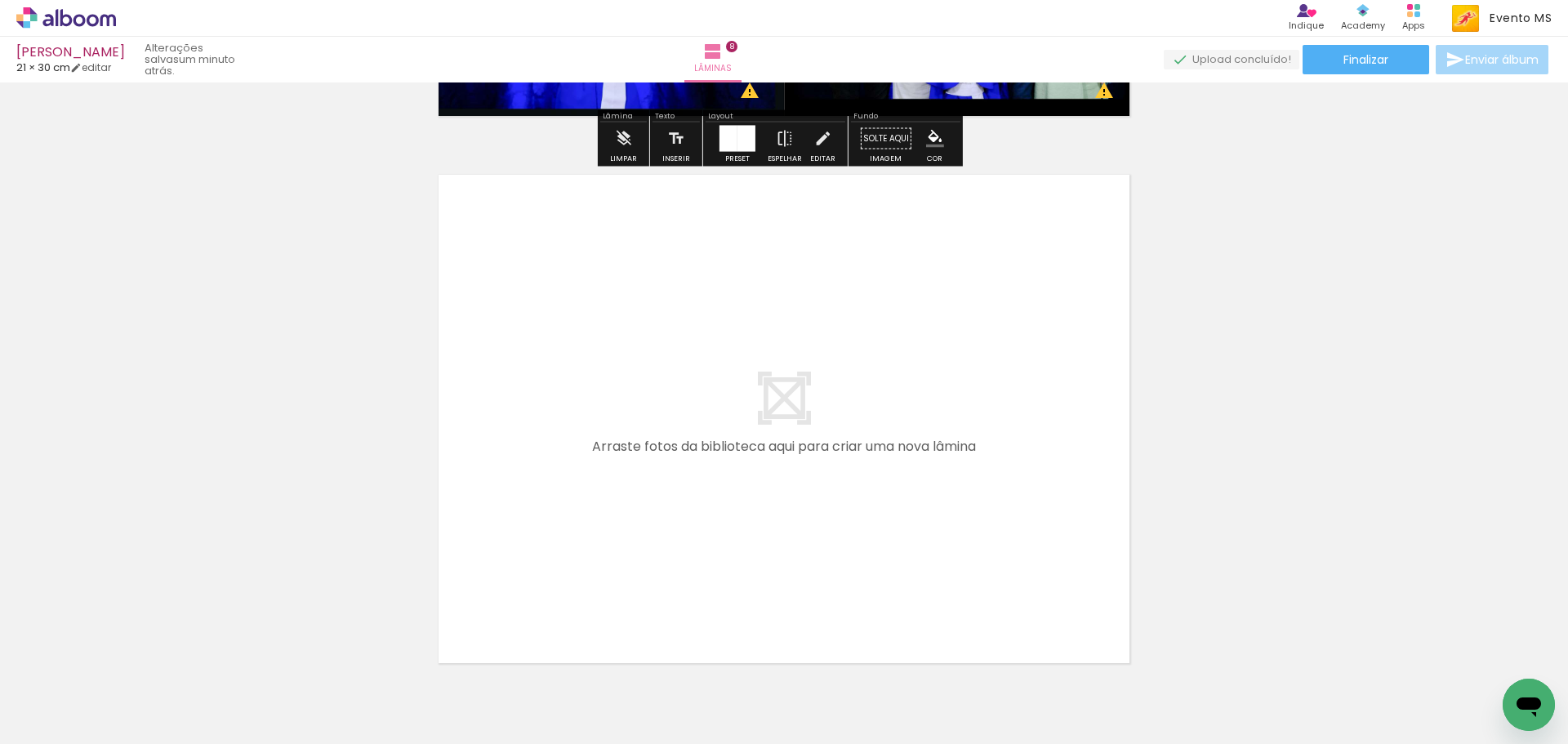
drag, startPoint x: 1062, startPoint y: 701, endPoint x: 655, endPoint y: 465, distance: 470.5
click at [655, 465] on quentale-workspace at bounding box center [784, 372] width 1568 height 744
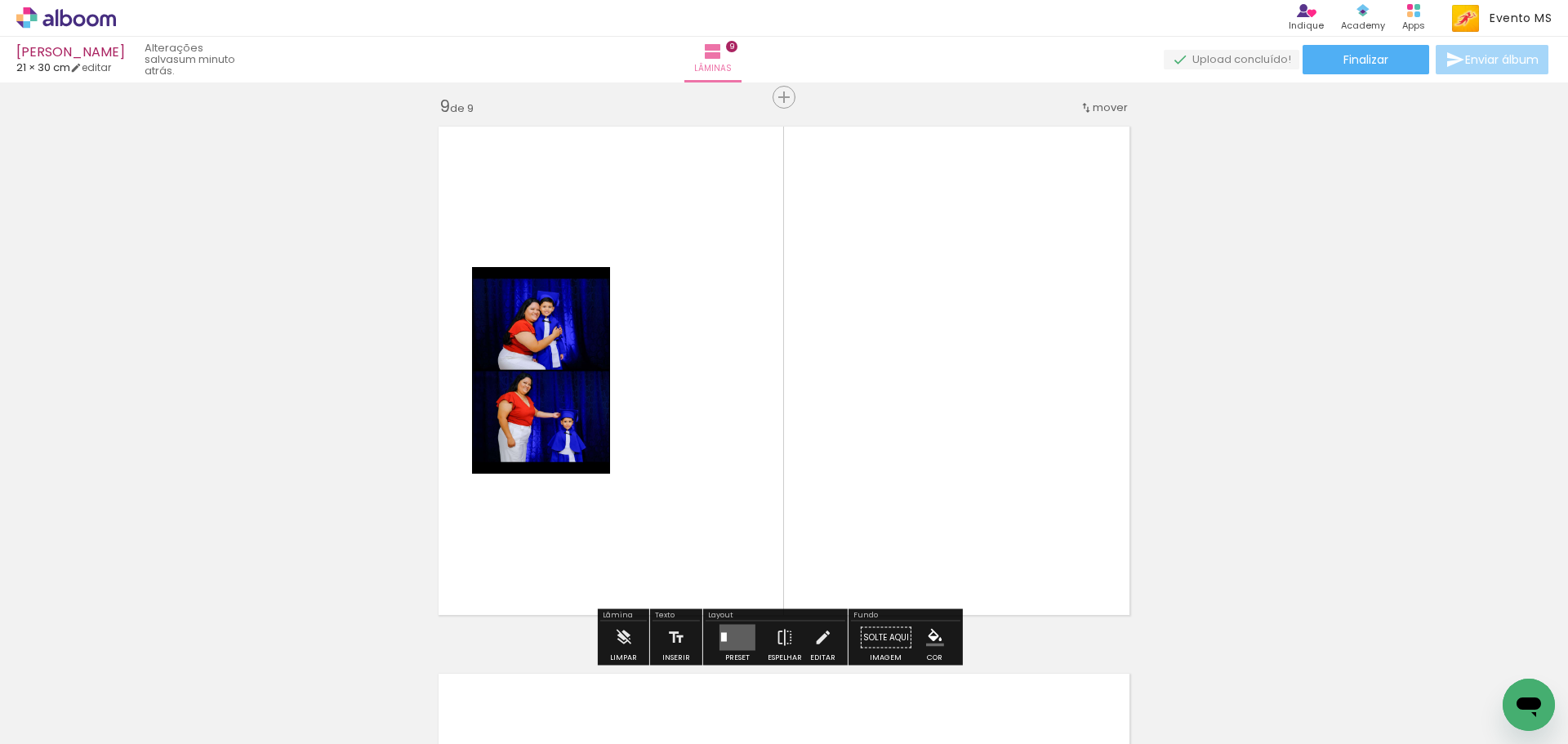
scroll to position [4396, 0]
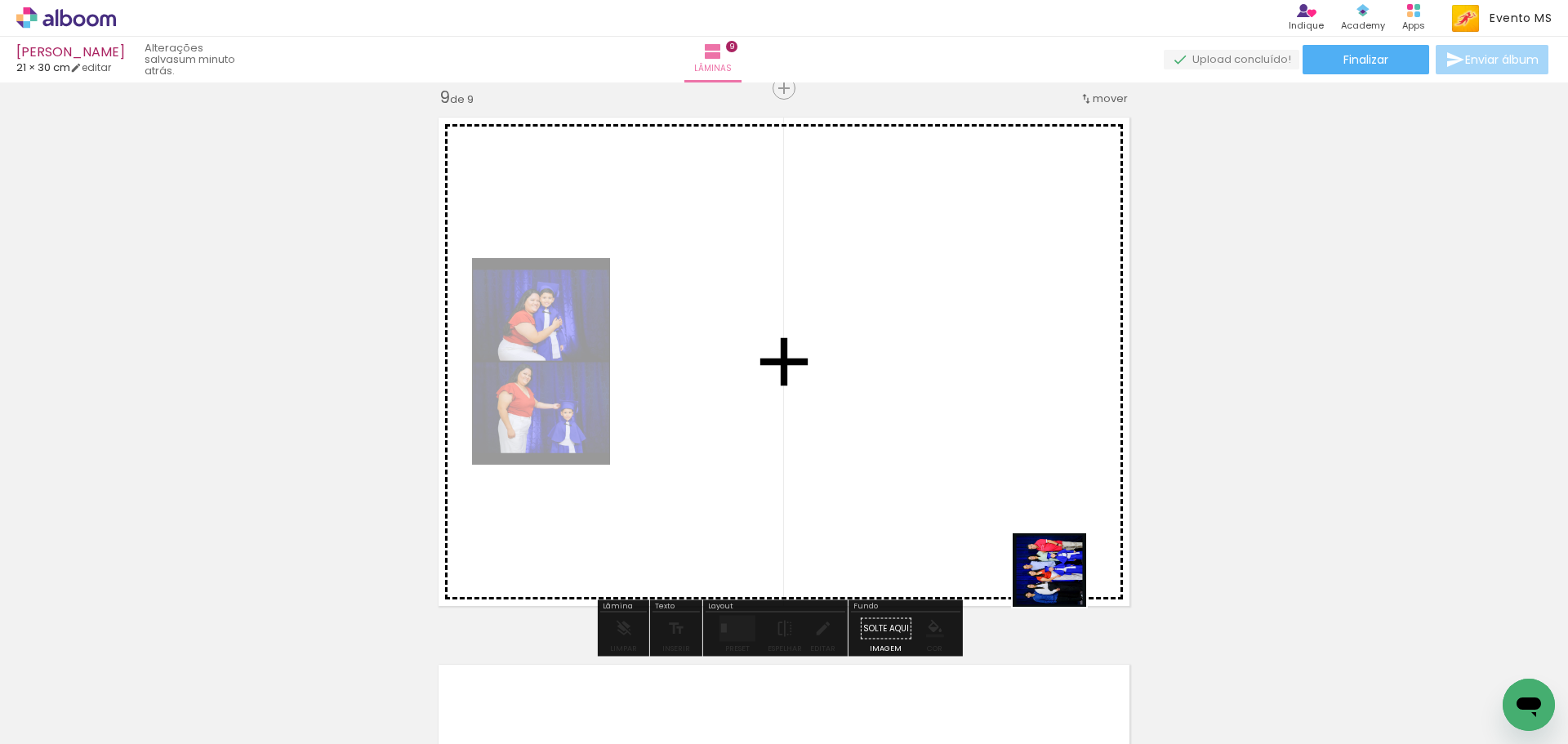
drag, startPoint x: 1133, startPoint y: 690, endPoint x: 882, endPoint y: 427, distance: 363.6
click at [925, 419] on quentale-workspace at bounding box center [784, 372] width 1568 height 744
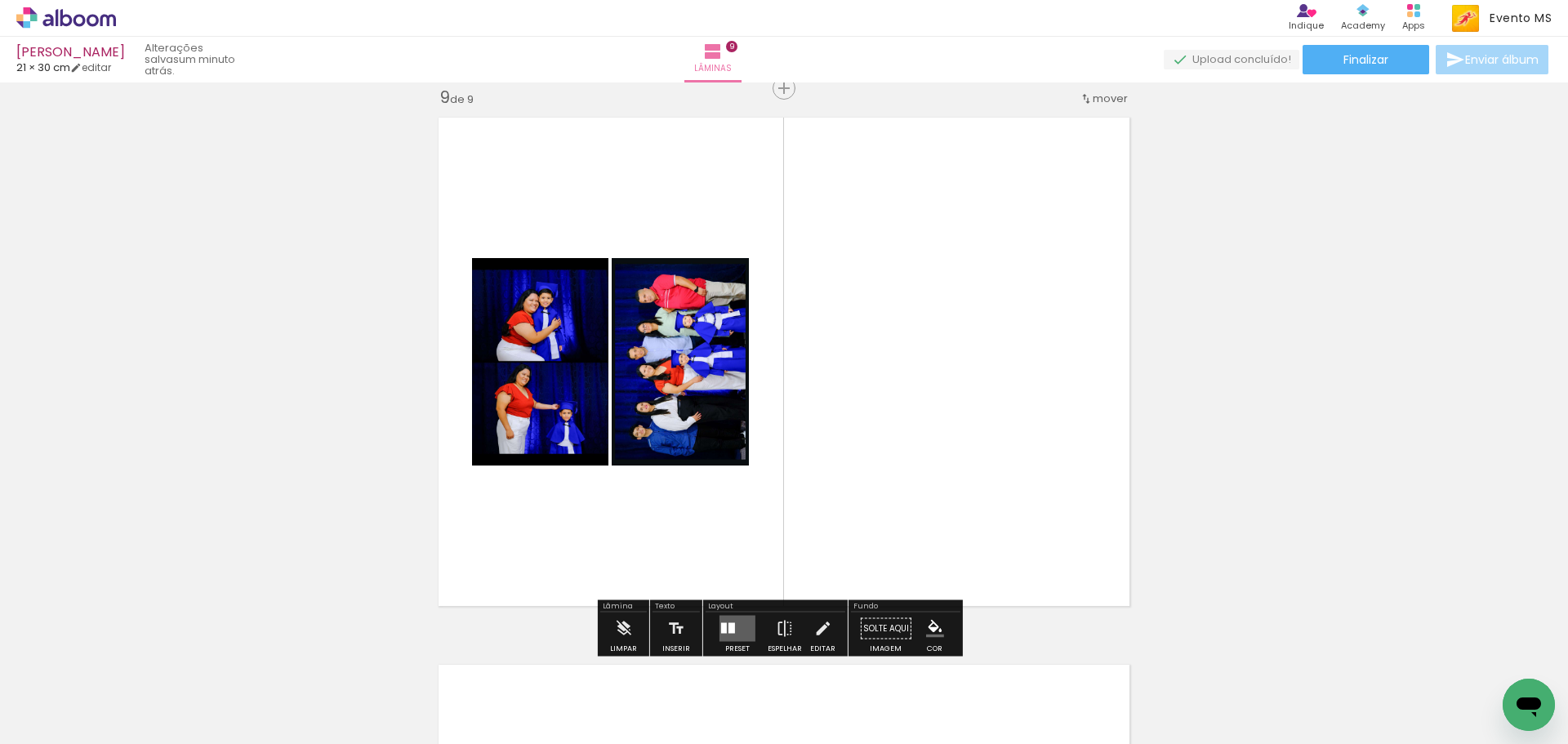
drag, startPoint x: 723, startPoint y: 631, endPoint x: 888, endPoint y: 542, distance: 187.5
click at [730, 628] on quentale-layouter at bounding box center [737, 629] width 36 height 27
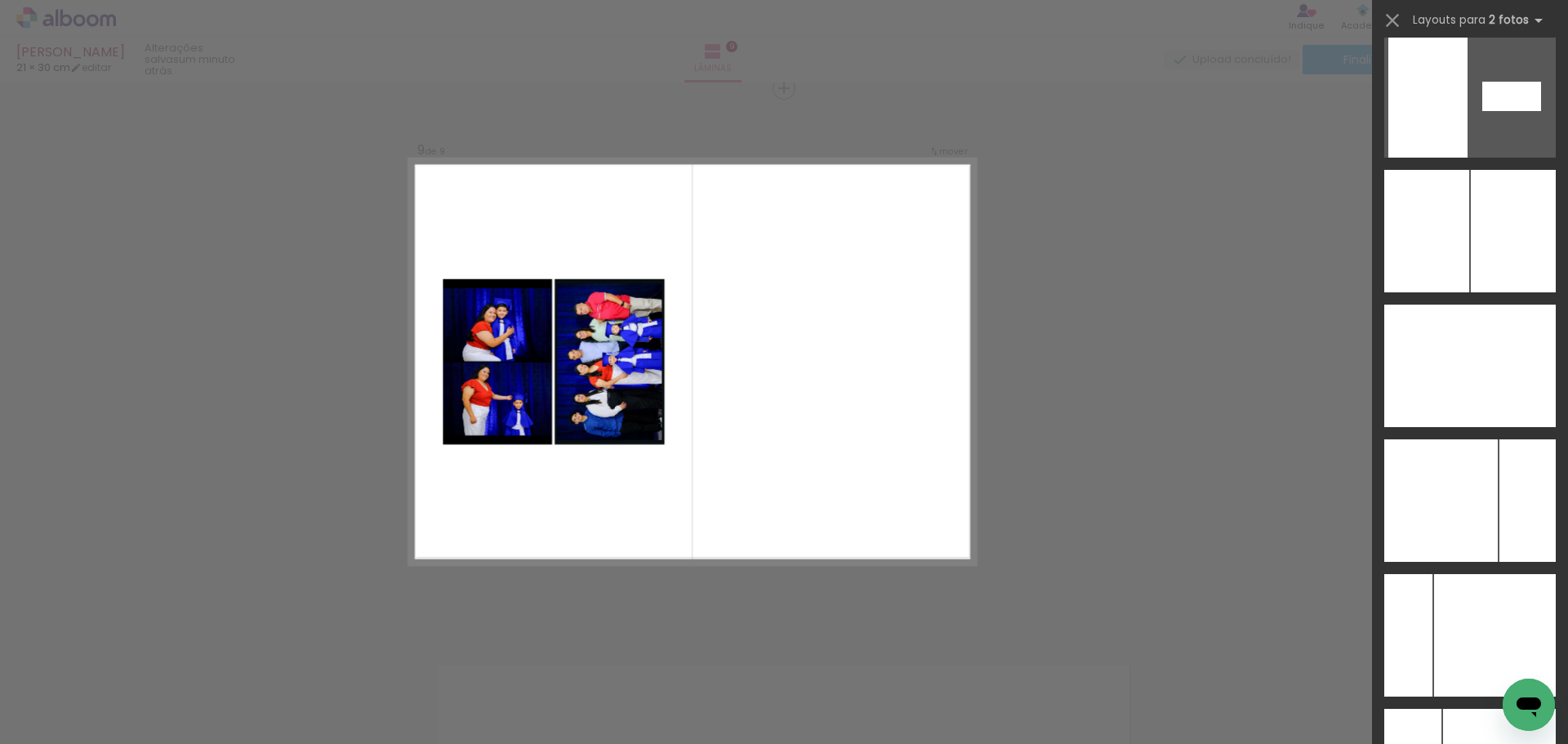
scroll to position [6361, 0]
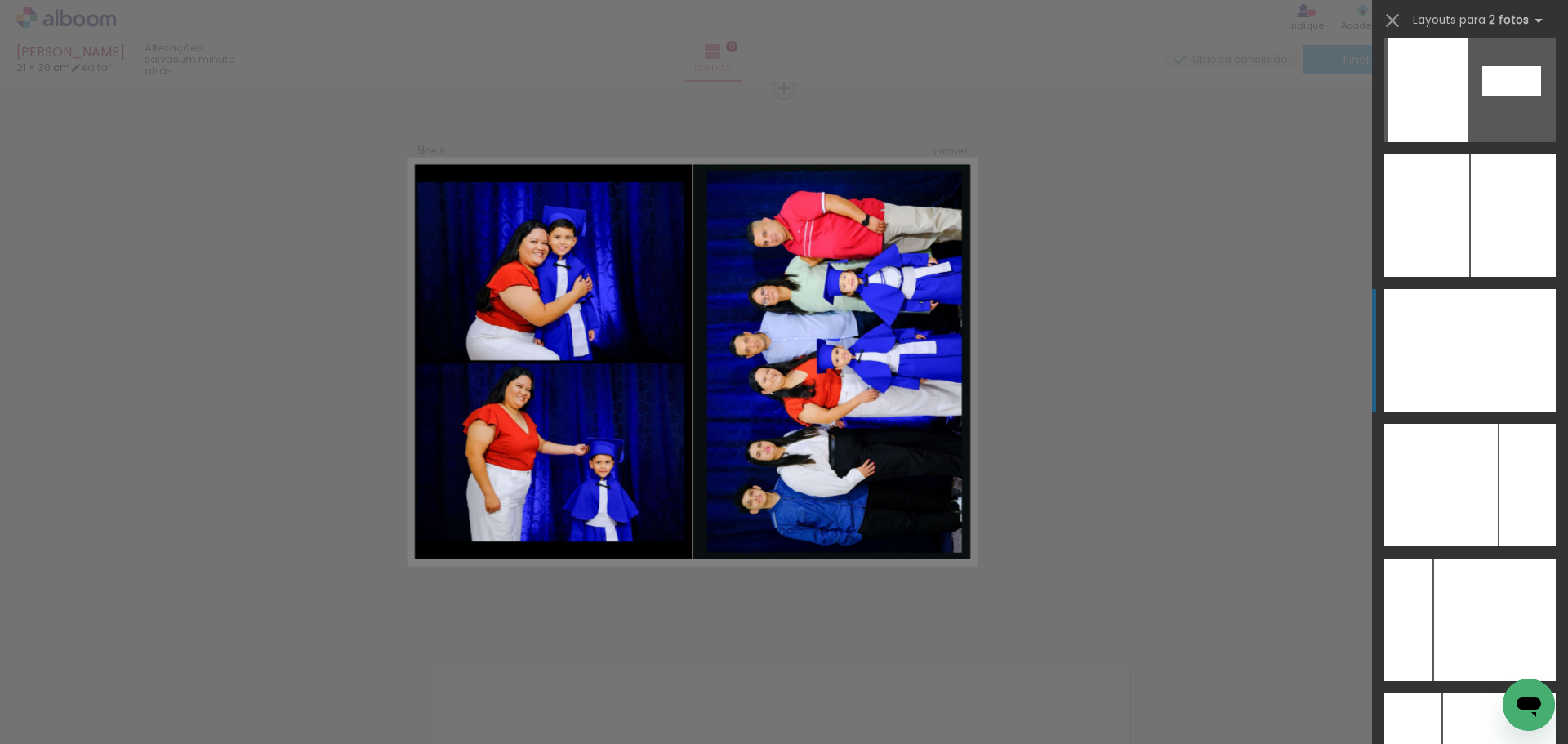
click at [1462, 347] on div at bounding box center [1427, 350] width 86 height 123
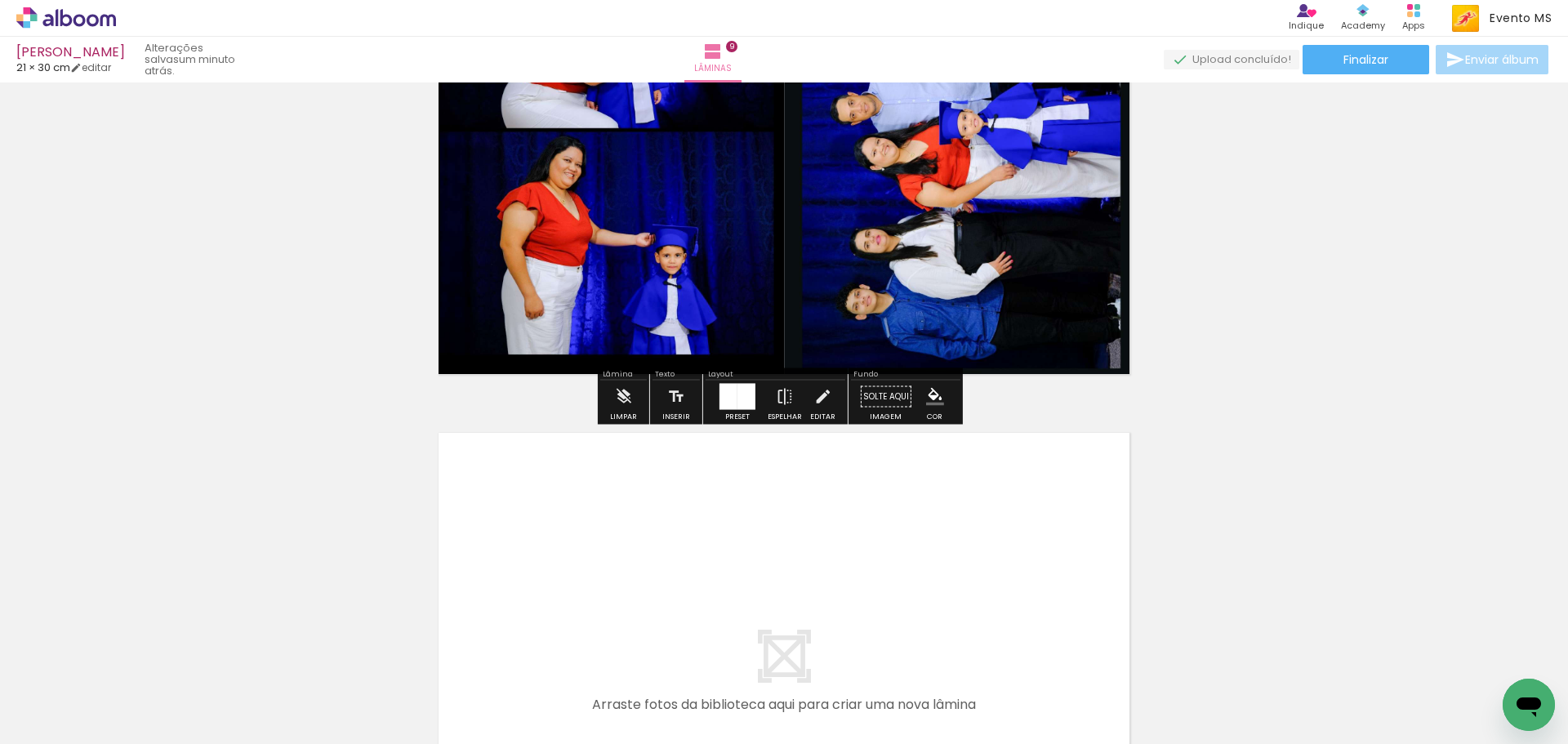
scroll to position [4974, 0]
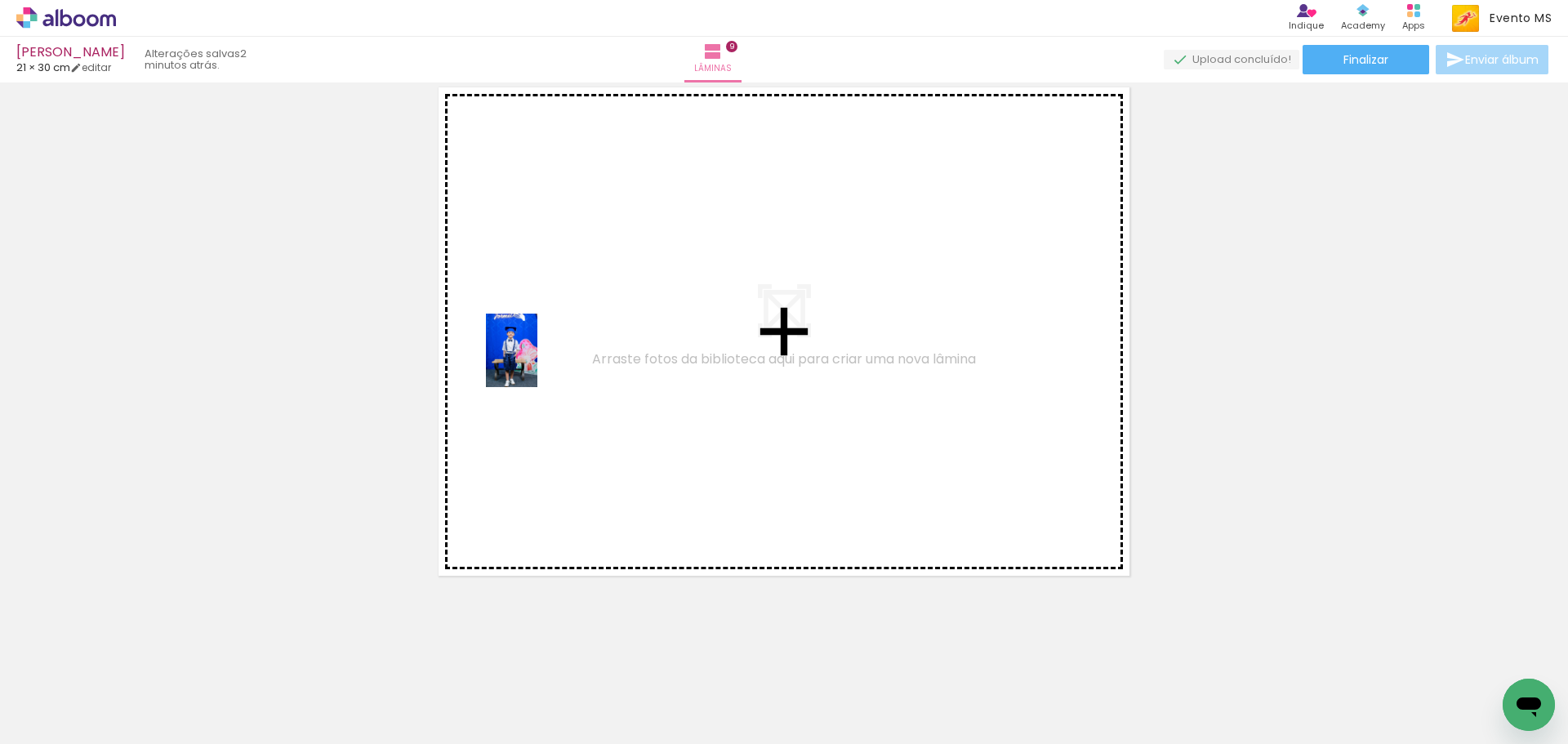
drag, startPoint x: 1244, startPoint y: 689, endPoint x: 702, endPoint y: 455, distance: 590.4
click at [533, 361] on quentale-workspace at bounding box center [784, 372] width 1568 height 744
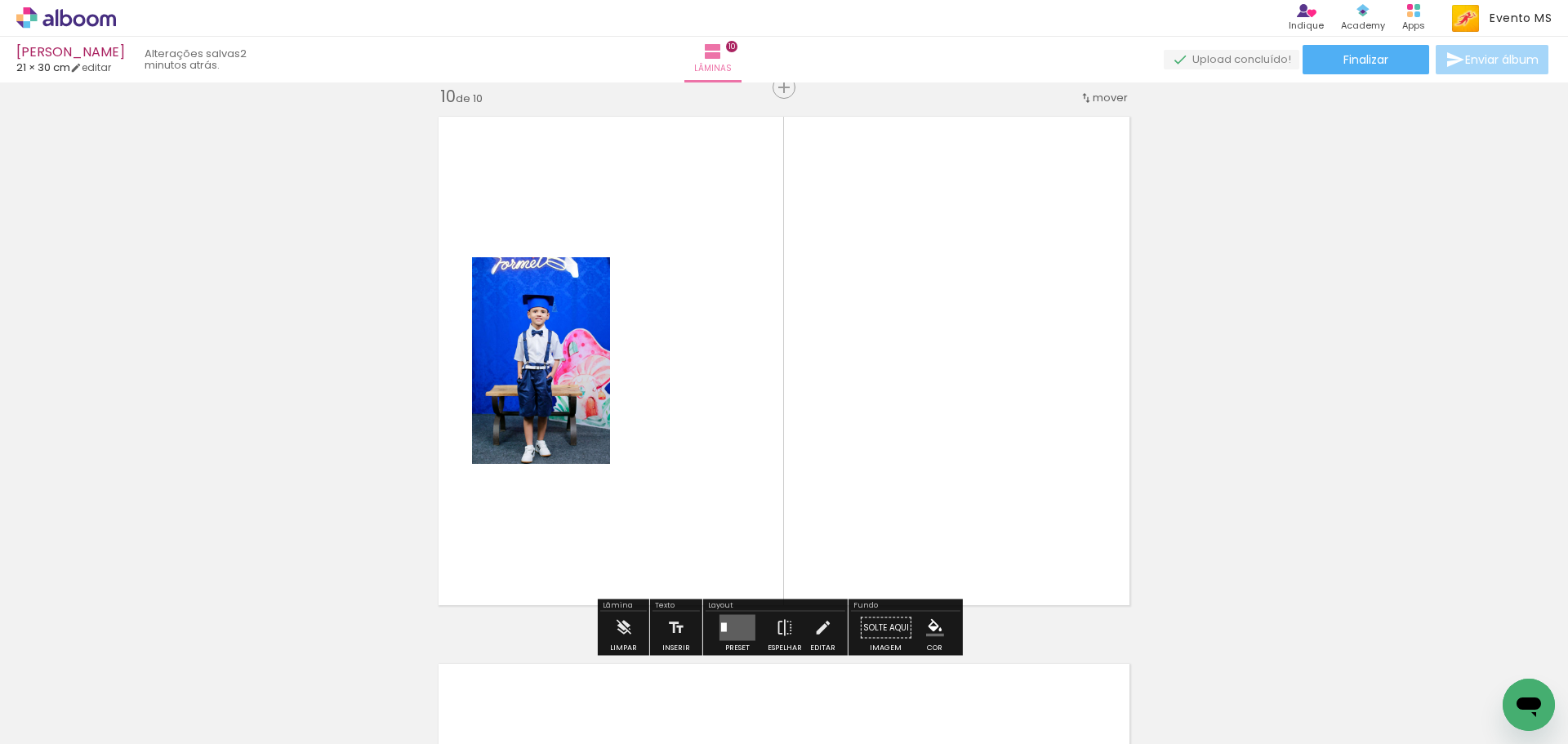
scroll to position [4944, 0]
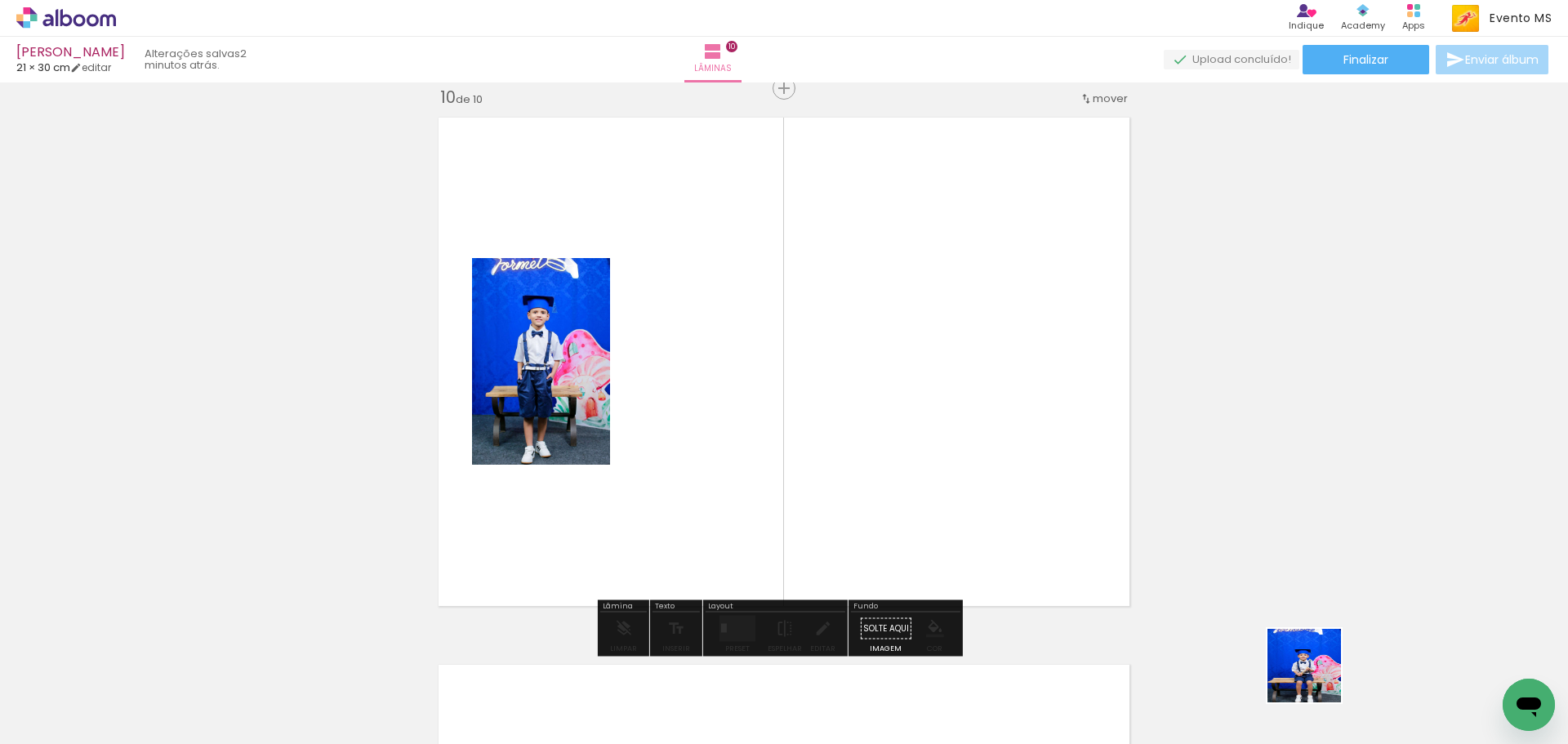
drag, startPoint x: 1316, startPoint y: 677, endPoint x: 848, endPoint y: 390, distance: 549.0
click at [842, 341] on quentale-workspace at bounding box center [784, 372] width 1568 height 744
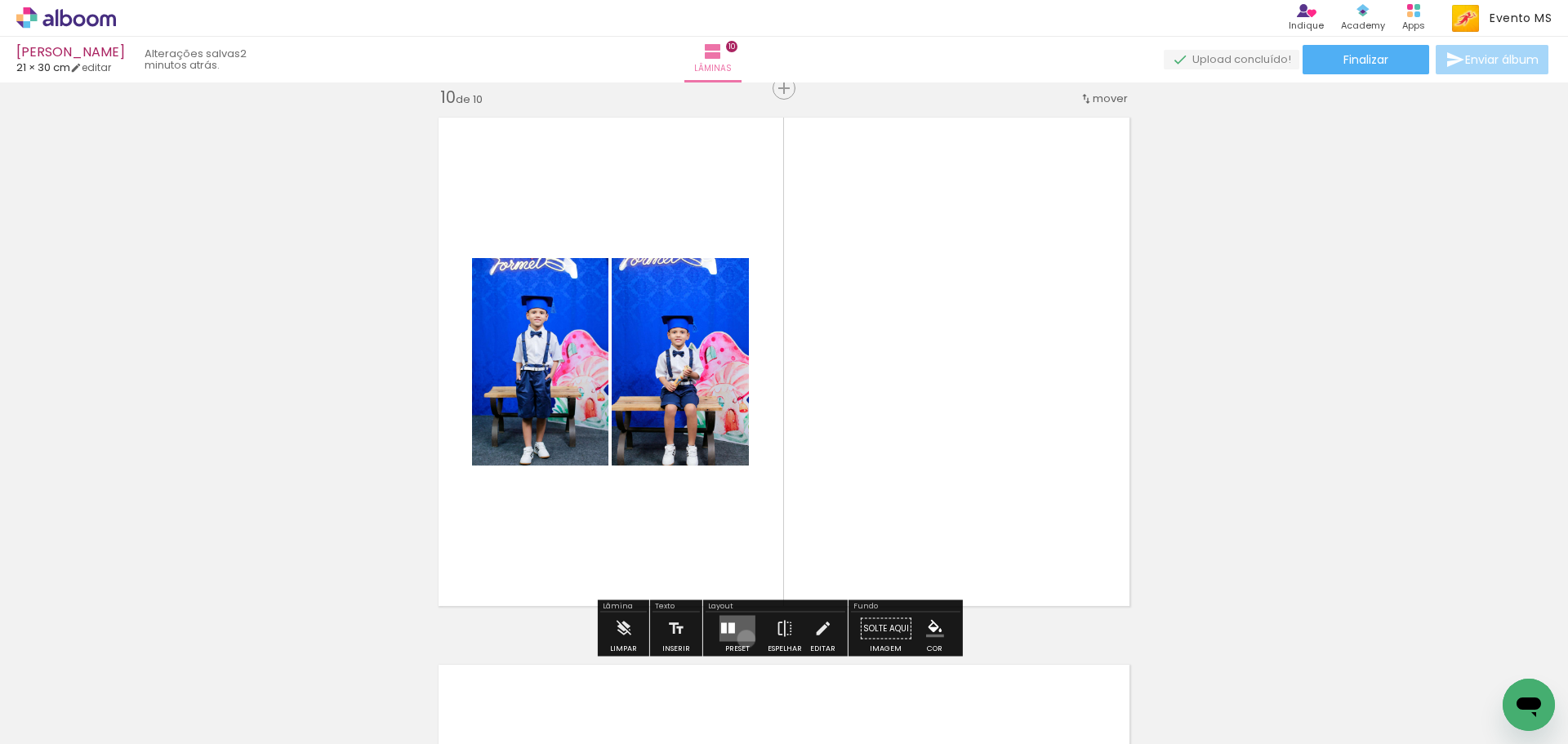
click at [744, 639] on quentale-layouter at bounding box center [737, 629] width 36 height 27
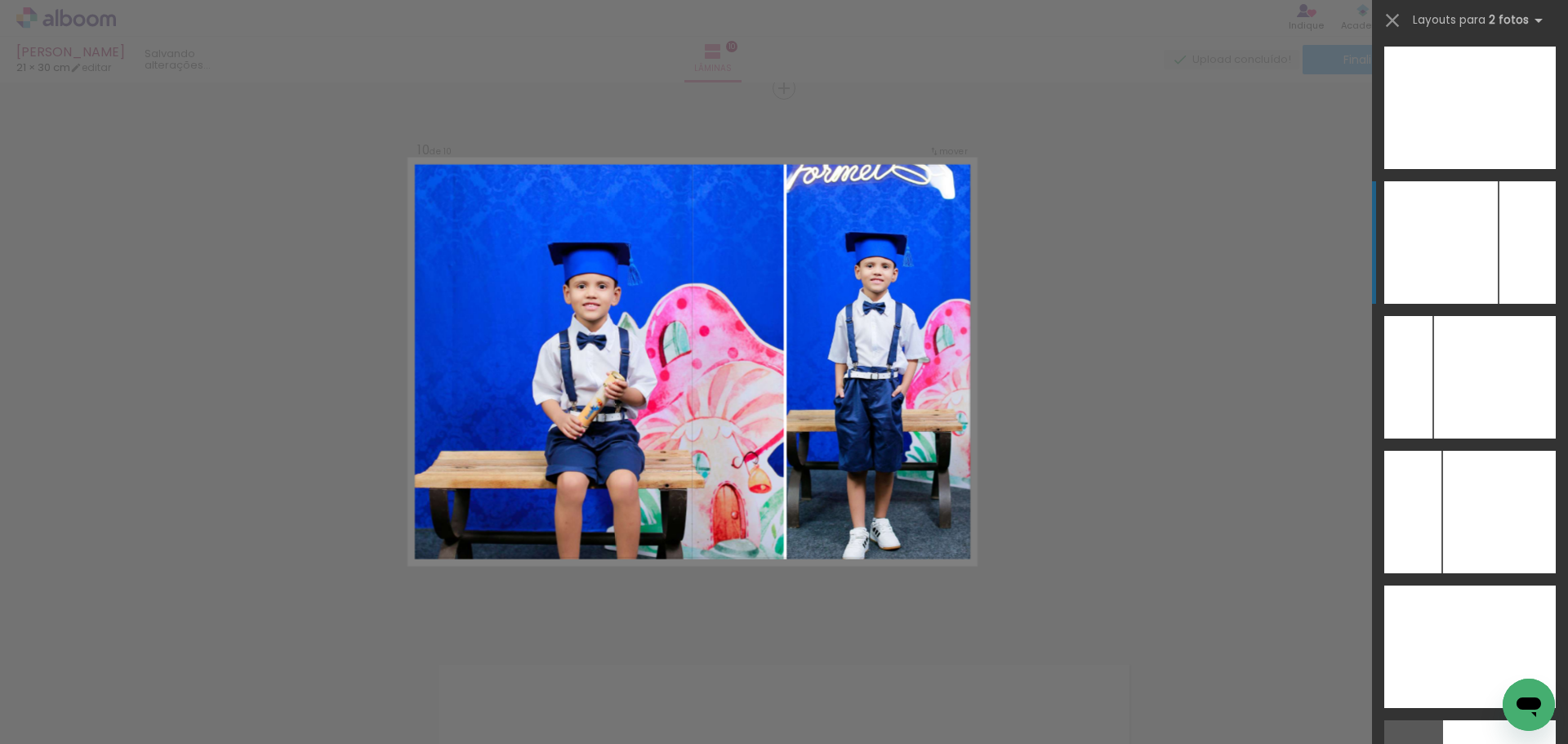
scroll to position [6497, 0]
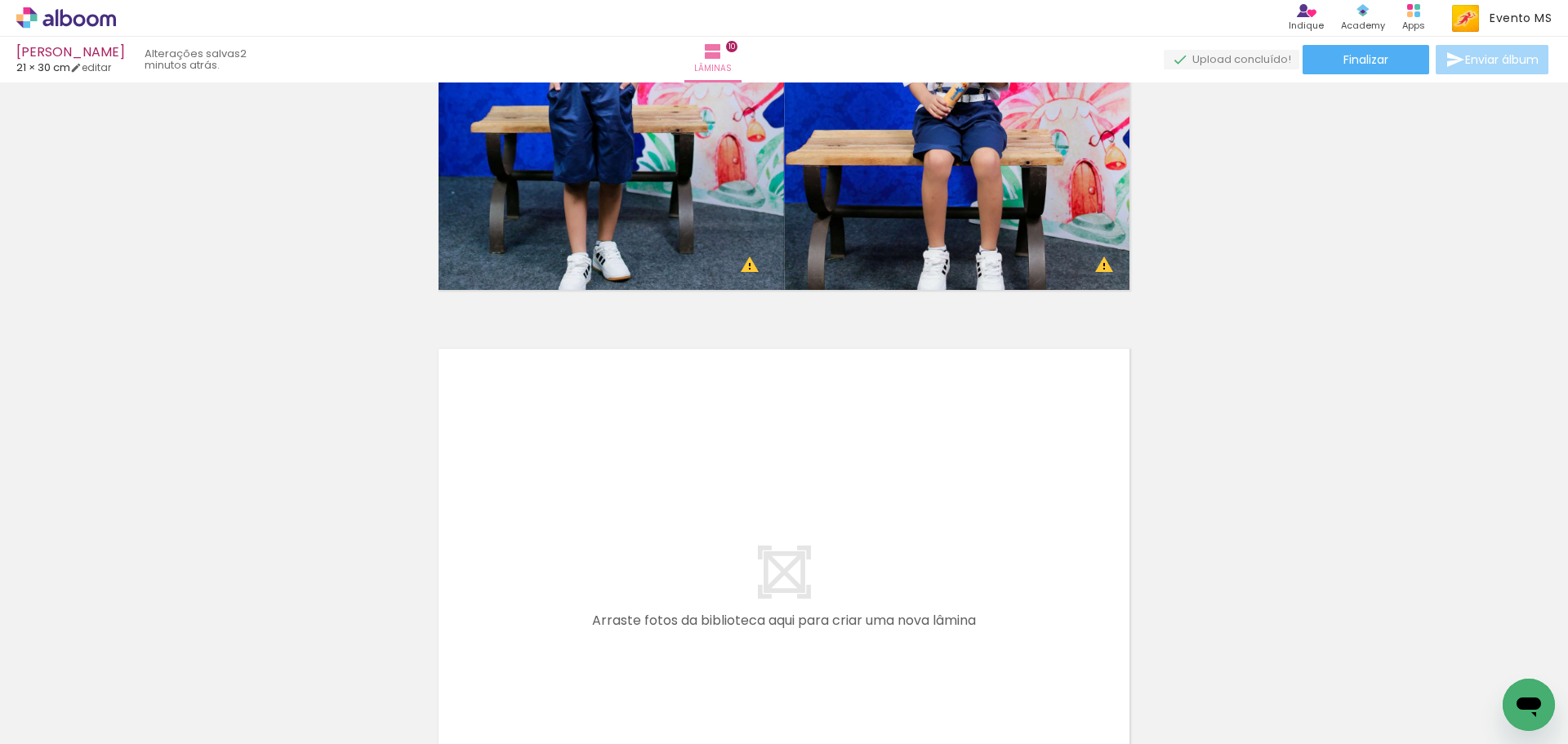
scroll to position [5352, 0]
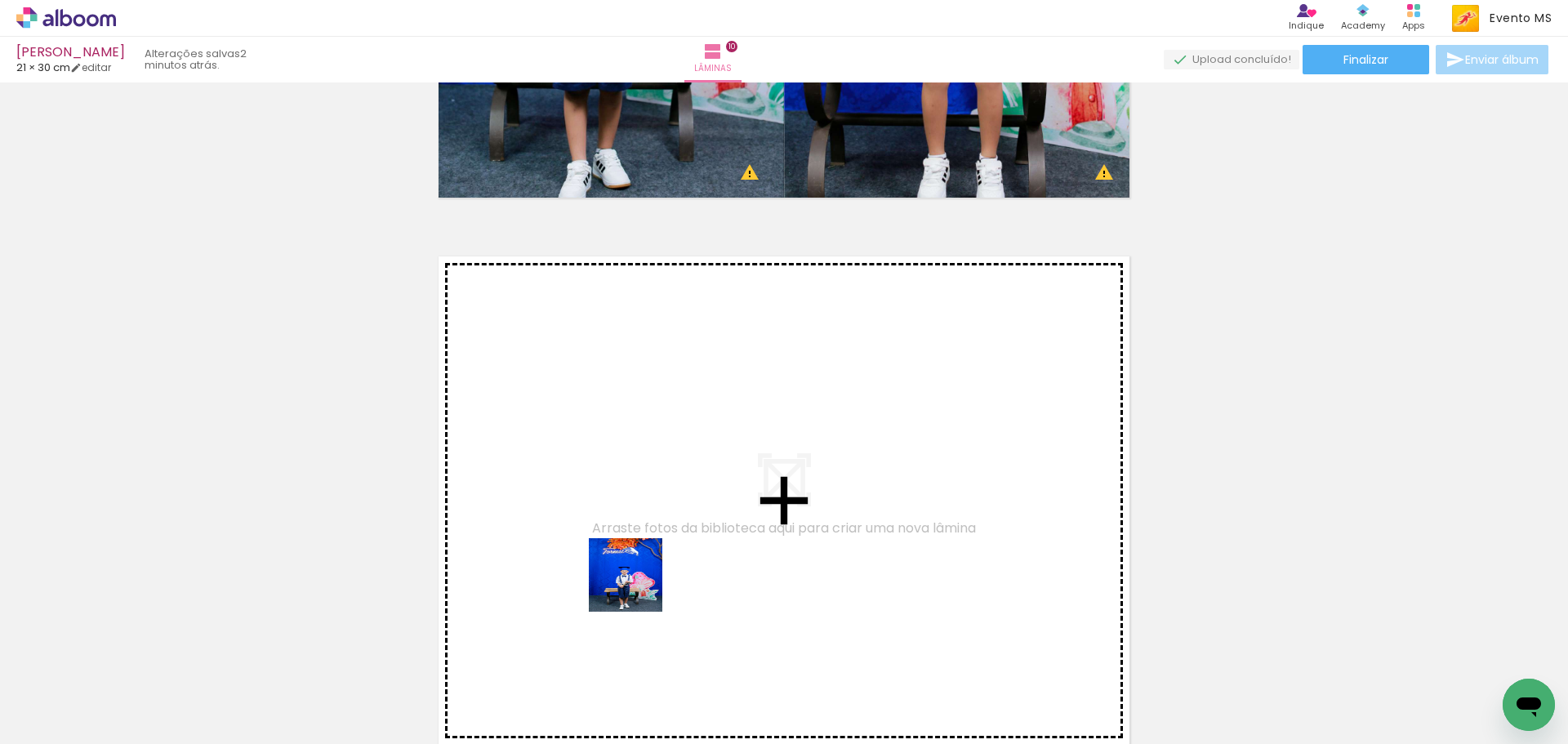
drag, startPoint x: 850, startPoint y: 706, endPoint x: 633, endPoint y: 549, distance: 267.8
click at [633, 549] on quentale-workspace at bounding box center [784, 372] width 1568 height 744
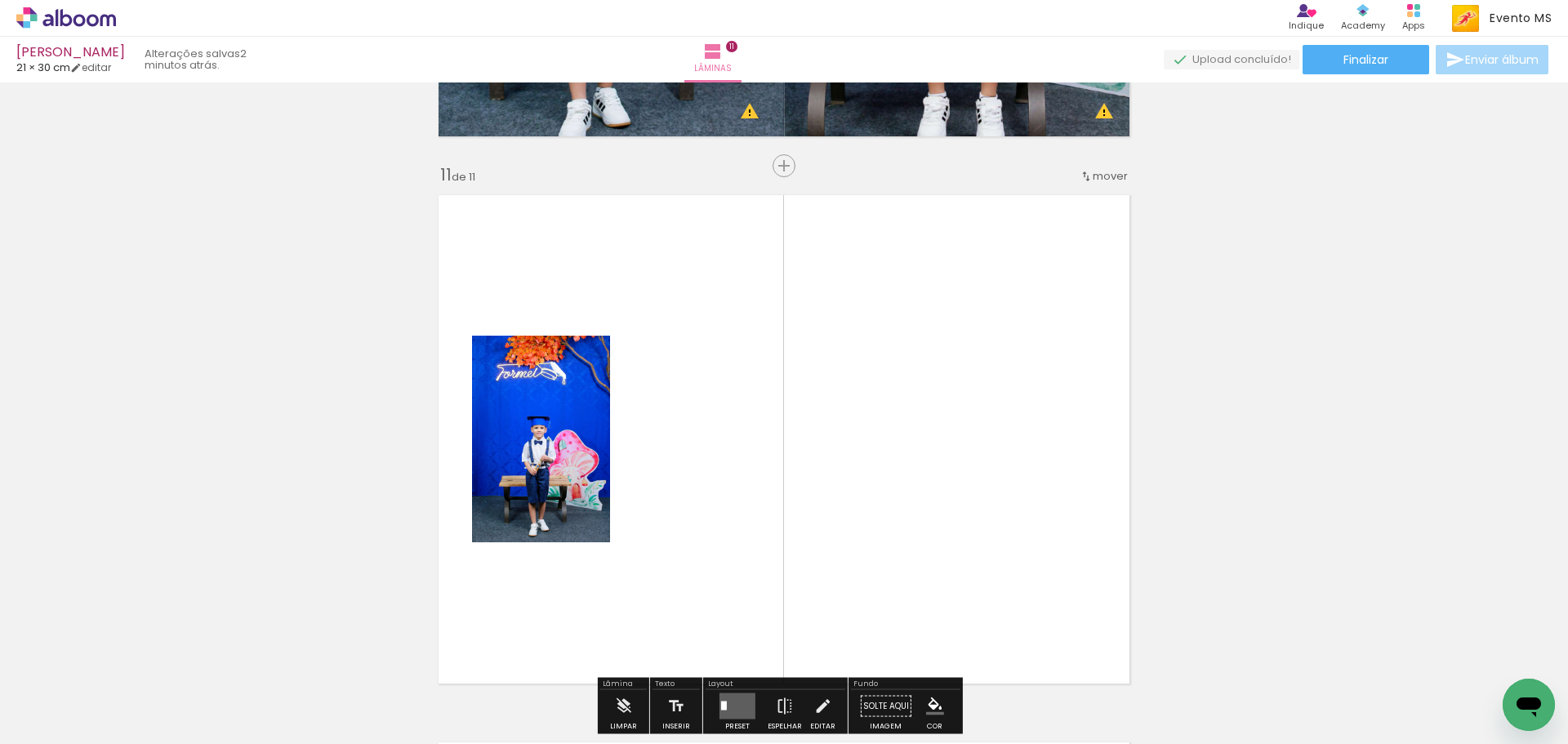
scroll to position [5491, 0]
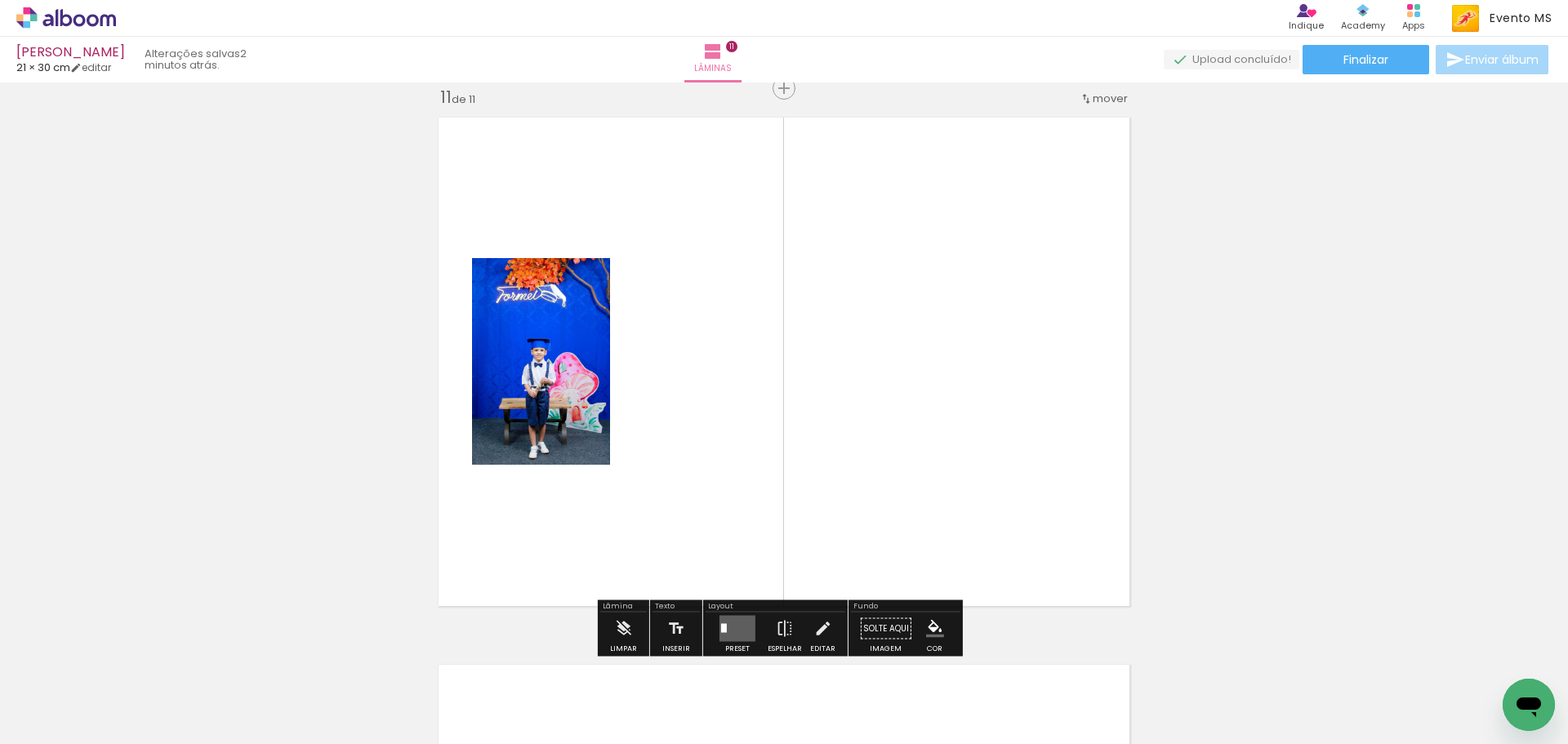
drag, startPoint x: 902, startPoint y: 699, endPoint x: 831, endPoint y: 530, distance: 183.3
click at [838, 441] on quentale-workspace at bounding box center [784, 372] width 1568 height 744
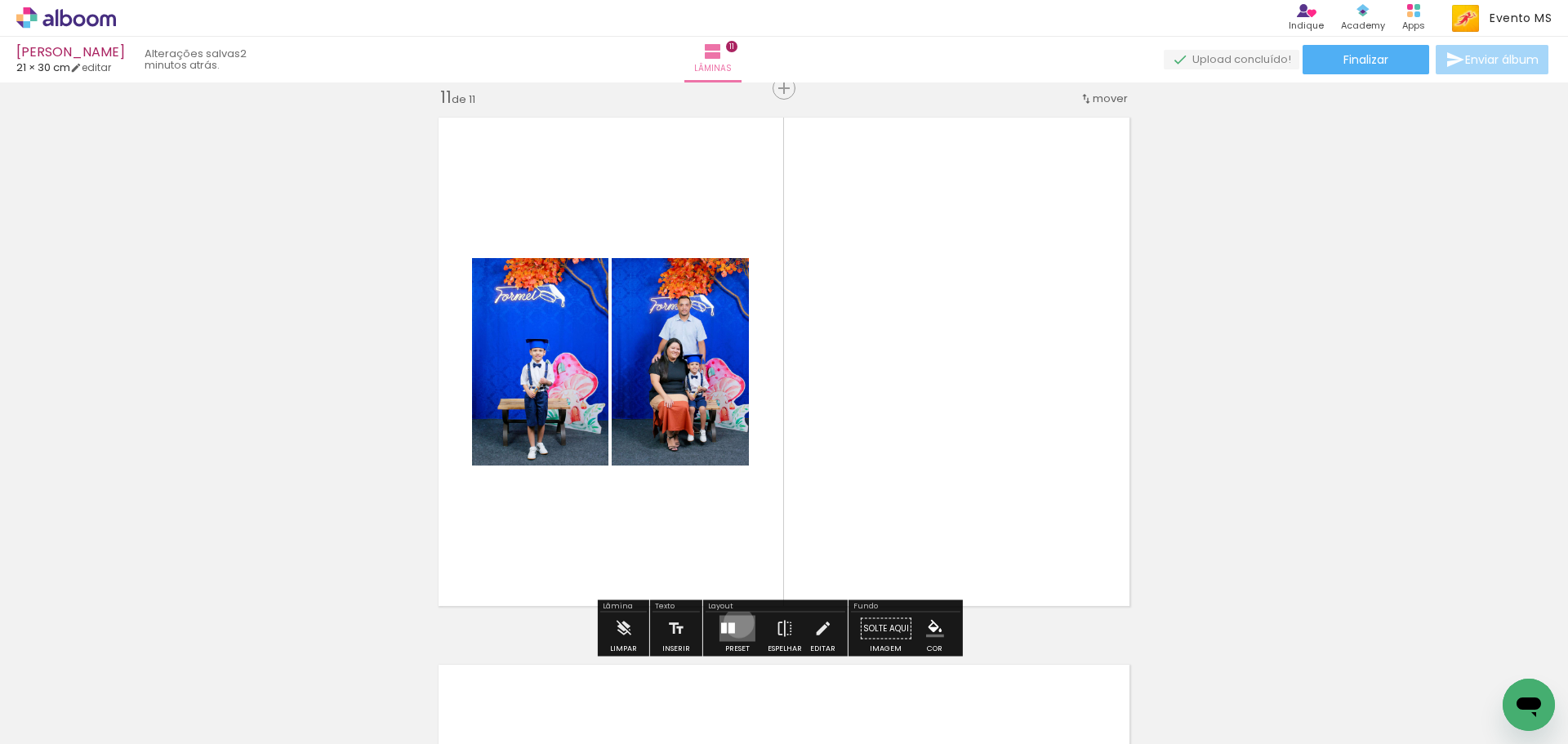
drag, startPoint x: 735, startPoint y: 622, endPoint x: 1221, endPoint y: 447, distance: 516.5
click at [752, 619] on quentale-layouter at bounding box center [737, 629] width 36 height 27
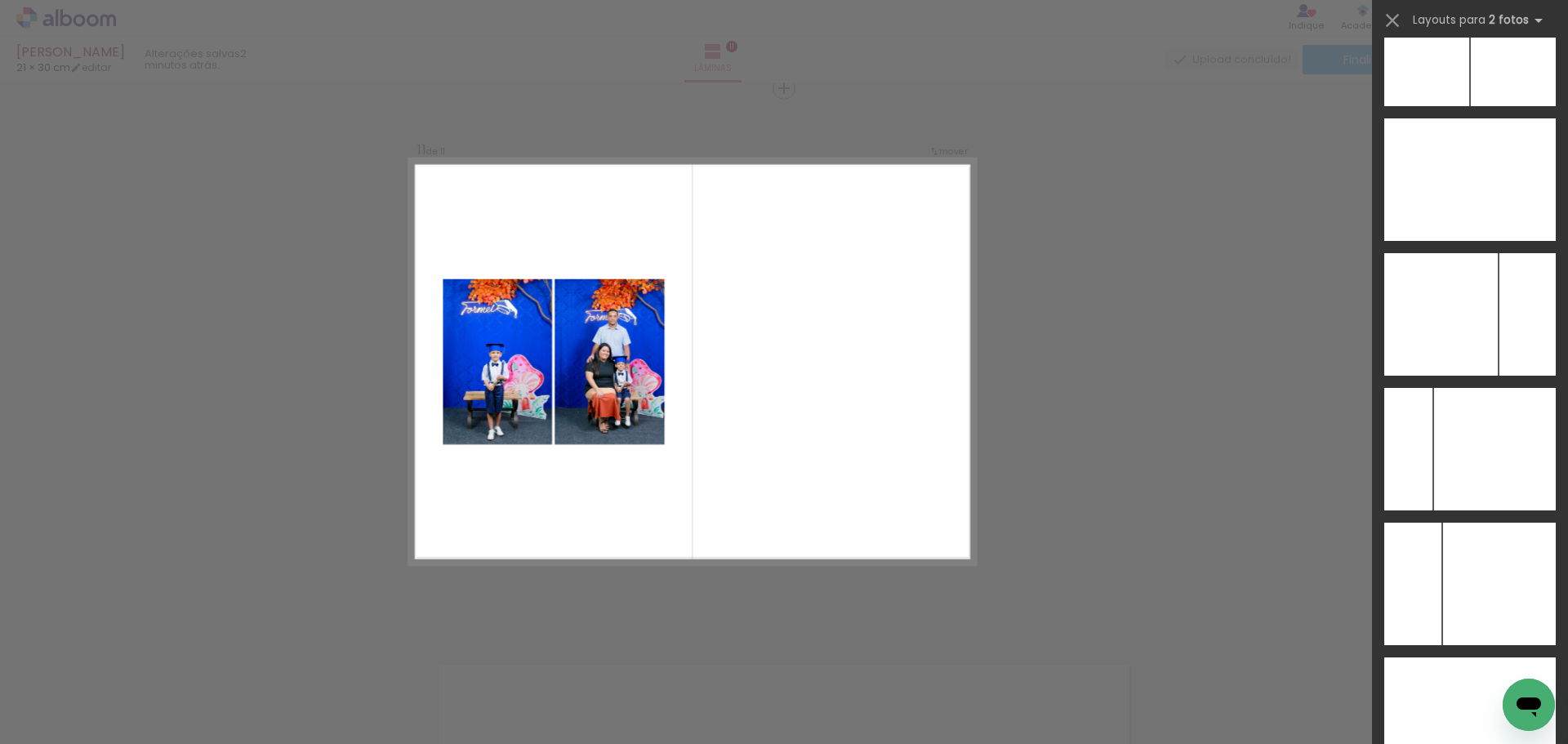
scroll to position [6593, 0]
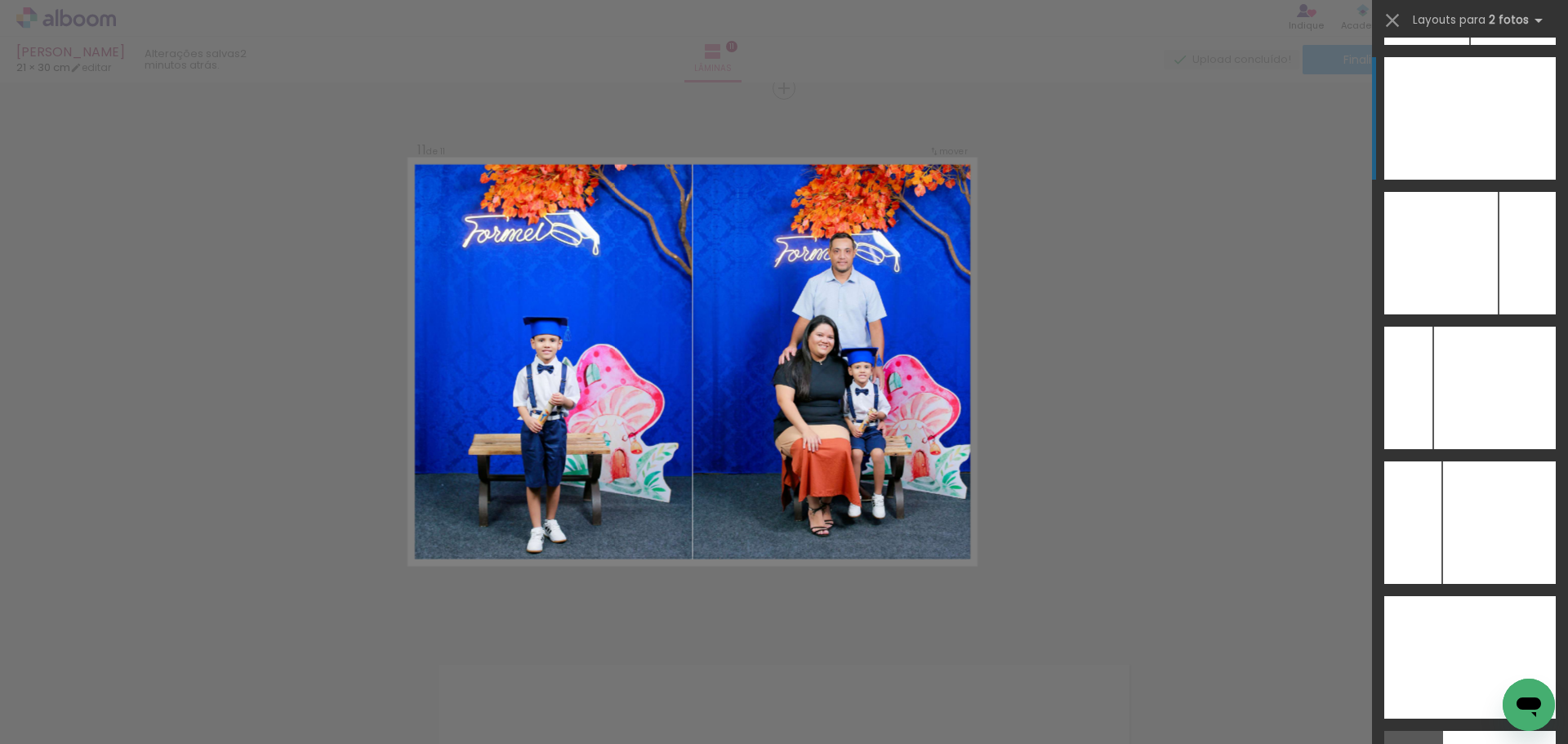
click at [1496, 147] on div at bounding box center [1513, 118] width 86 height 123
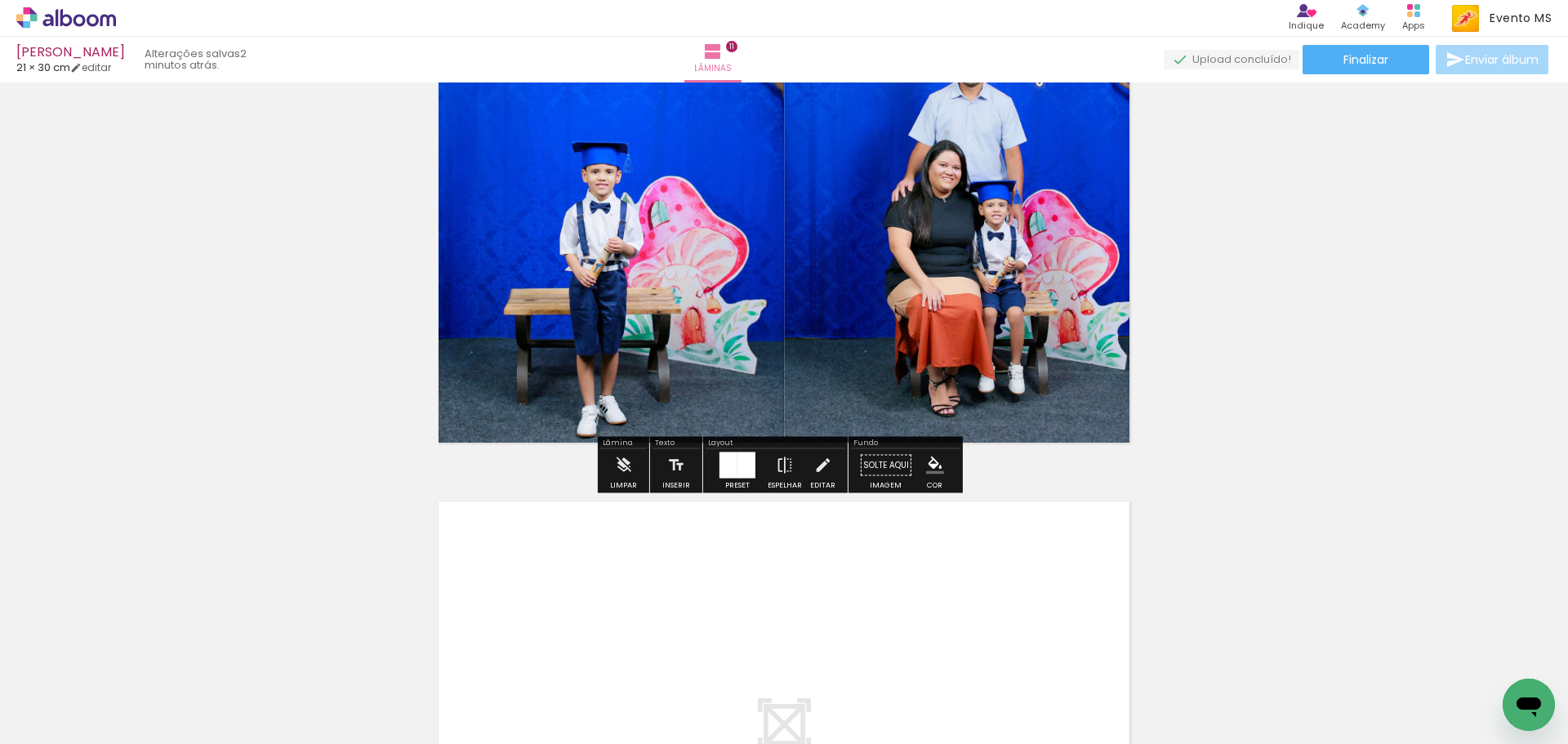
scroll to position [5980, 0]
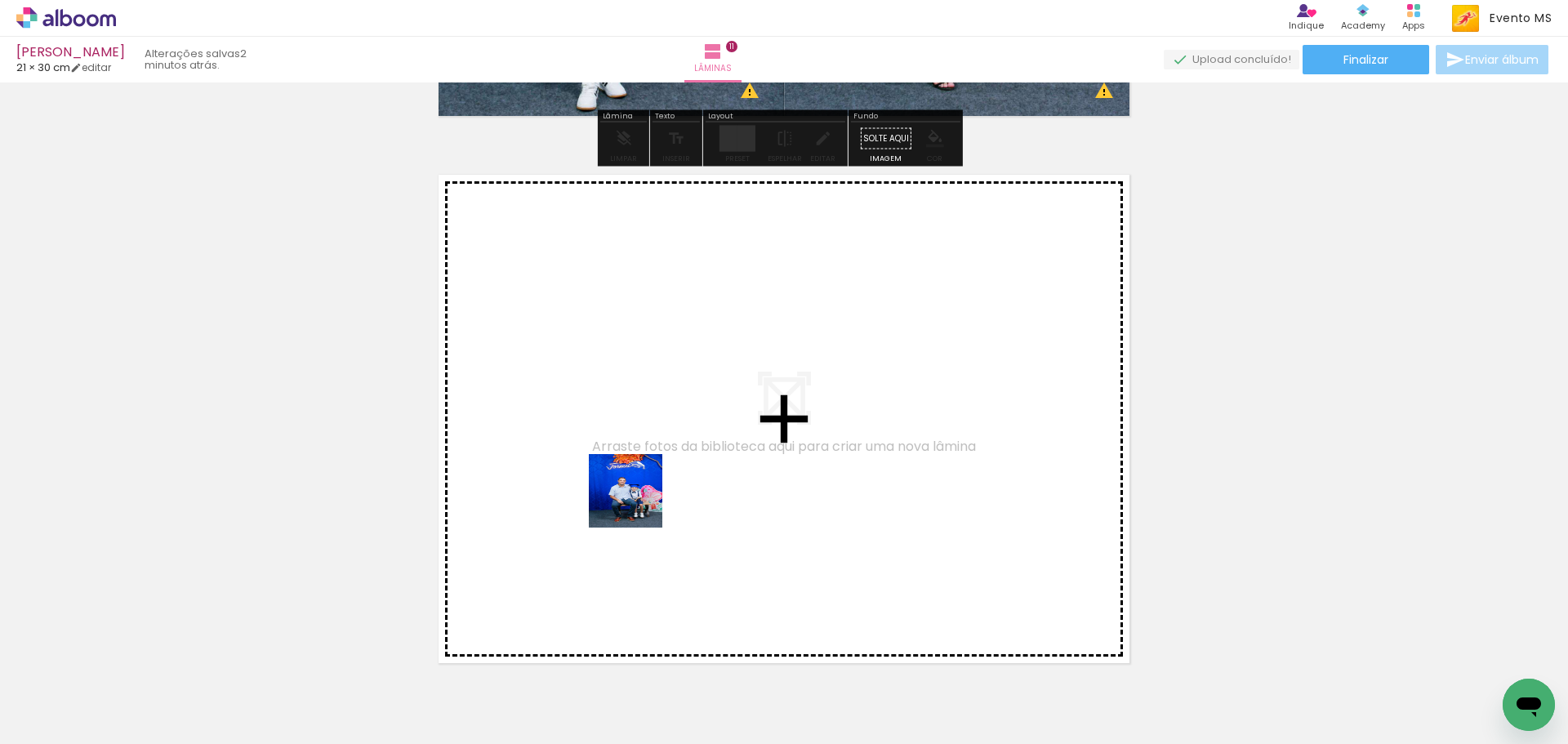
drag, startPoint x: 966, startPoint y: 669, endPoint x: 915, endPoint y: 684, distance: 53.2
click at [637, 502] on quentale-workspace at bounding box center [784, 372] width 1568 height 744
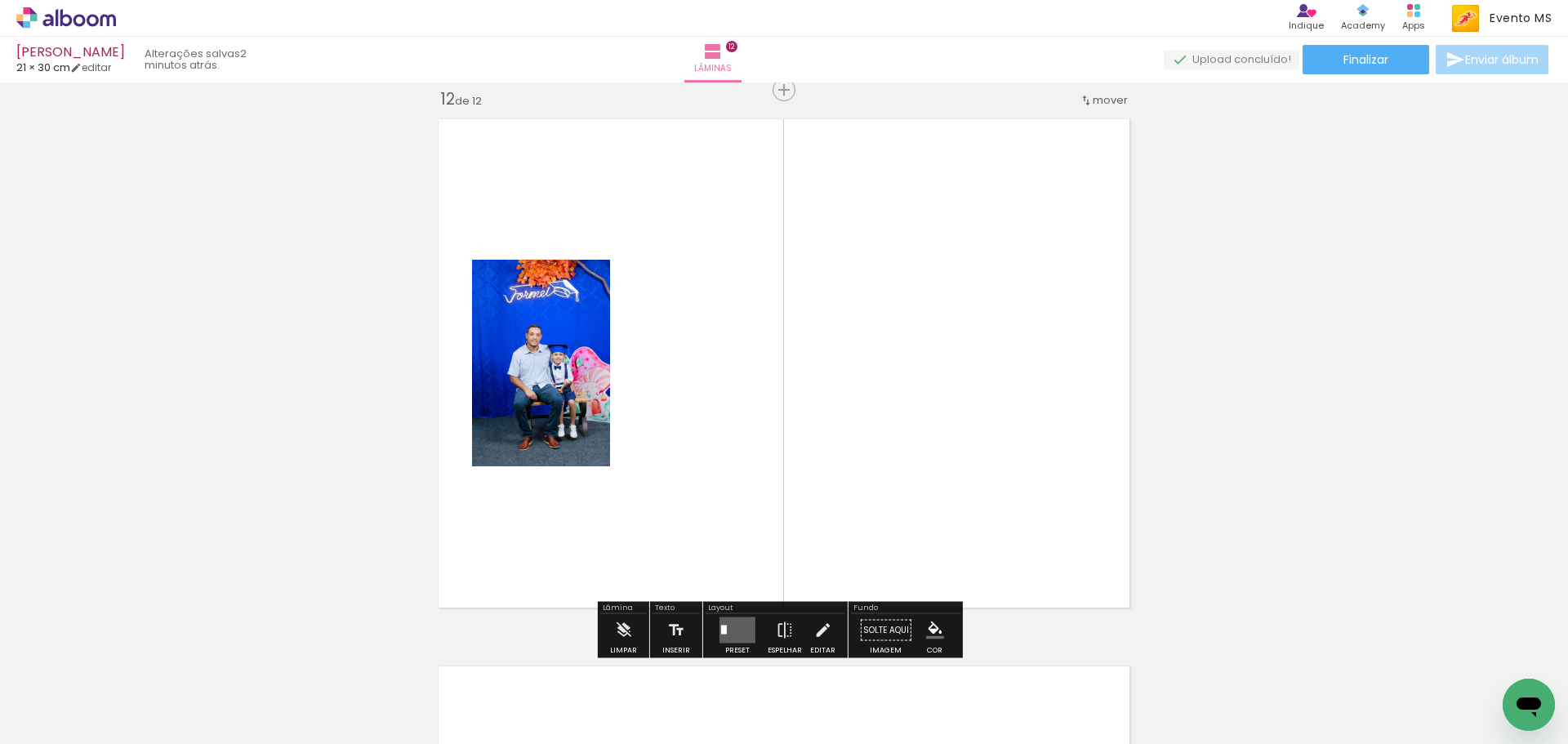
scroll to position [6037, 0]
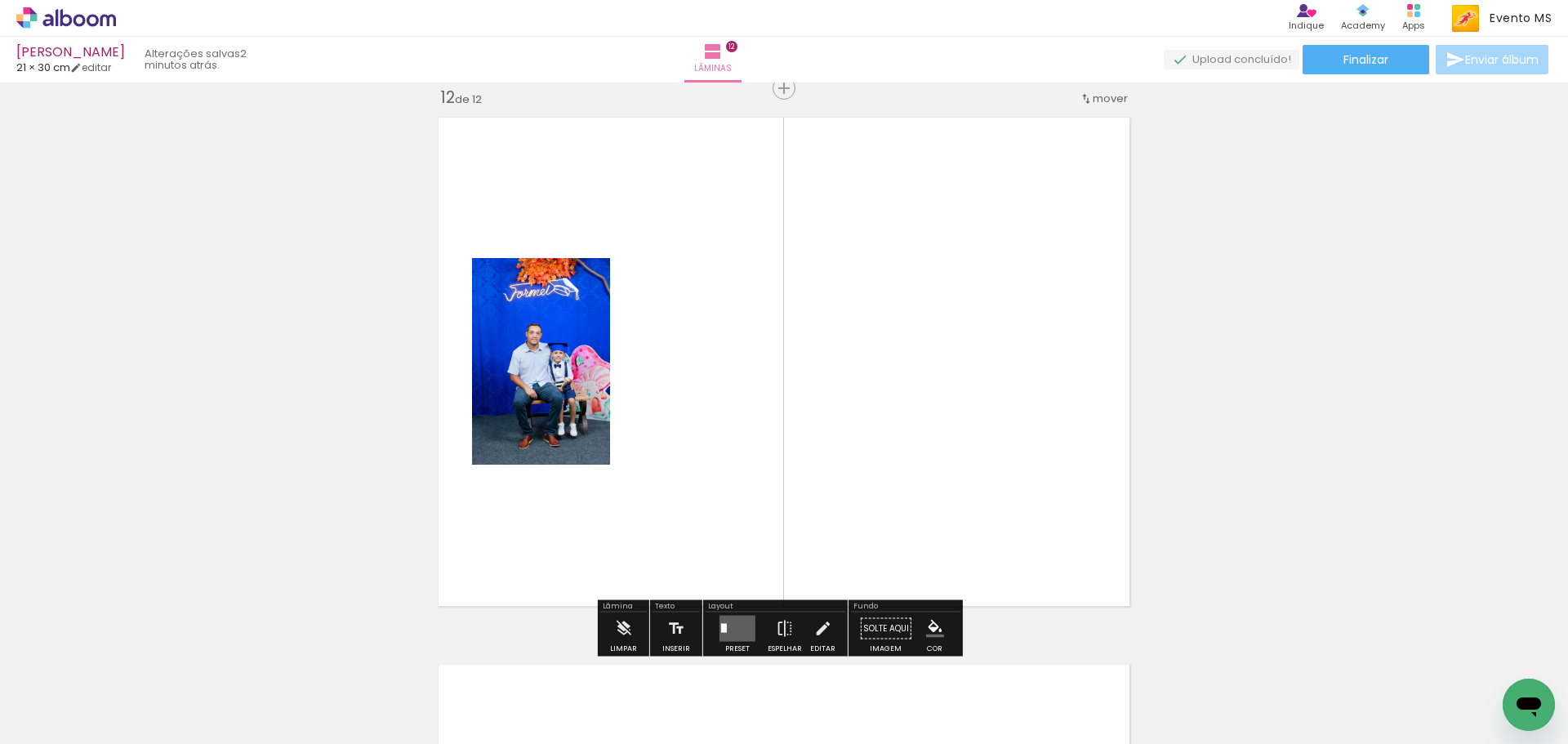
drag, startPoint x: 1097, startPoint y: 705, endPoint x: 812, endPoint y: 358, distance: 449.0
click at [812, 358] on quentale-workspace at bounding box center [784, 372] width 1568 height 744
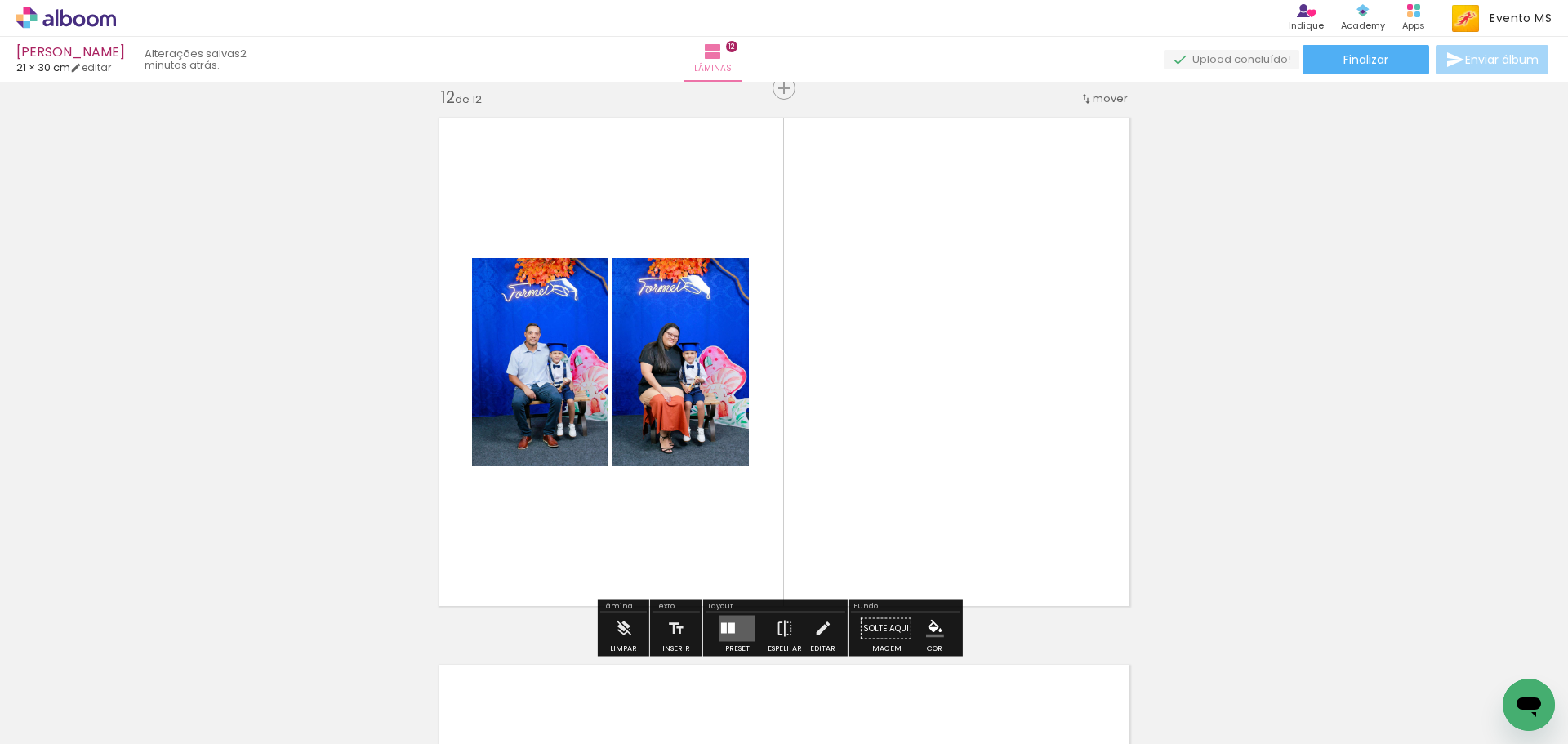
drag, startPoint x: 732, startPoint y: 627, endPoint x: 959, endPoint y: 484, distance: 268.3
click at [740, 618] on quentale-layouter at bounding box center [737, 629] width 36 height 27
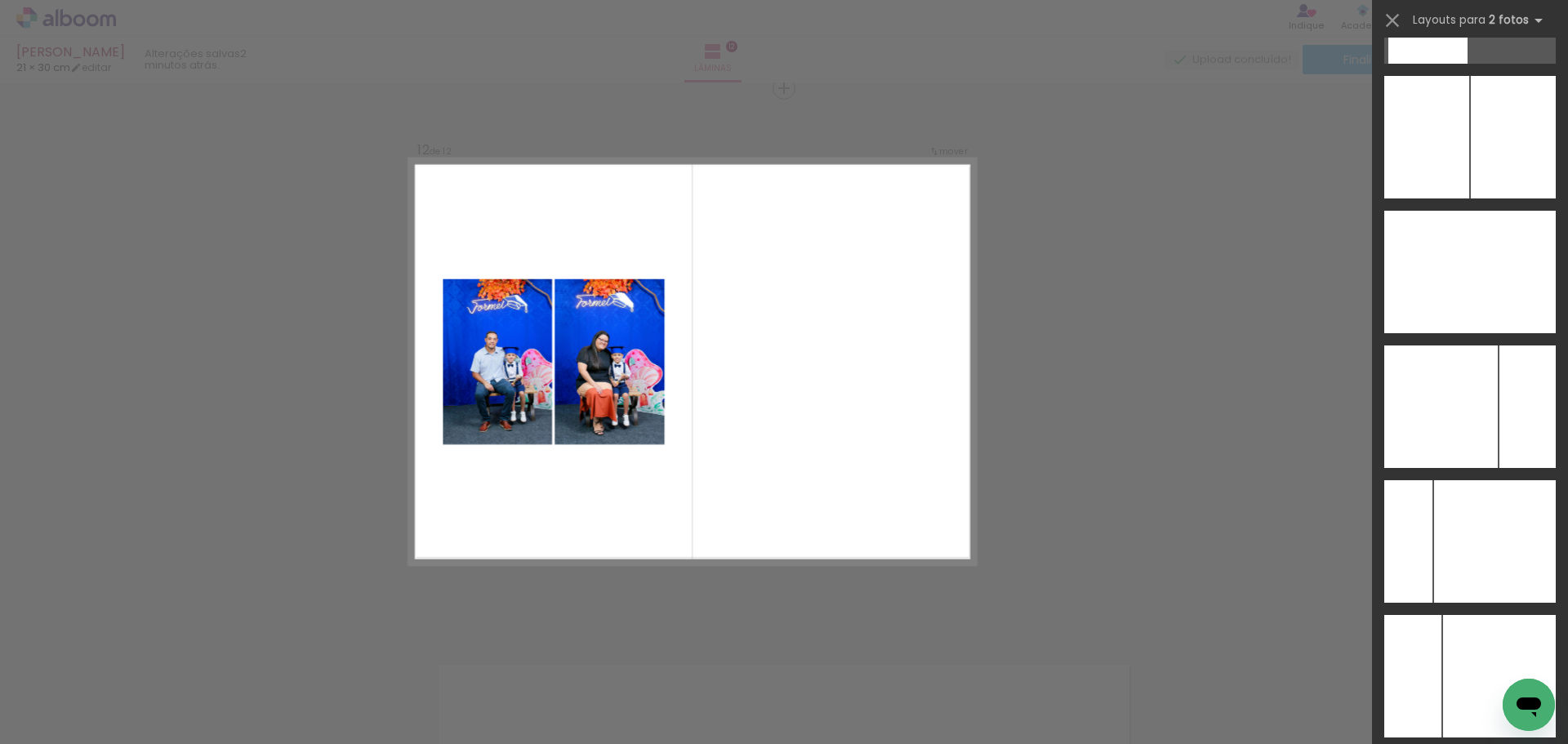
scroll to position [6315, 0]
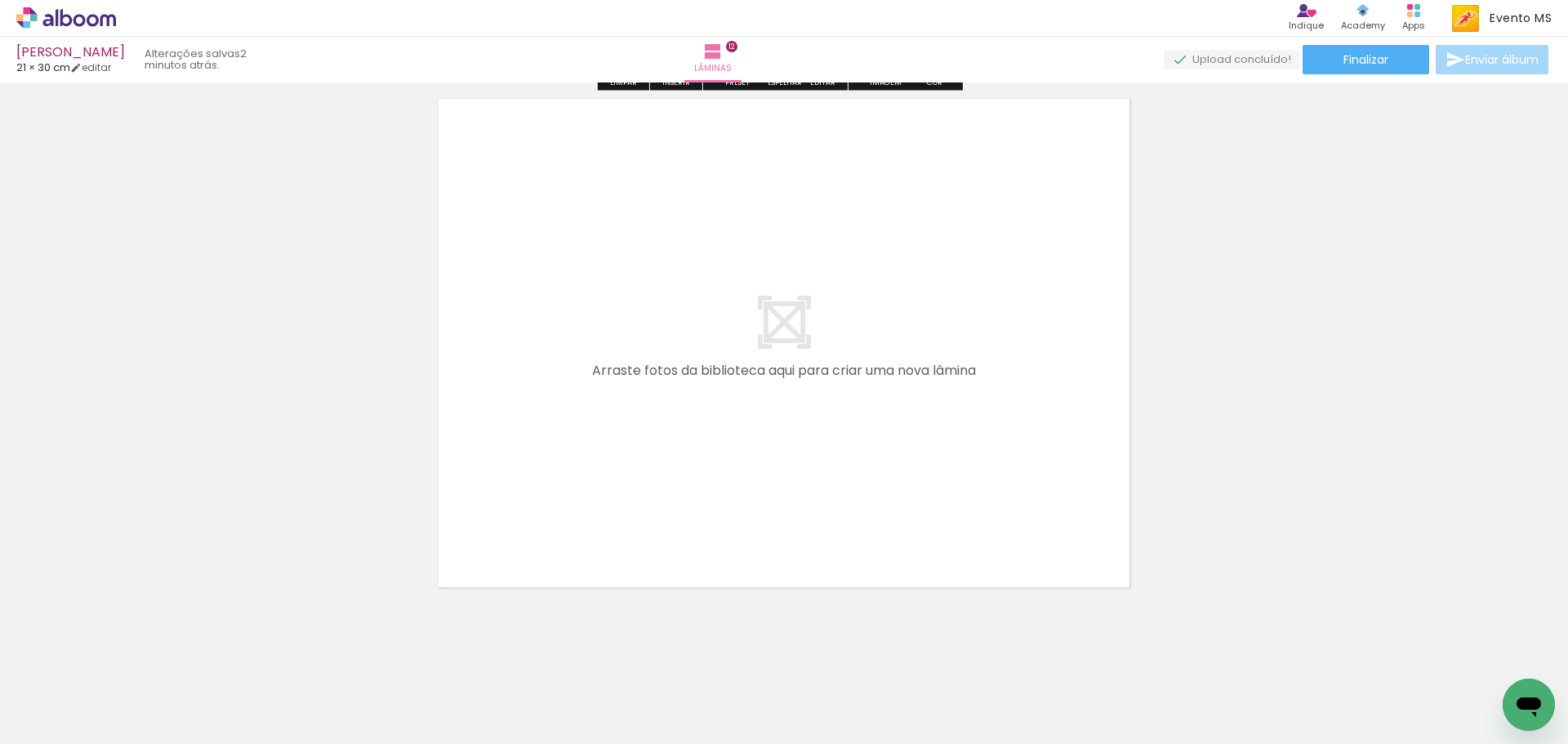
scroll to position [6609, 0]
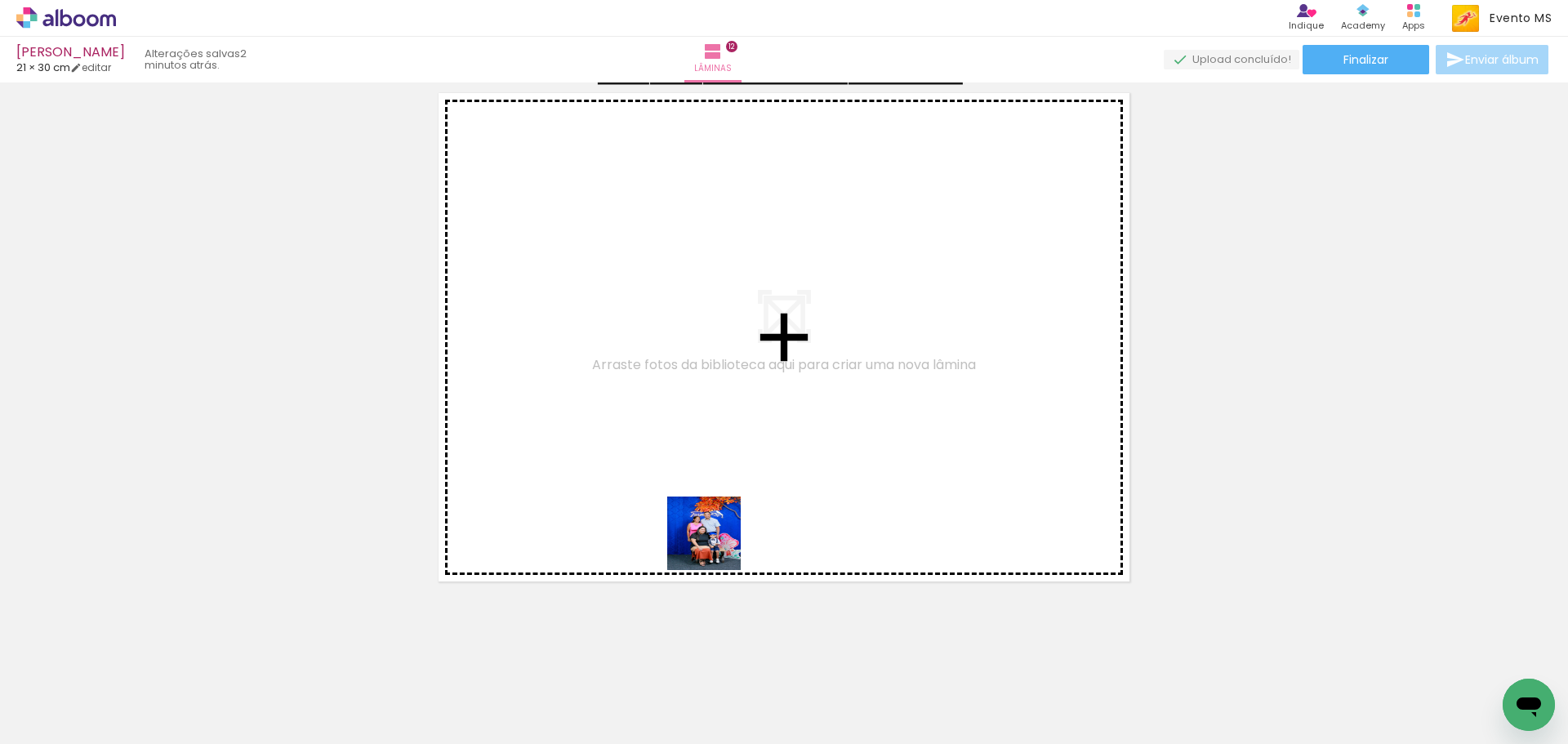
drag, startPoint x: 1202, startPoint y: 689, endPoint x: 1001, endPoint y: 610, distance: 216.0
click at [576, 511] on quentale-workspace at bounding box center [784, 372] width 1568 height 744
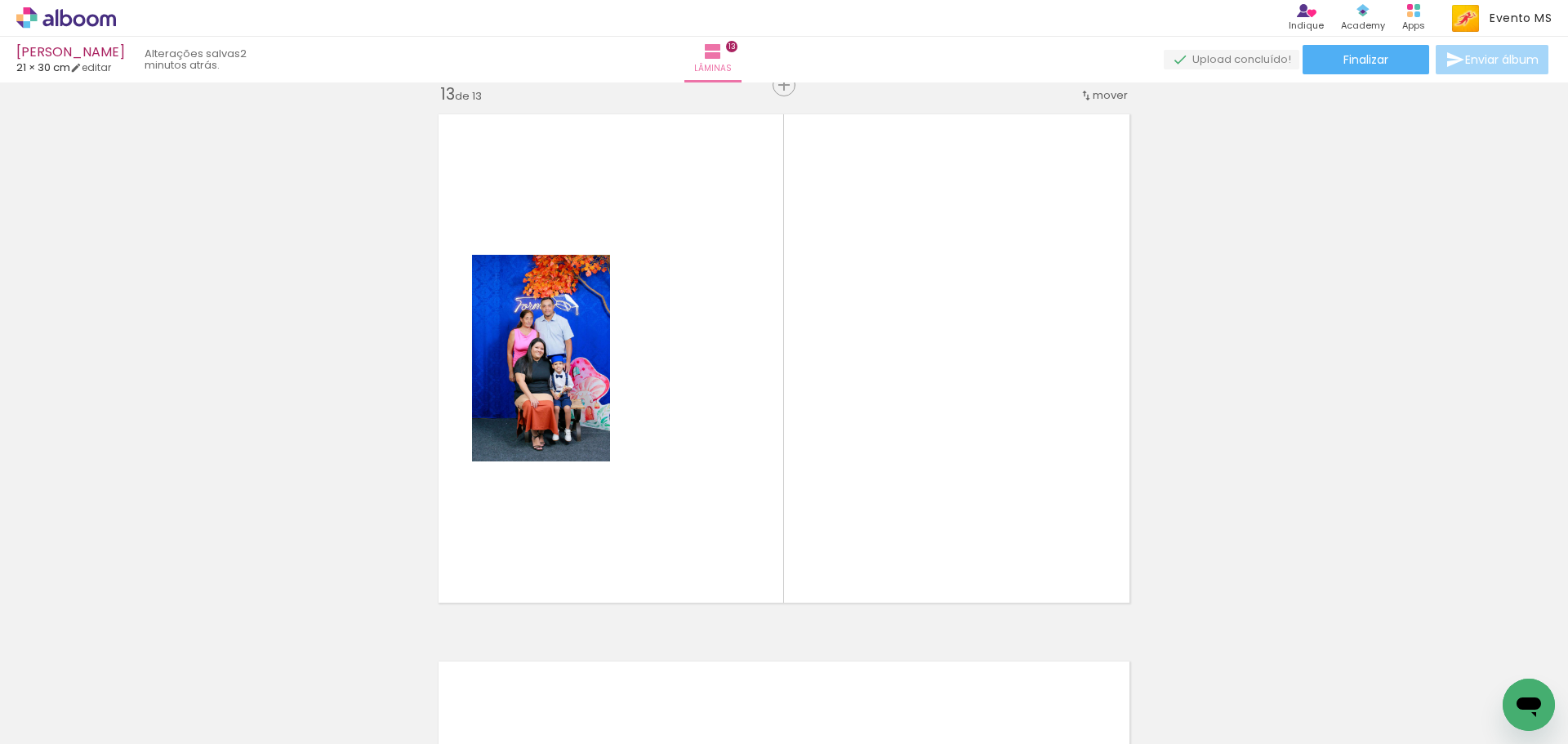
scroll to position [6584, 0]
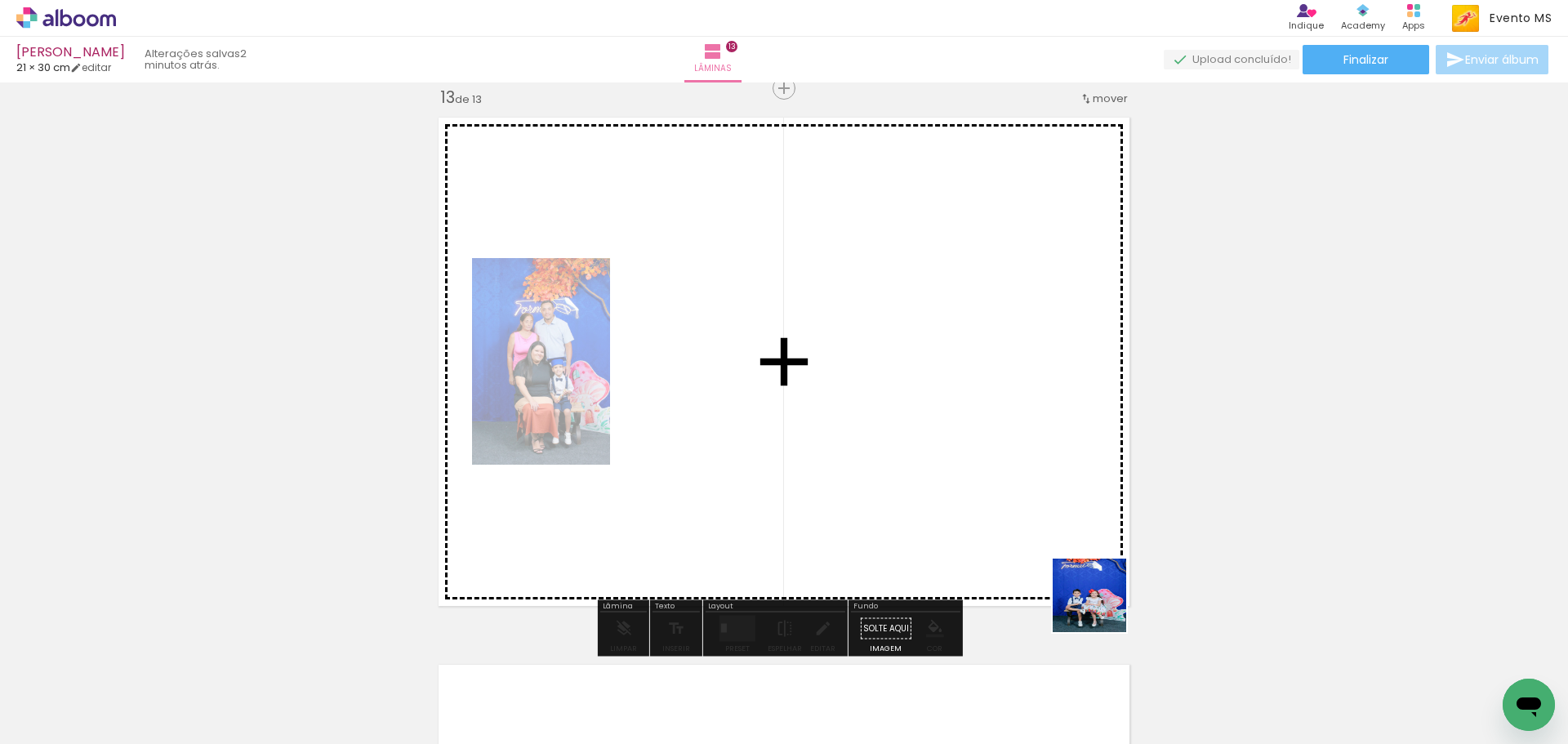
drag, startPoint x: 1259, startPoint y: 685, endPoint x: 887, endPoint y: 522, distance: 406.1
click at [871, 511] on quentale-workspace at bounding box center [784, 372] width 1568 height 744
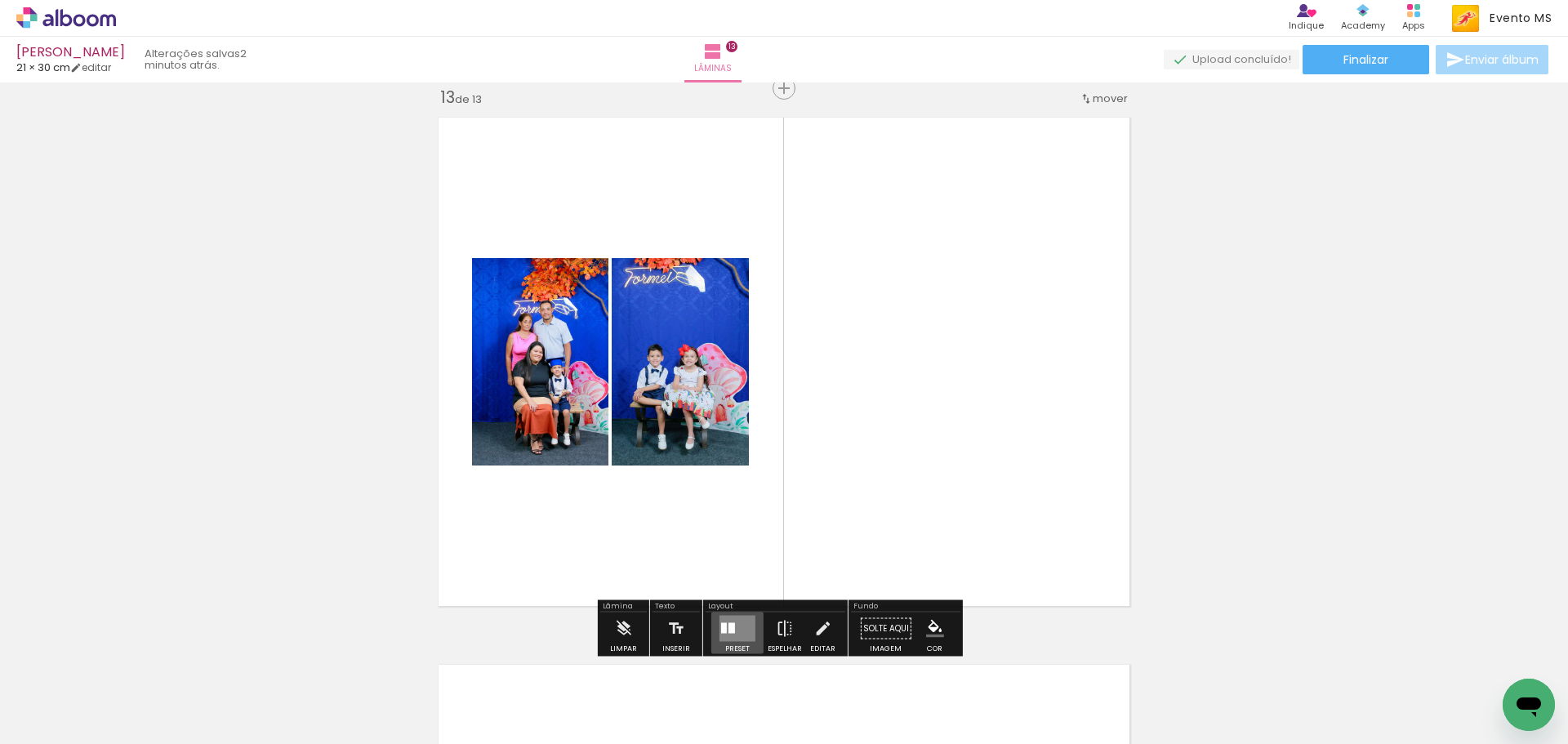
drag, startPoint x: 741, startPoint y: 625, endPoint x: 1082, endPoint y: 503, distance: 362.2
click at [721, 624] on div at bounding box center [724, 629] width 5 height 11
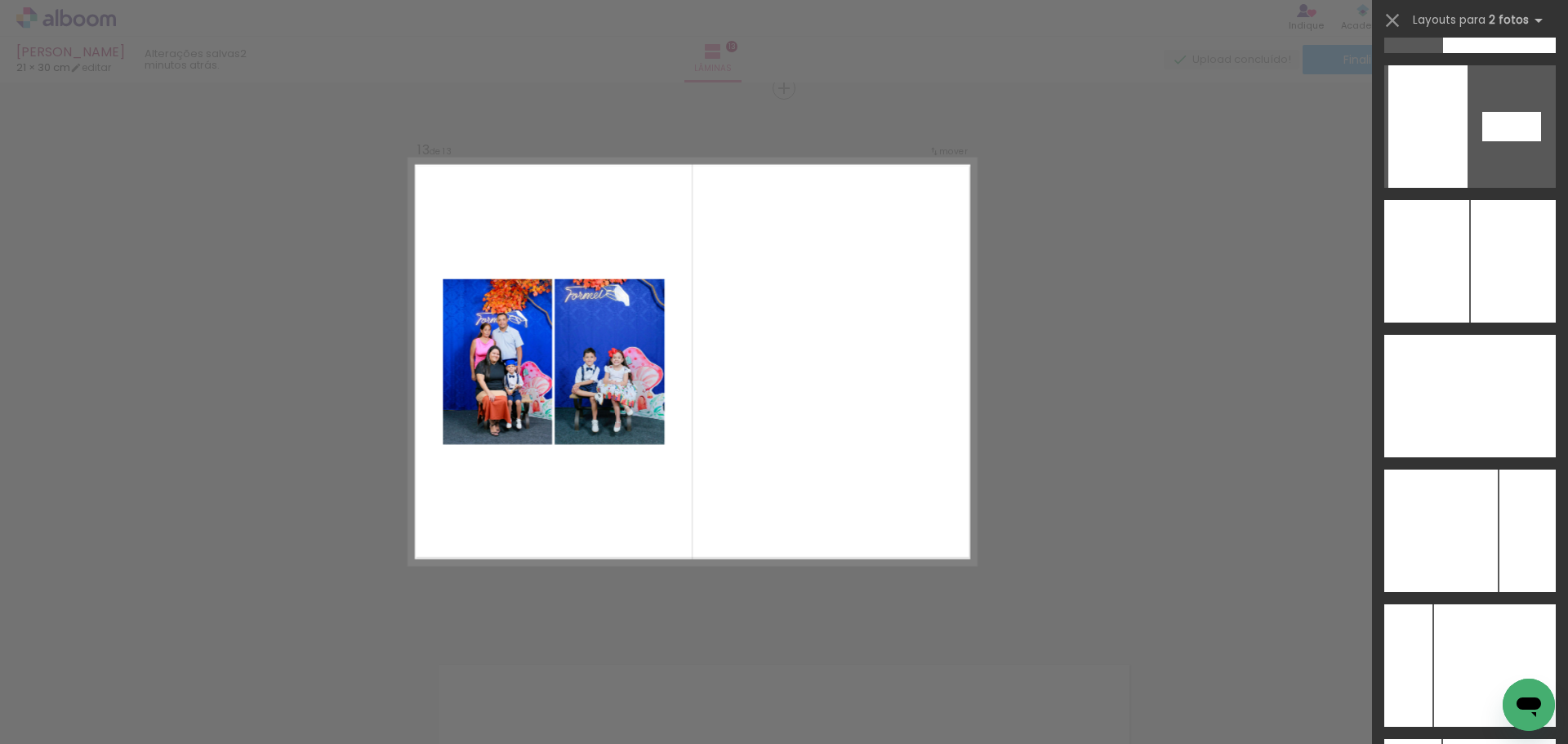
scroll to position [6254, 0]
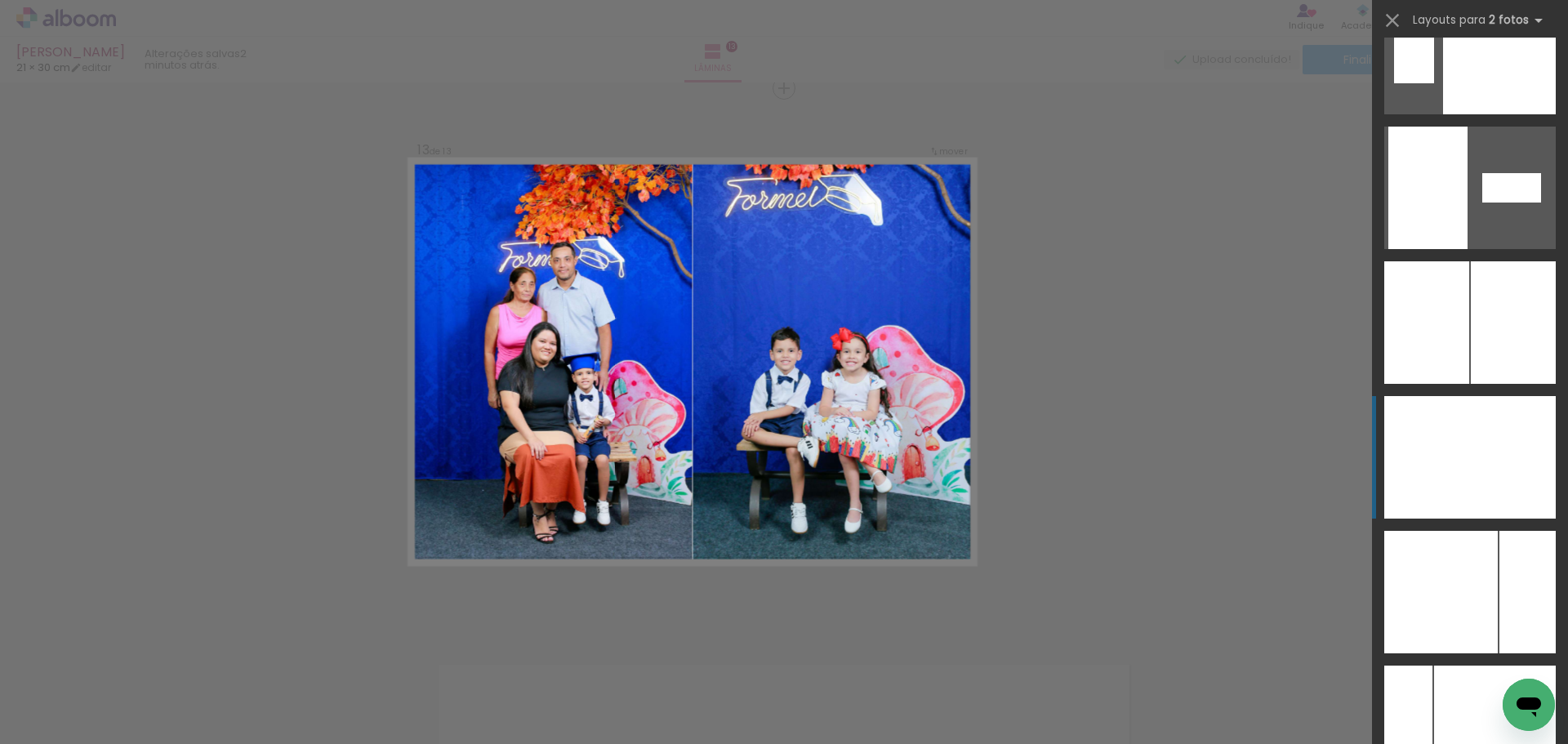
click at [1499, 427] on div at bounding box center [1513, 458] width 86 height 123
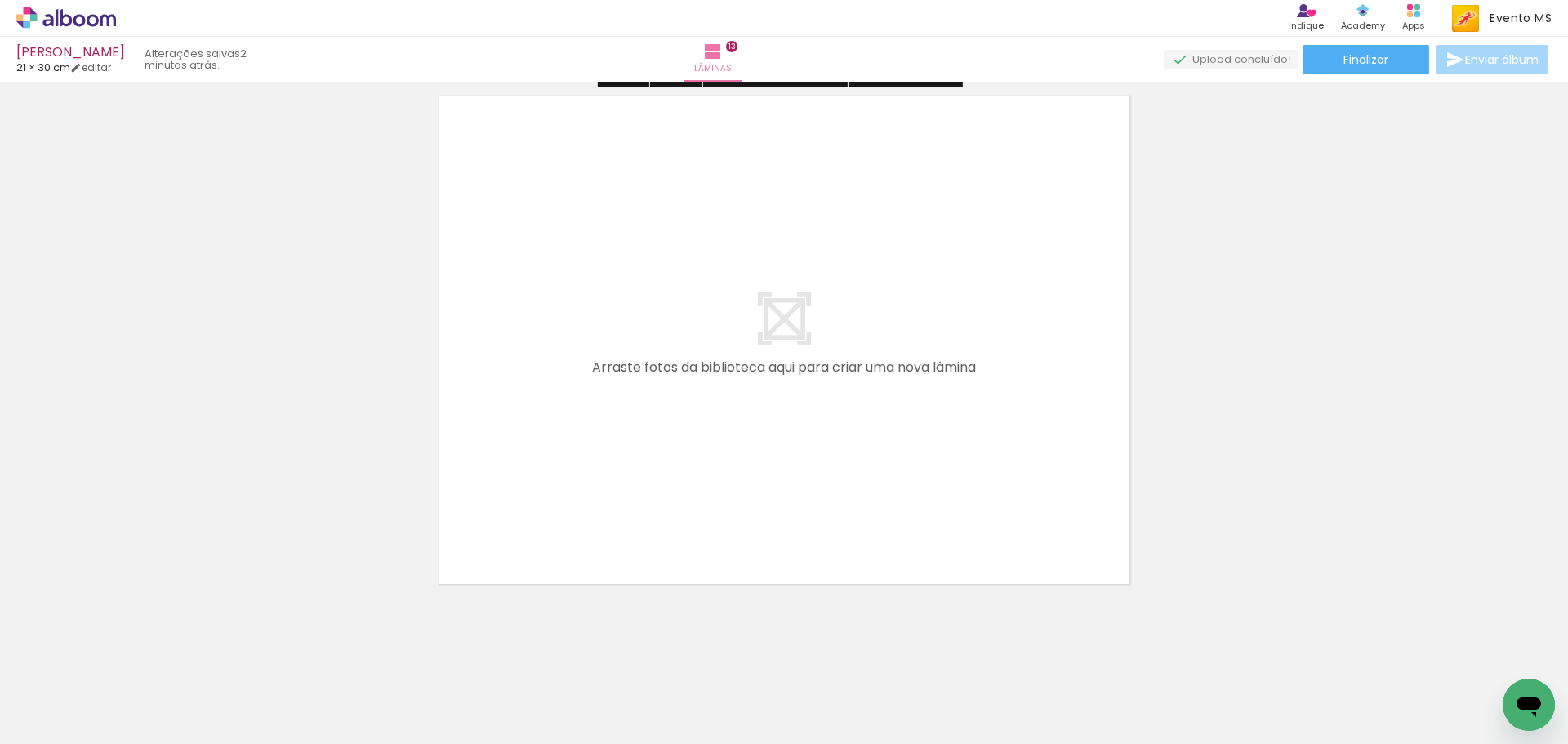
scroll to position [7155, 0]
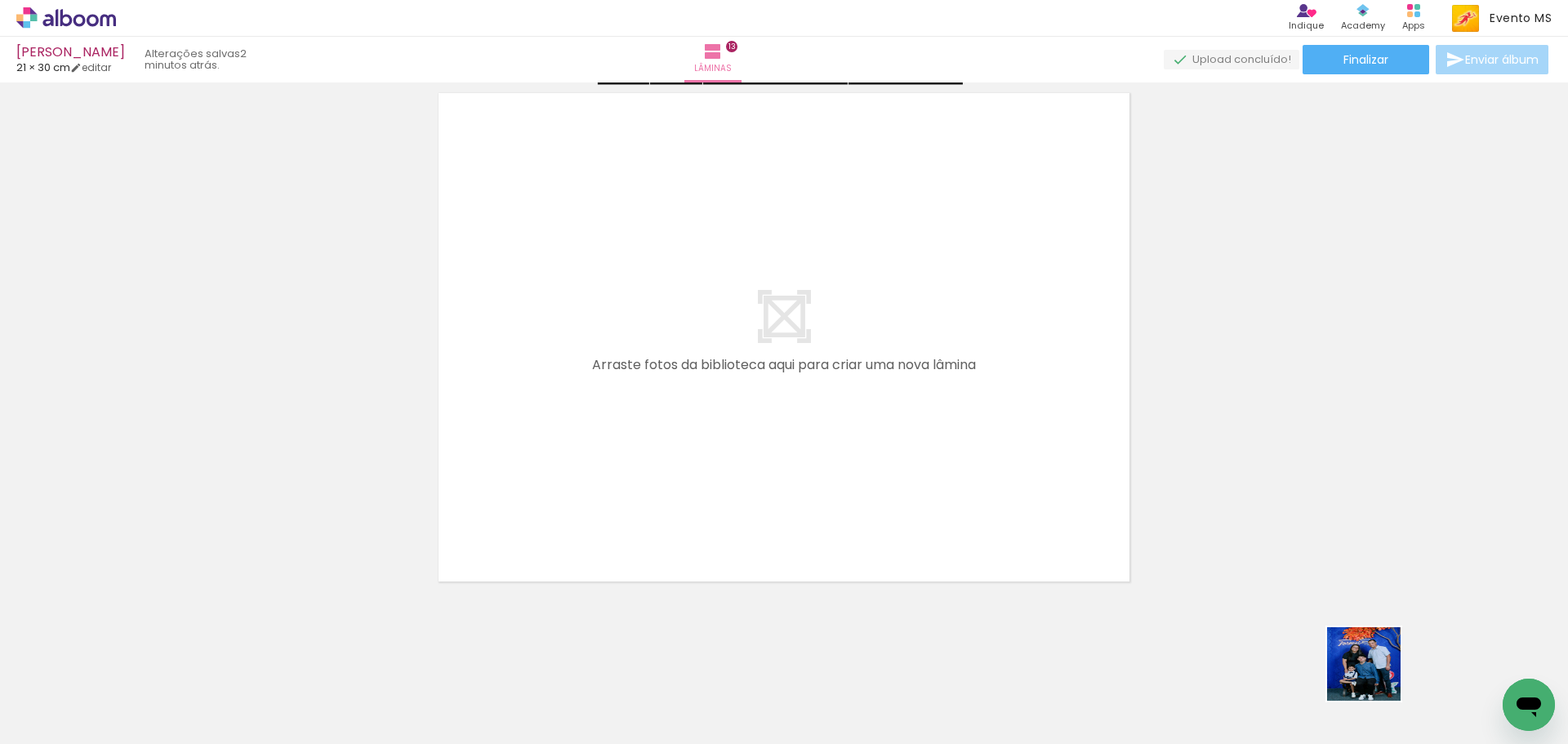
drag, startPoint x: 1396, startPoint y: 687, endPoint x: 1114, endPoint y: 648, distance: 284.7
click at [780, 517] on quentale-workspace at bounding box center [784, 372] width 1568 height 744
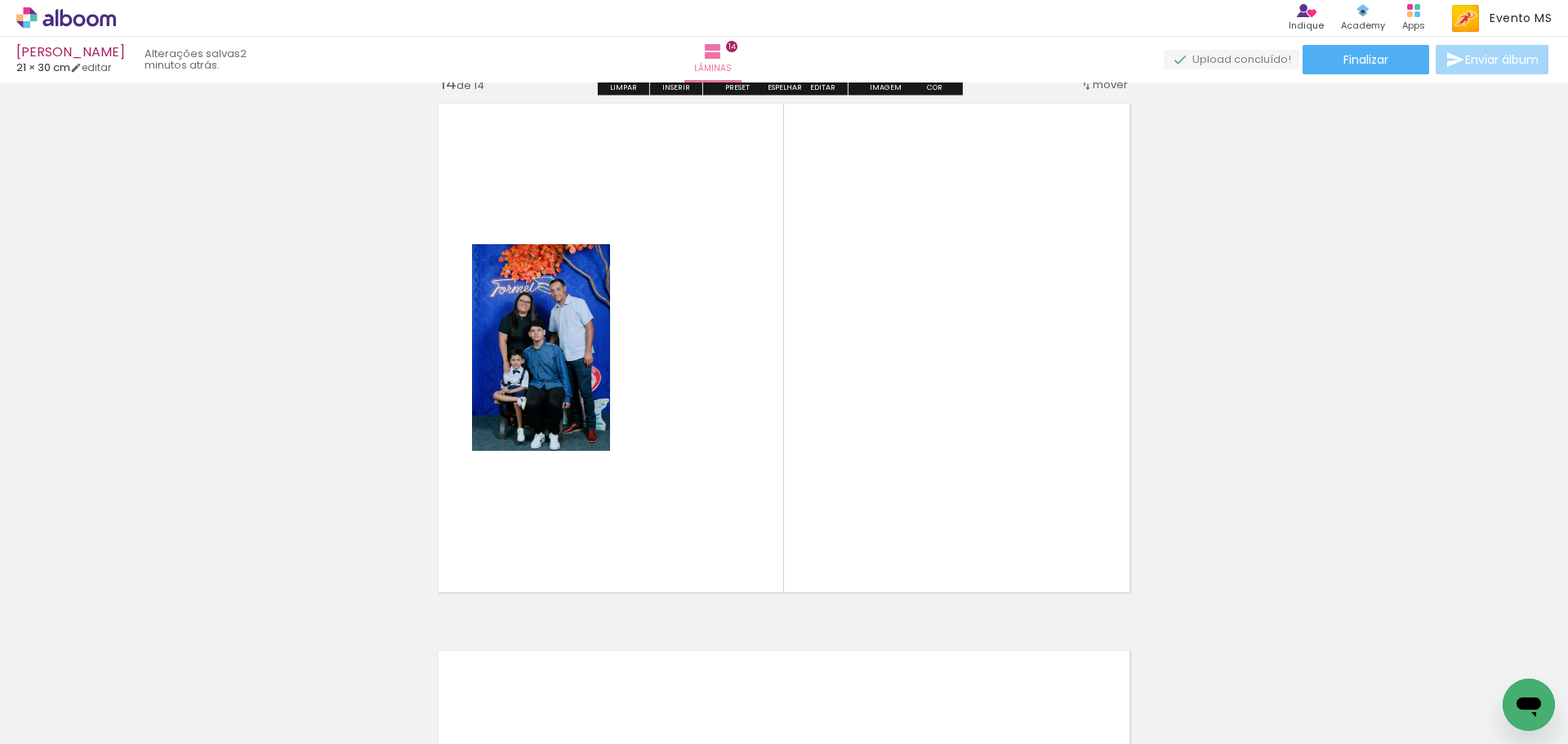
scroll to position [7132, 0]
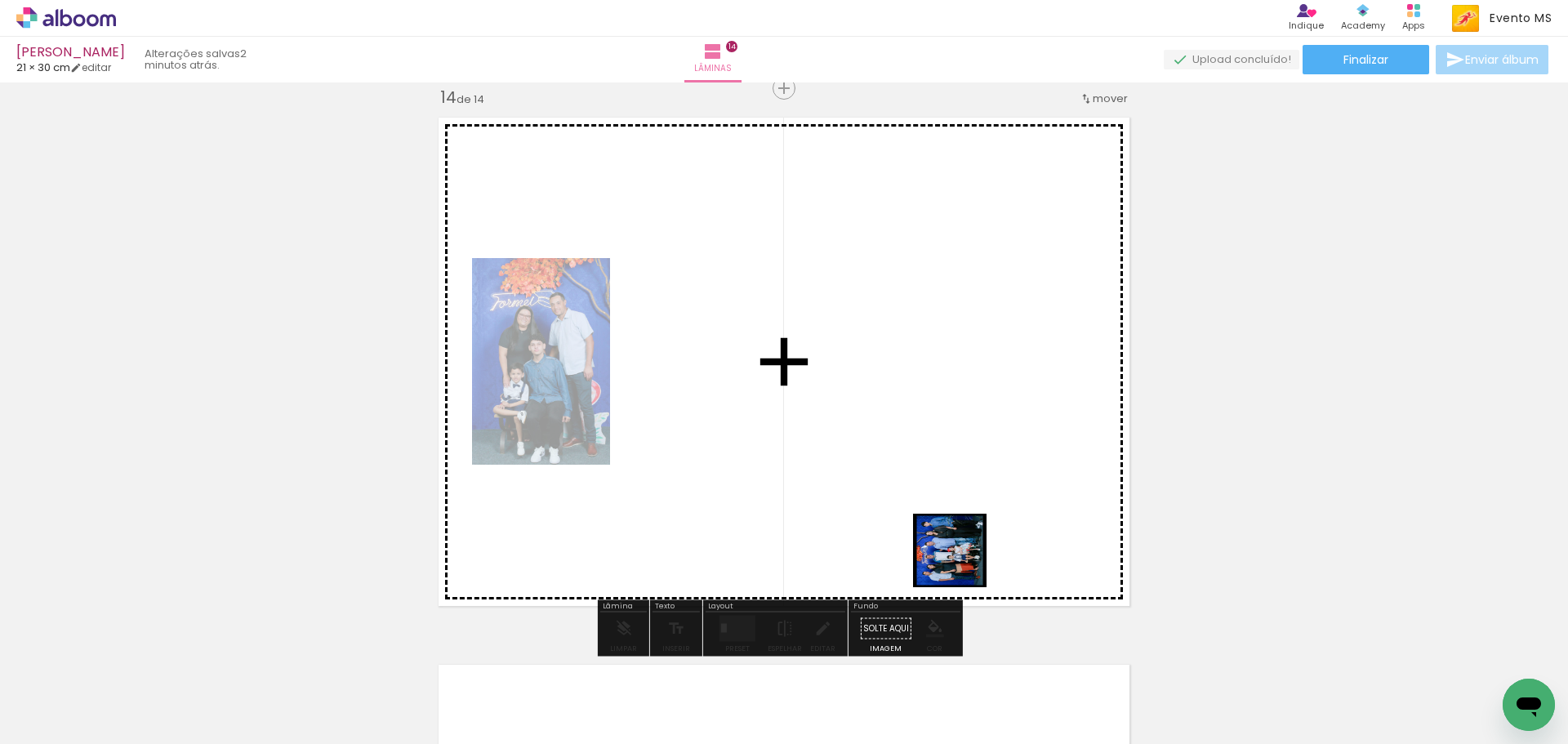
drag, startPoint x: 1447, startPoint y: 692, endPoint x: 956, endPoint y: 556, distance: 509.5
click at [957, 559] on quentale-workspace at bounding box center [784, 372] width 1568 height 744
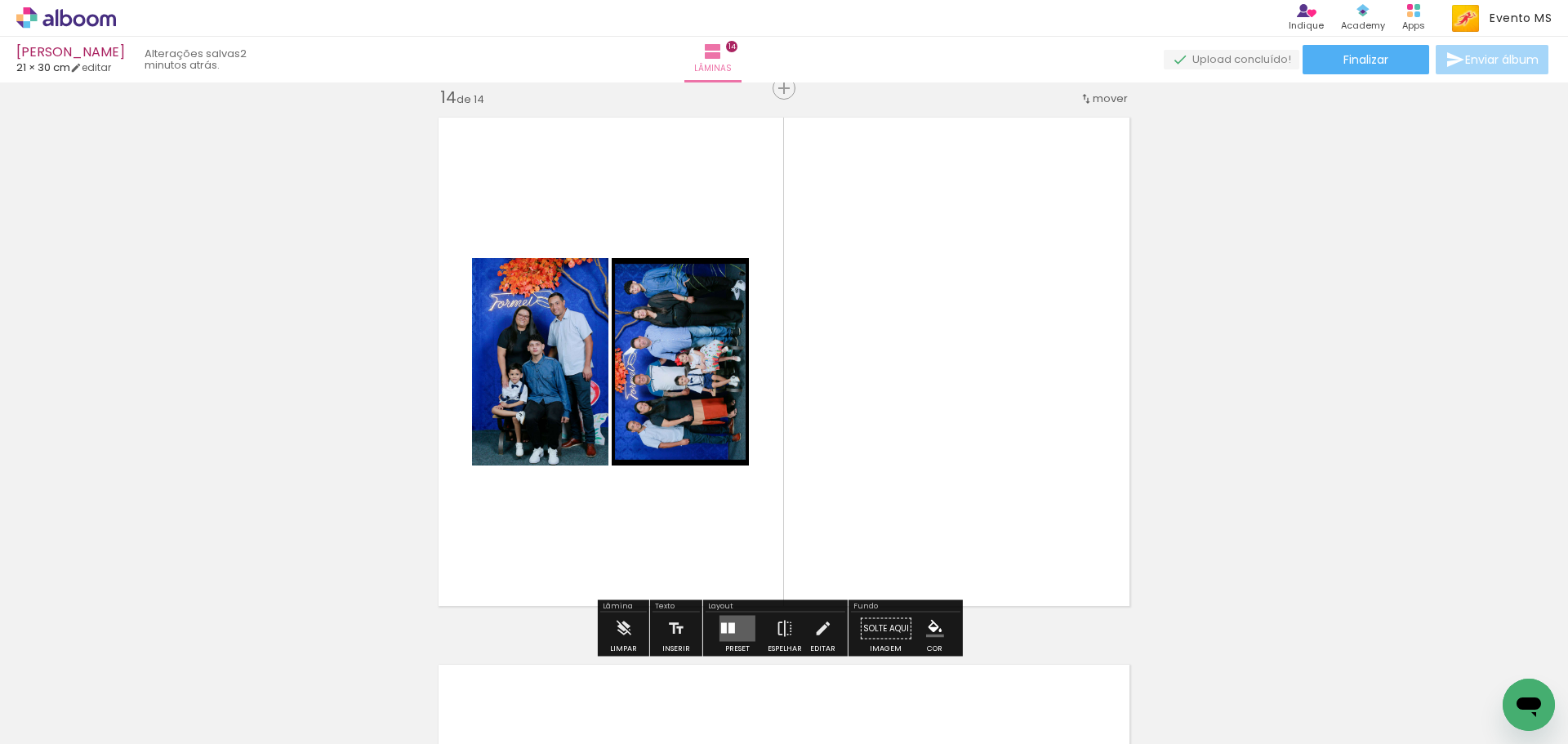
drag, startPoint x: 738, startPoint y: 622, endPoint x: 911, endPoint y: 556, distance: 185.2
click at [742, 620] on quentale-layouter at bounding box center [737, 629] width 36 height 27
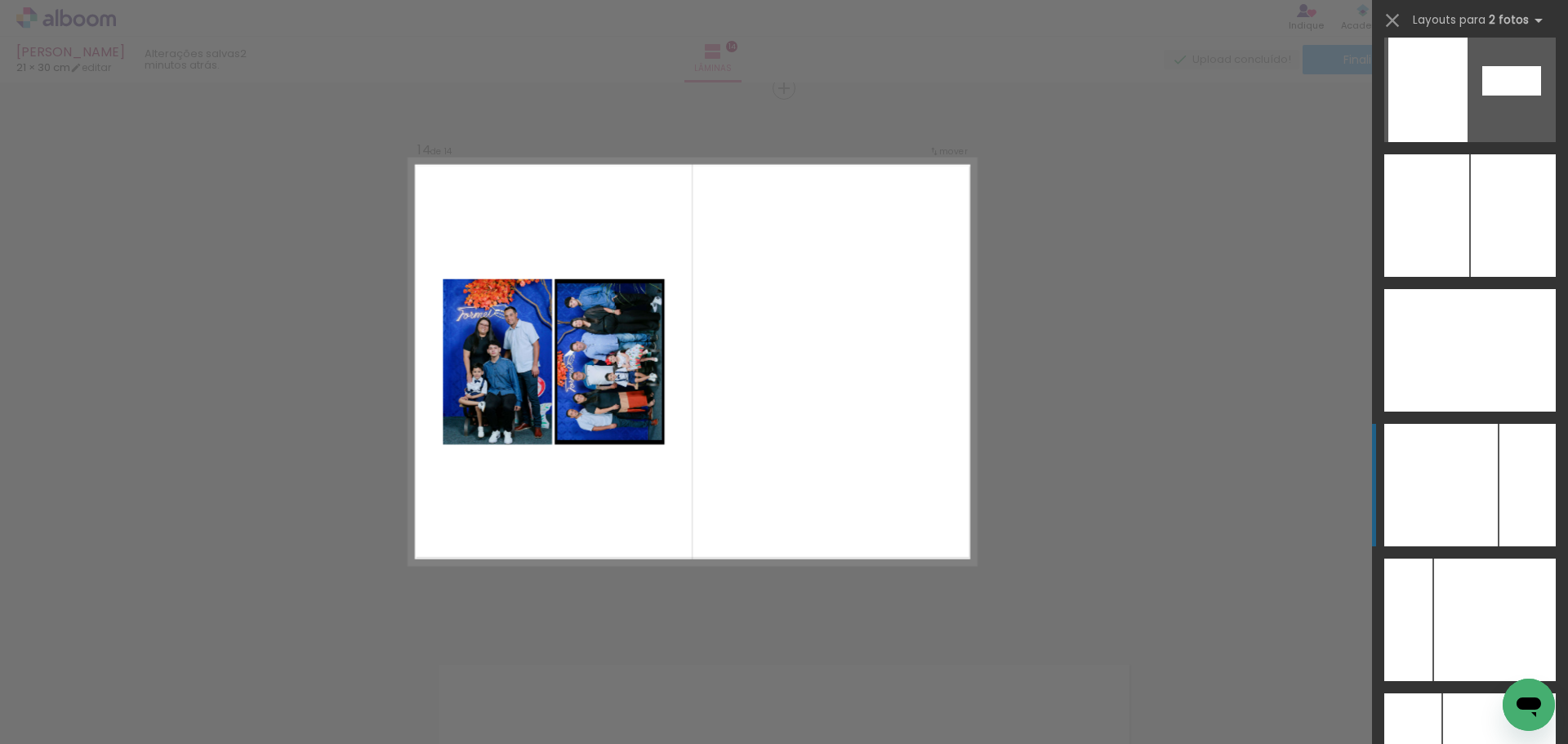
scroll to position [6453, 0]
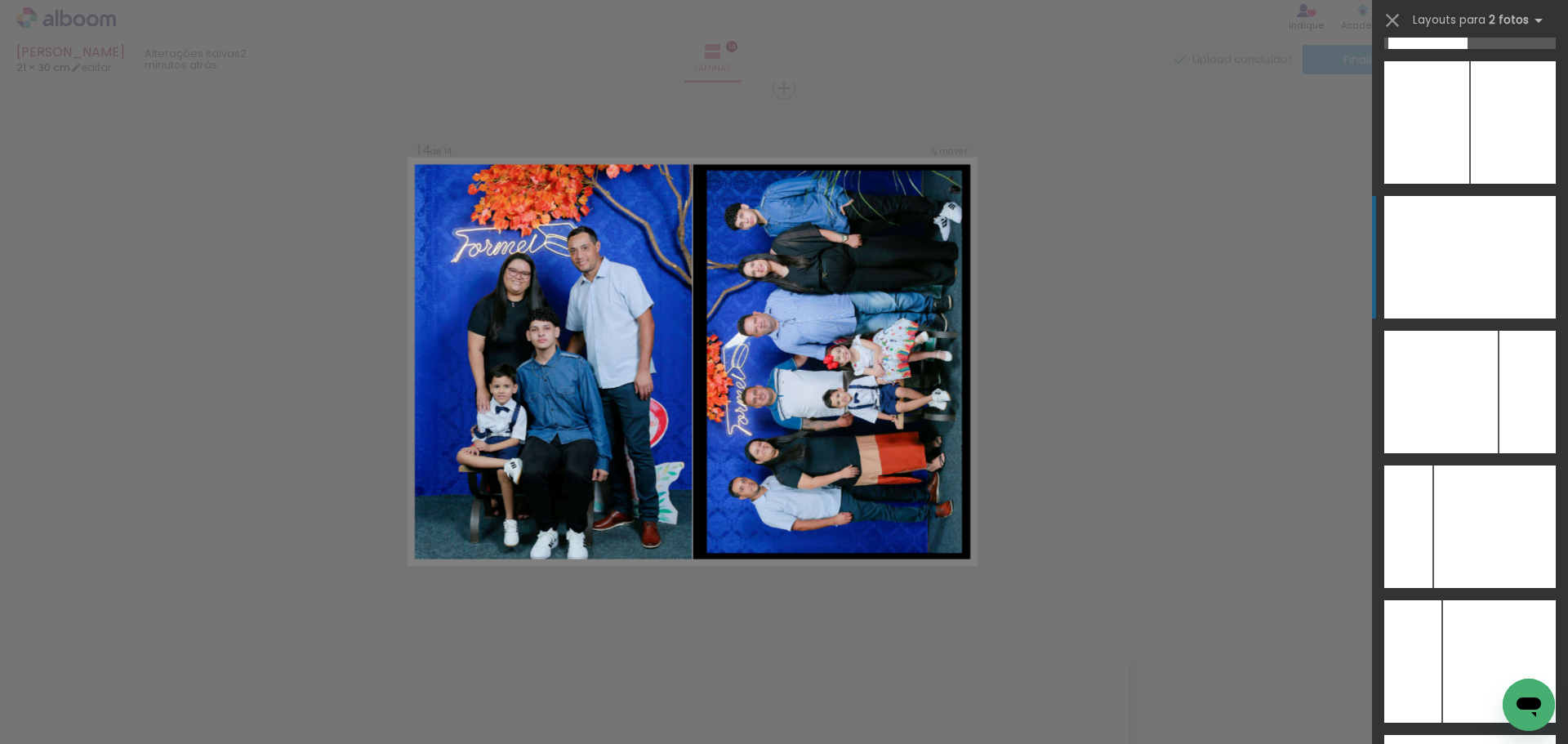
click at [1485, 243] on div at bounding box center [1513, 257] width 86 height 123
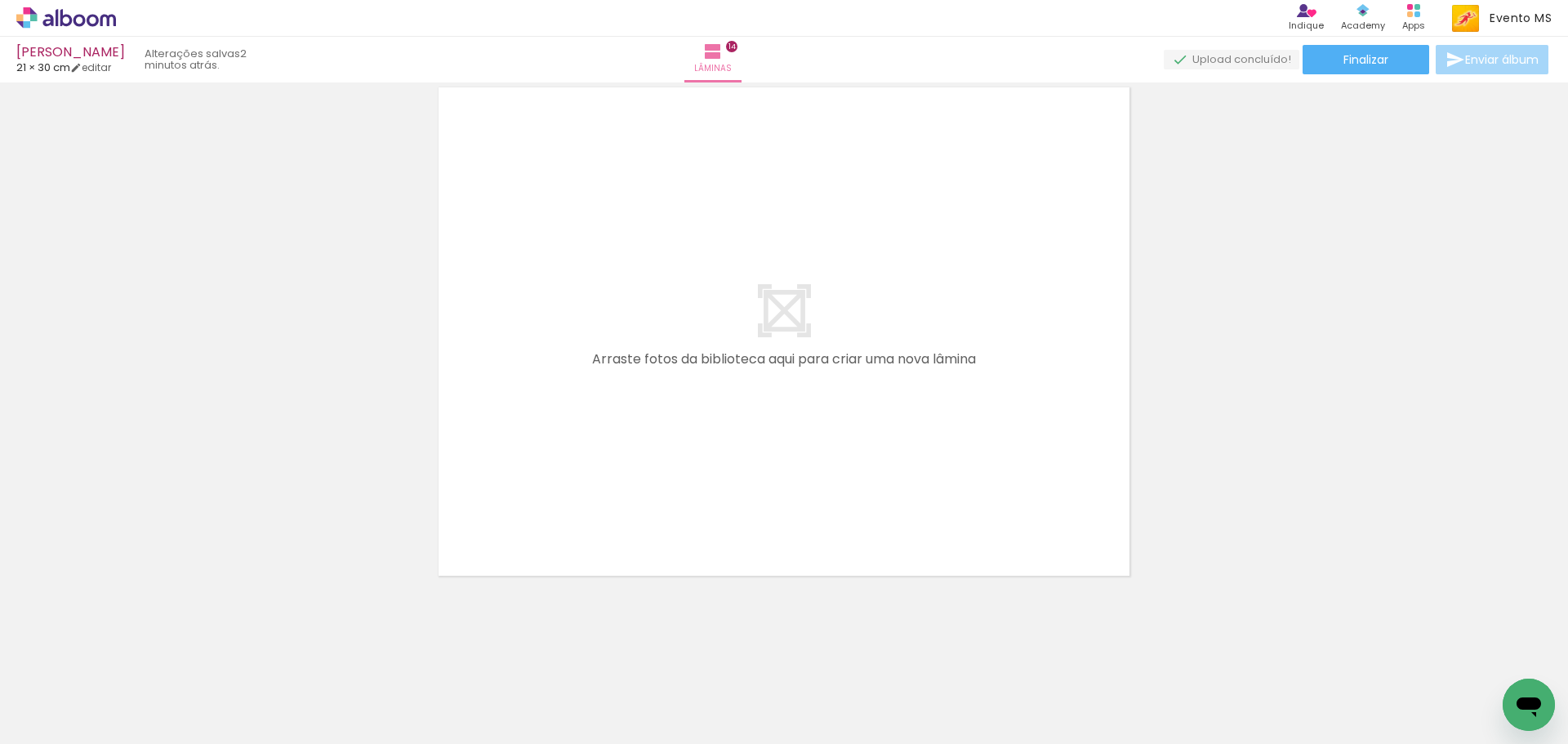
scroll to position [0, 1498]
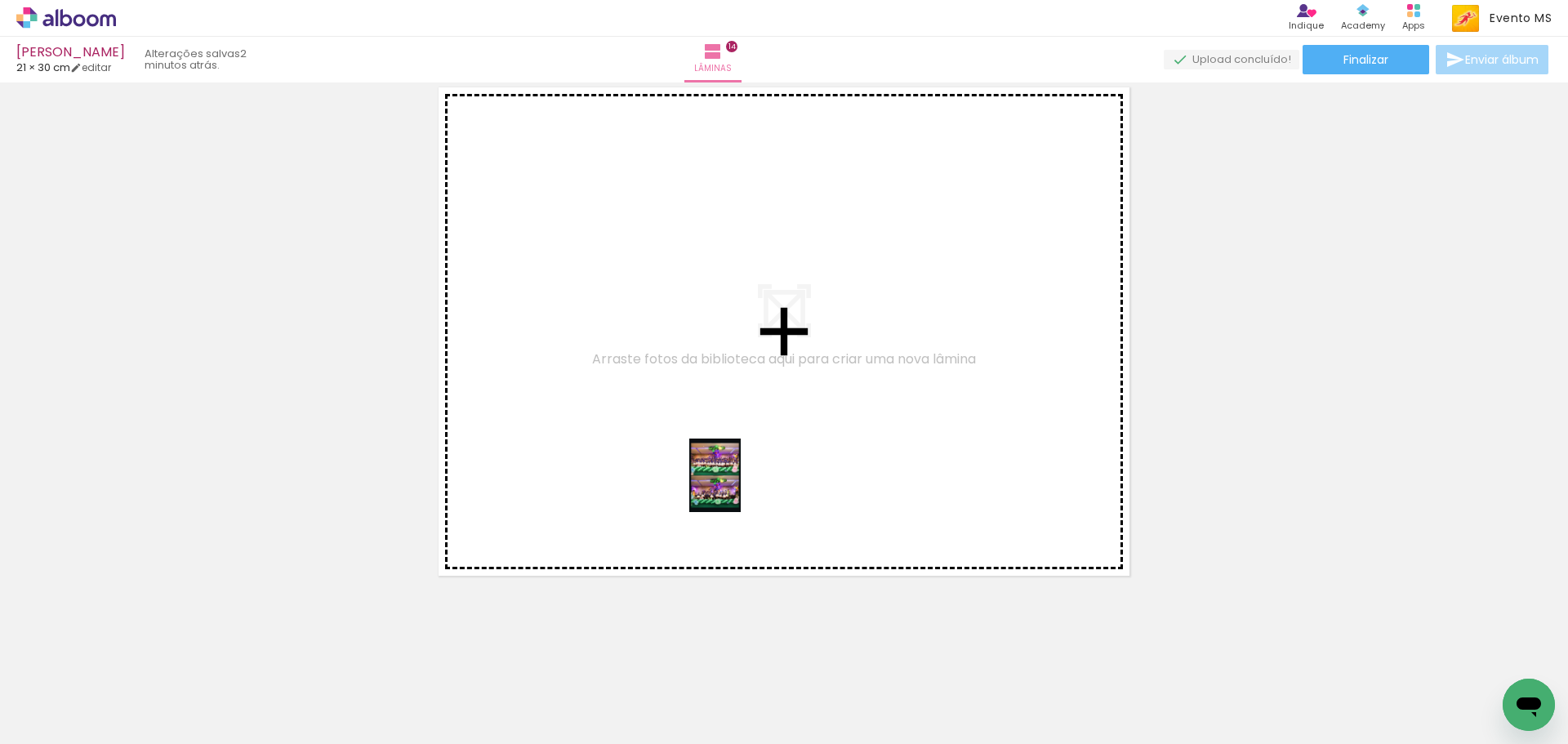
drag, startPoint x: 1231, startPoint y: 706, endPoint x: 811, endPoint y: 499, distance: 468.2
click at [701, 466] on quentale-workspace at bounding box center [784, 372] width 1568 height 744
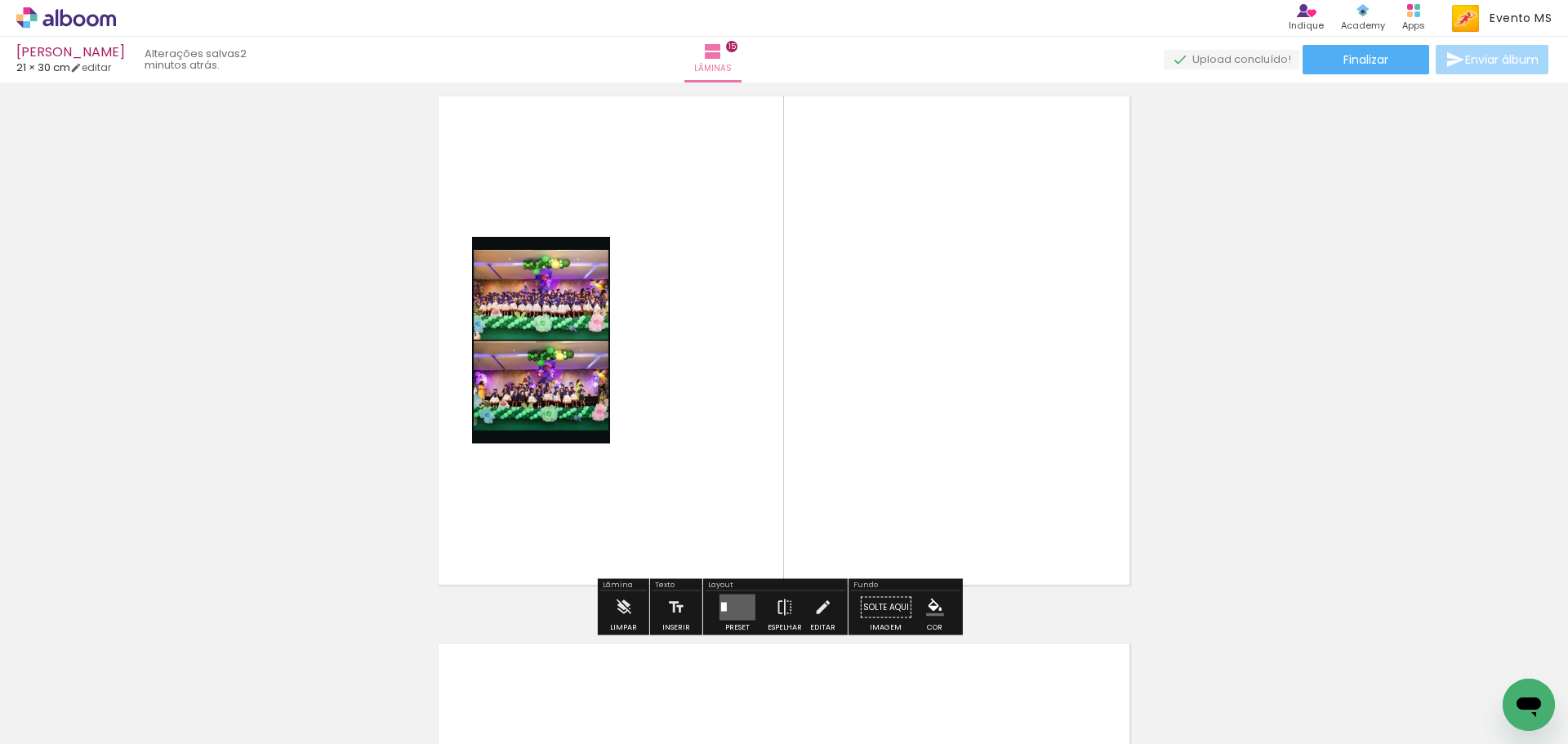
scroll to position [7678, 0]
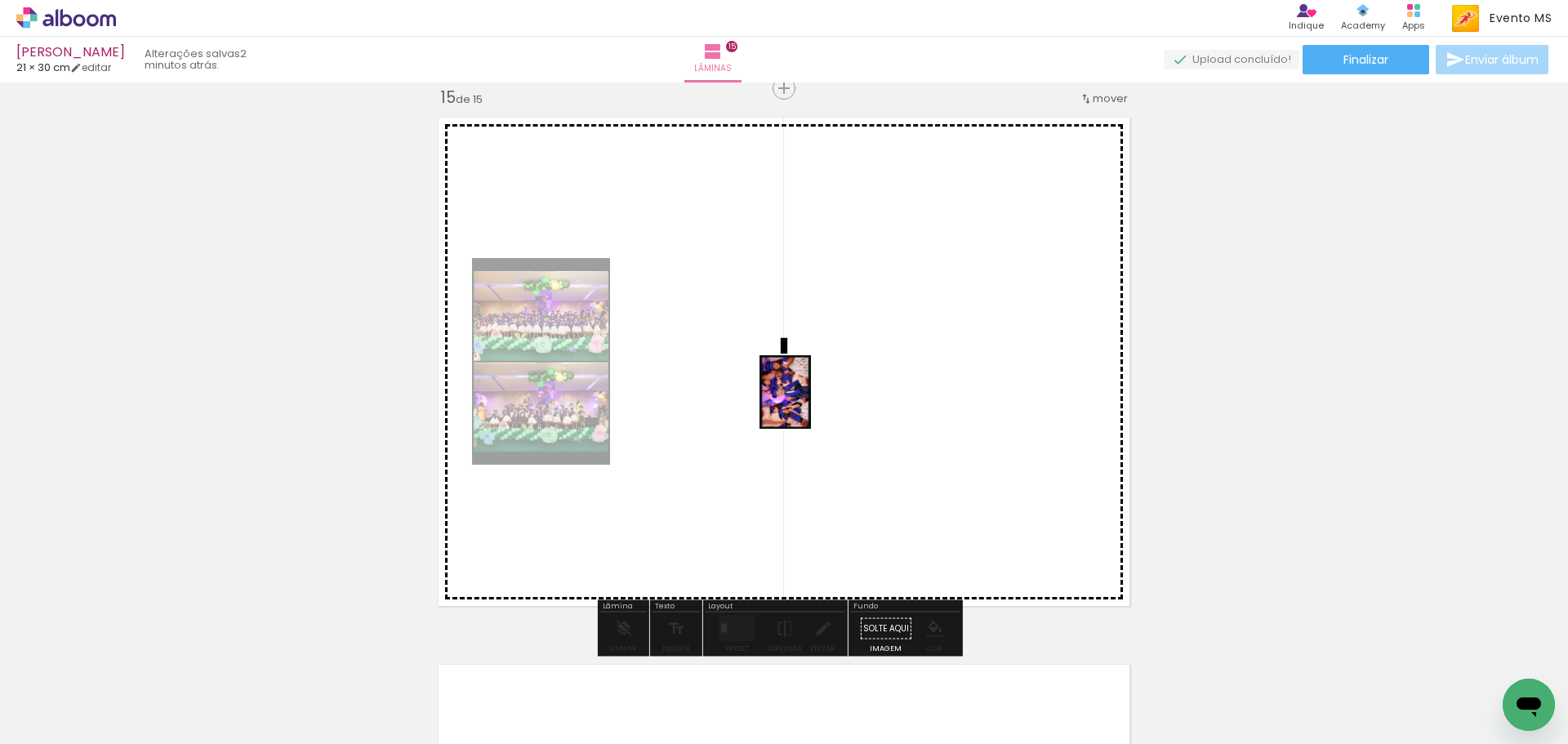
drag, startPoint x: 1346, startPoint y: 700, endPoint x: 808, endPoint y: 404, distance: 614.1
click at [808, 404] on quentale-workspace at bounding box center [784, 372] width 1568 height 744
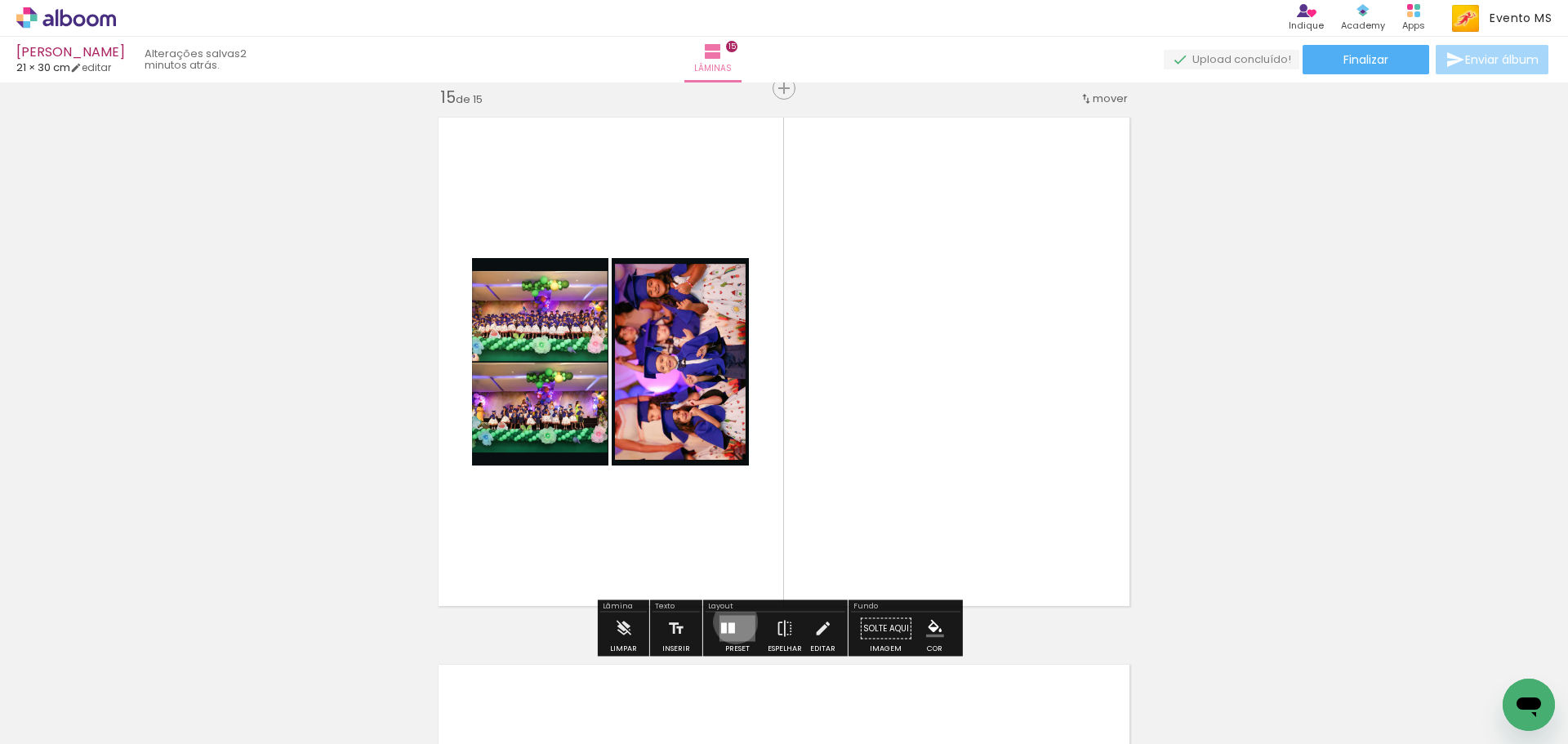
drag, startPoint x: 734, startPoint y: 621, endPoint x: 811, endPoint y: 585, distance: 85.0
click at [742, 619] on quentale-layouter at bounding box center [737, 629] width 36 height 27
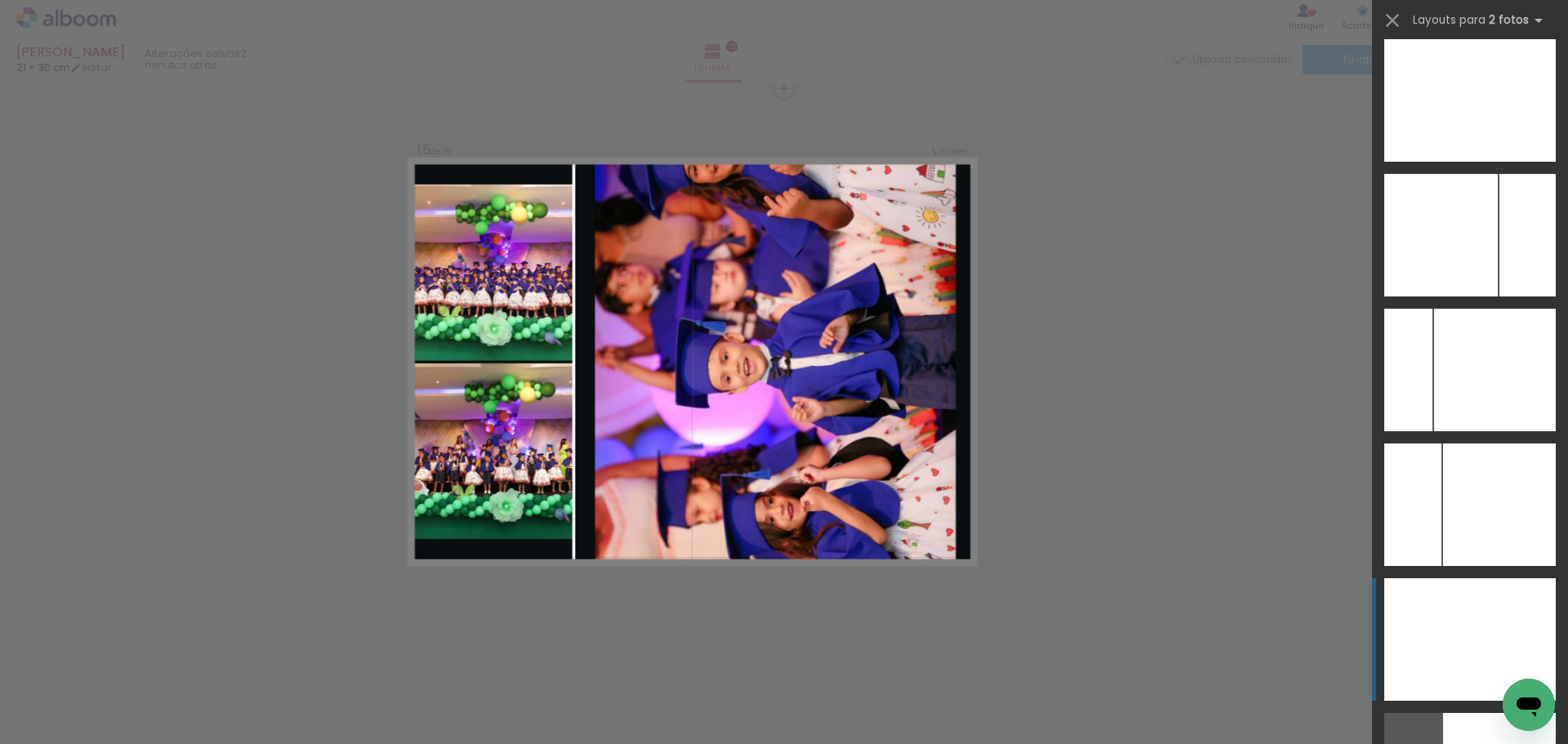
scroll to position [6529, 0]
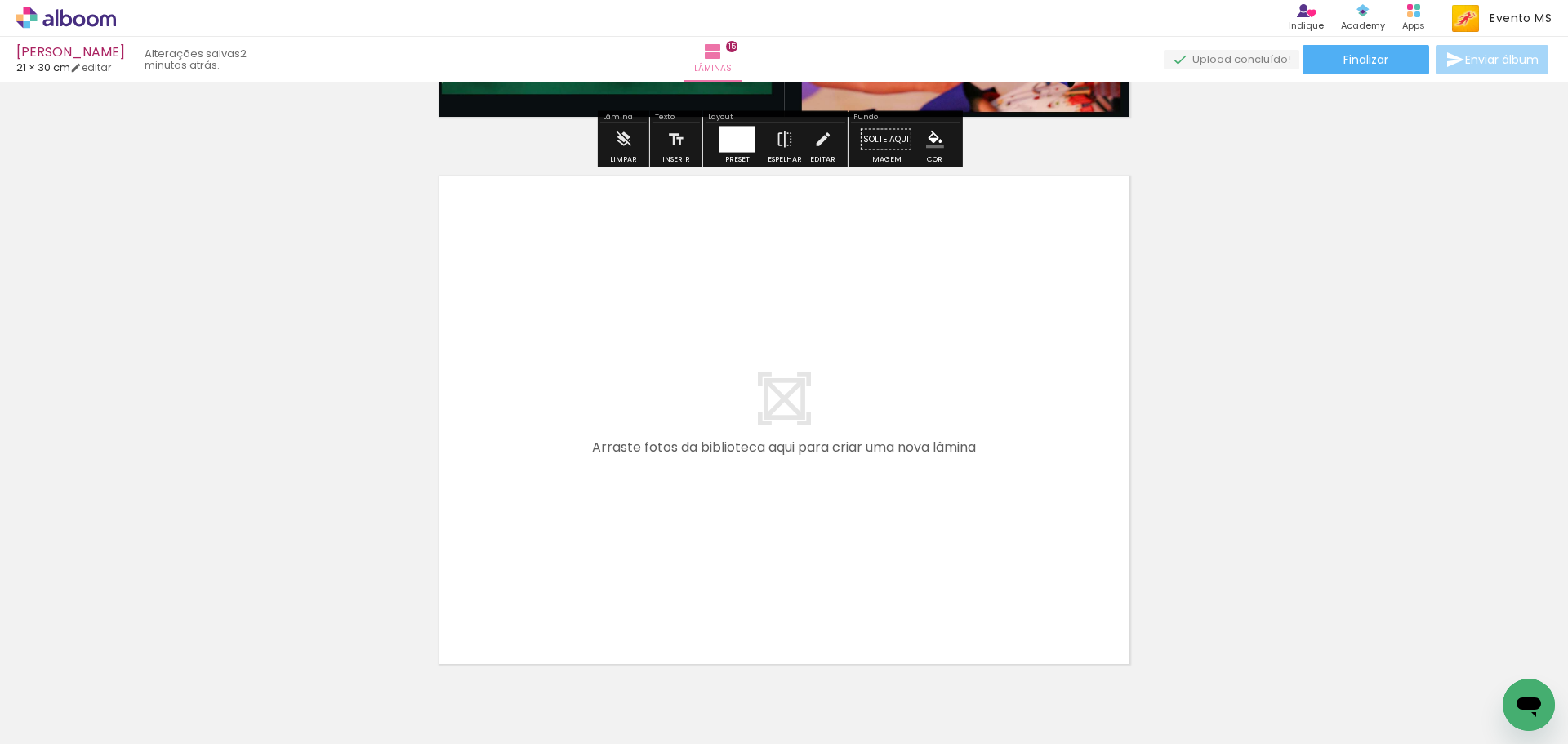
scroll to position [8168, 0]
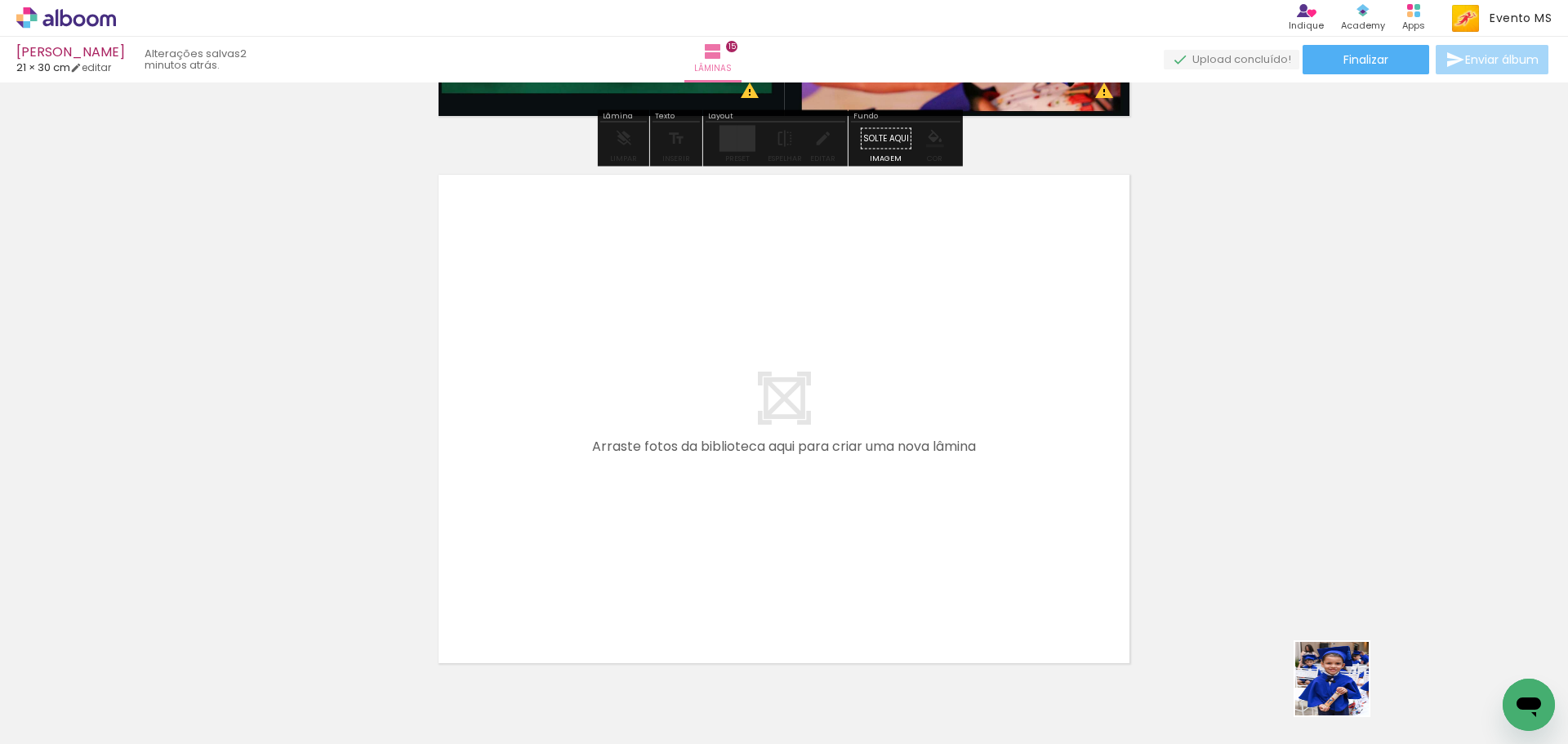
drag, startPoint x: 1405, startPoint y: 709, endPoint x: 597, endPoint y: 488, distance: 837.7
click at [597, 488] on quentale-workspace at bounding box center [784, 372] width 1568 height 744
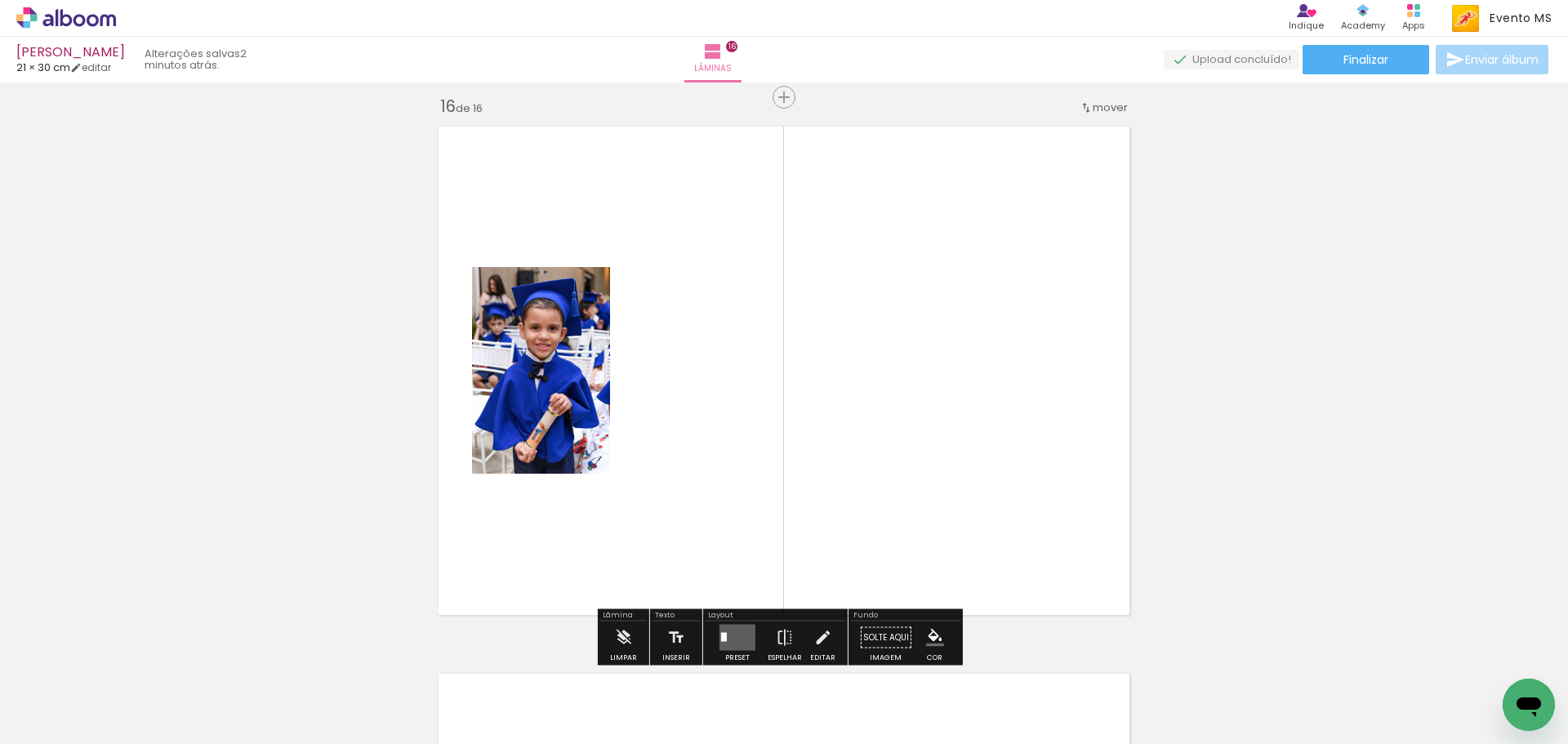
scroll to position [8225, 0]
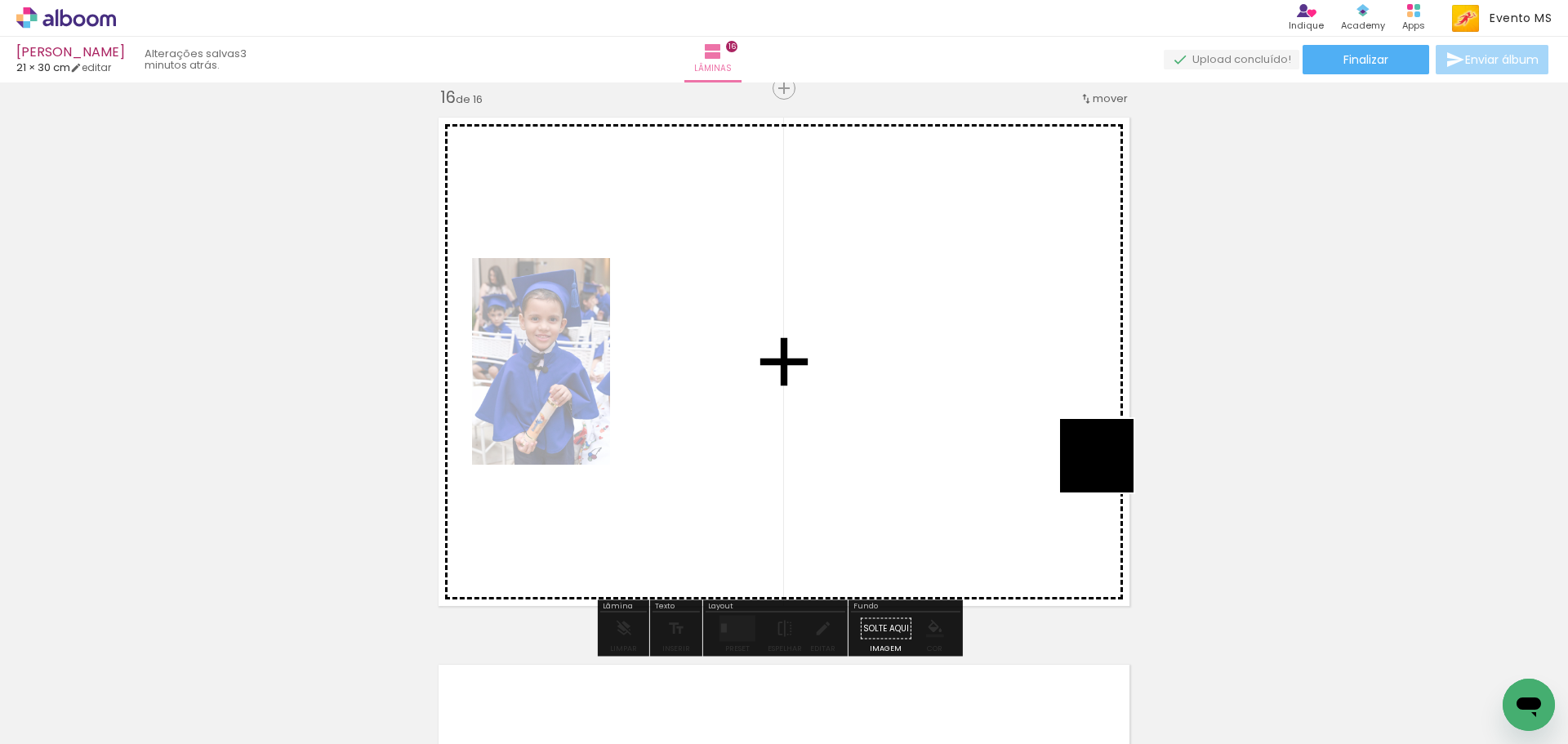
drag, startPoint x: 1486, startPoint y: 669, endPoint x: 949, endPoint y: 442, distance: 583.0
click at [1036, 425] on quentale-workspace at bounding box center [784, 372] width 1568 height 744
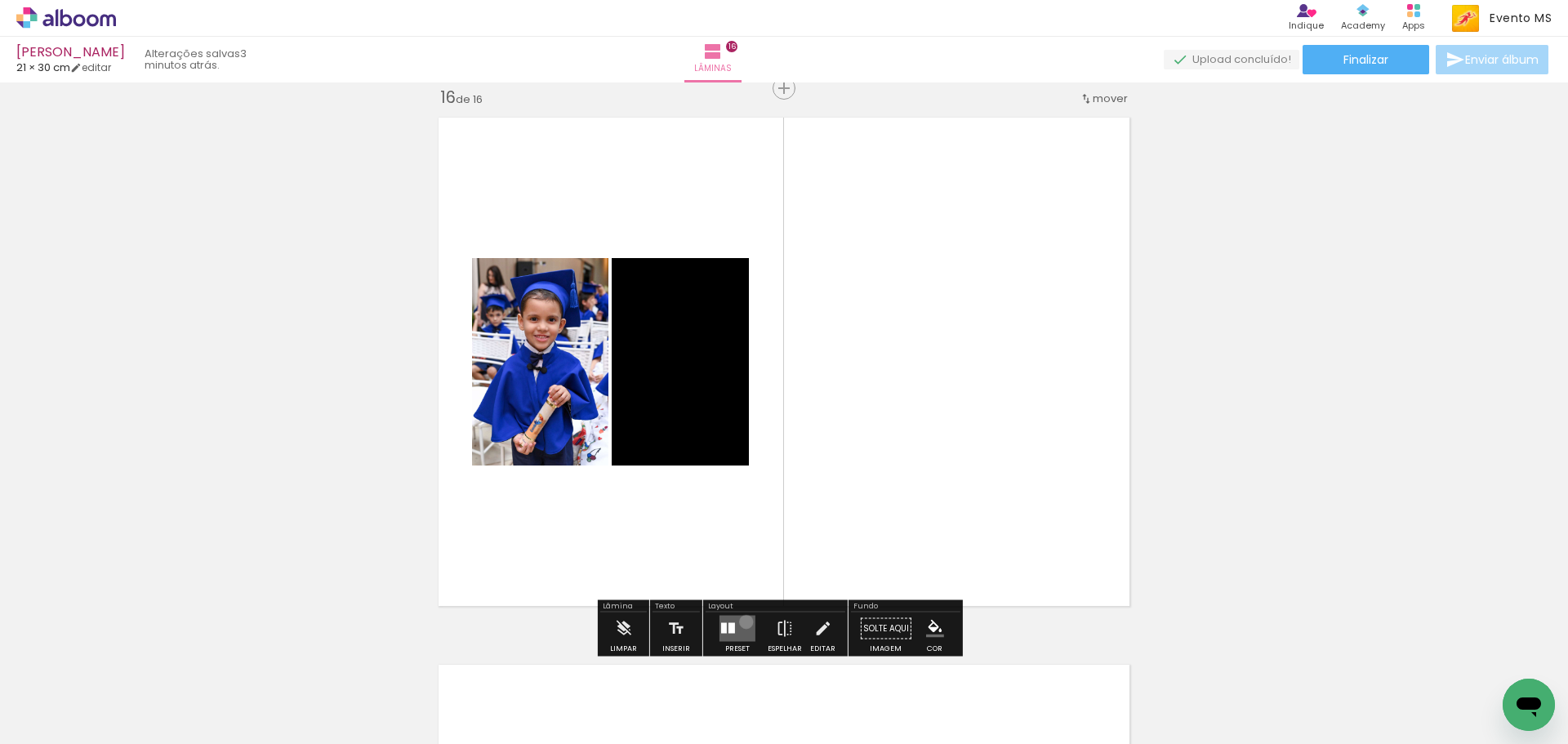
drag, startPoint x: 742, startPoint y: 621, endPoint x: 924, endPoint y: 518, distance: 209.1
click at [748, 617] on quentale-layouter at bounding box center [737, 629] width 36 height 27
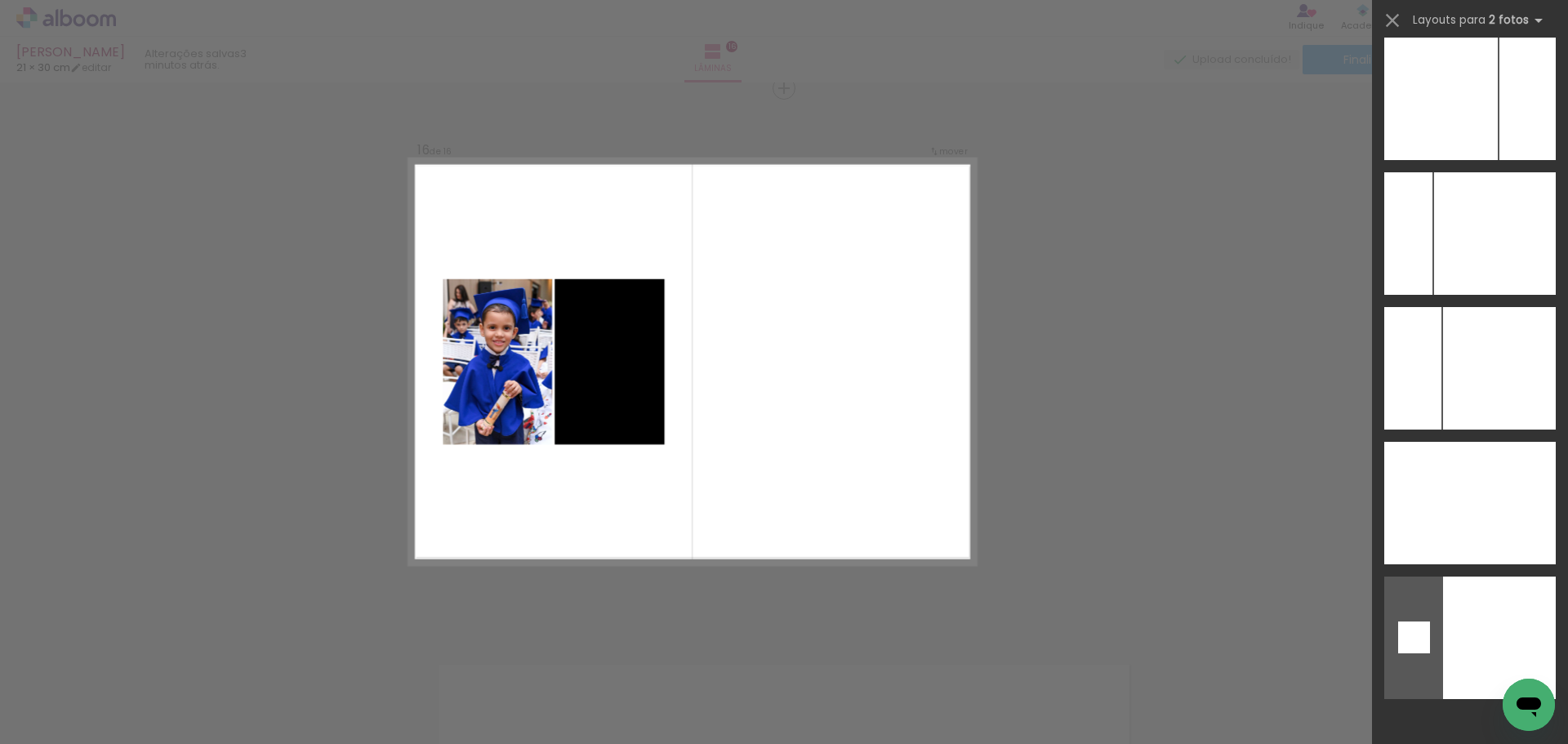
scroll to position [6130, 0]
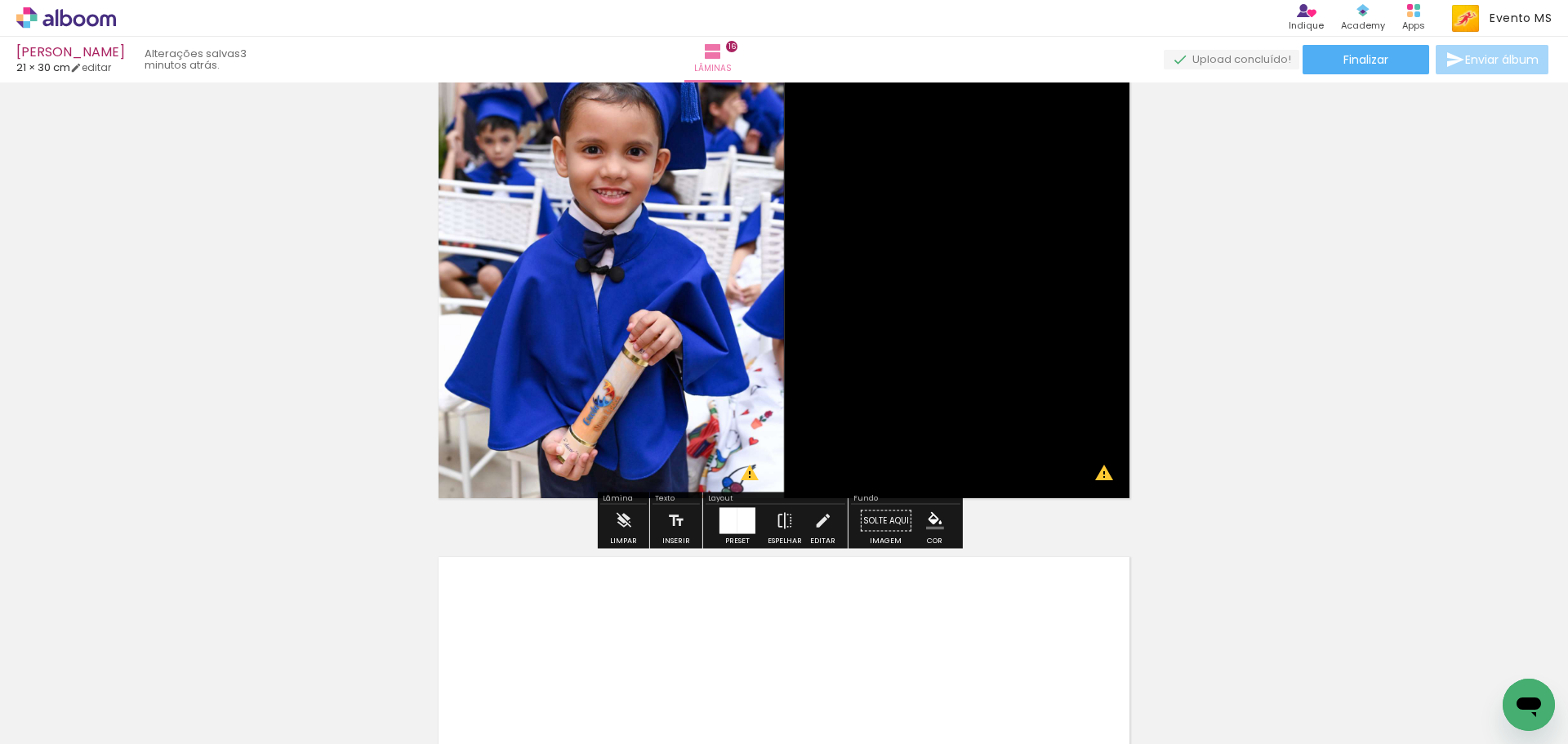
scroll to position [8307, 0]
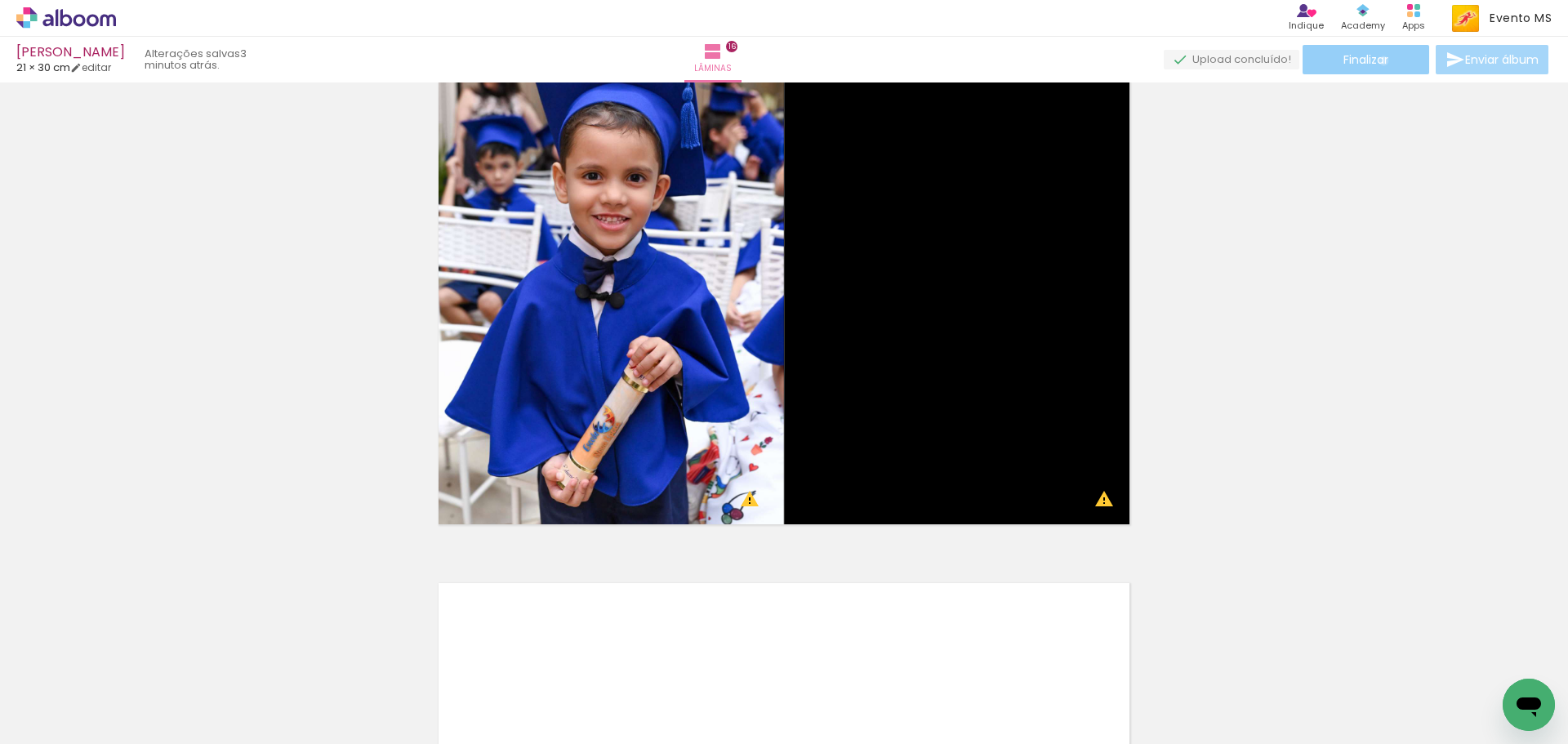
click at [1378, 60] on span "Finalizar" at bounding box center [1365, 59] width 45 height 11
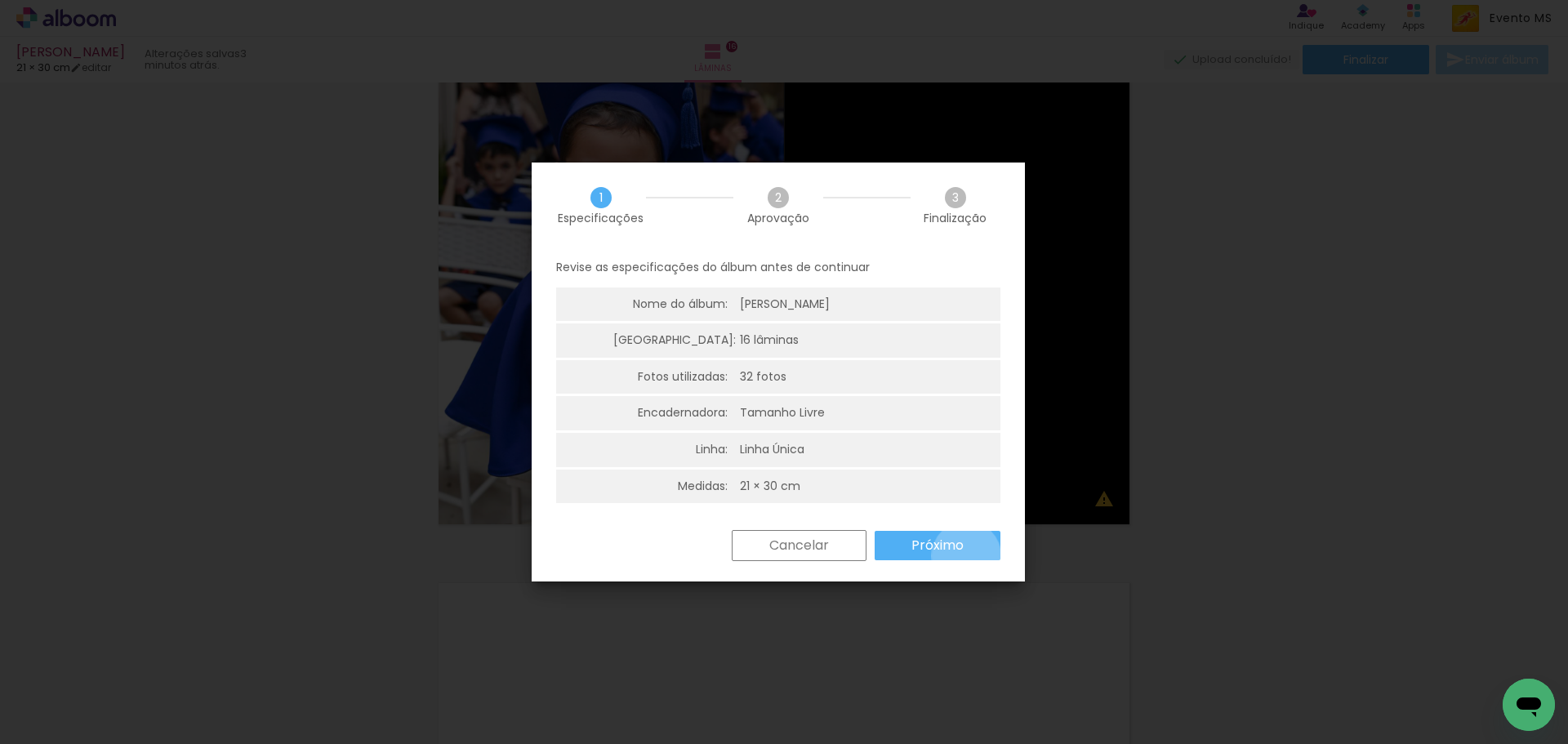
click at [966, 555] on paper-button "Próximo" at bounding box center [936, 545] width 125 height 29
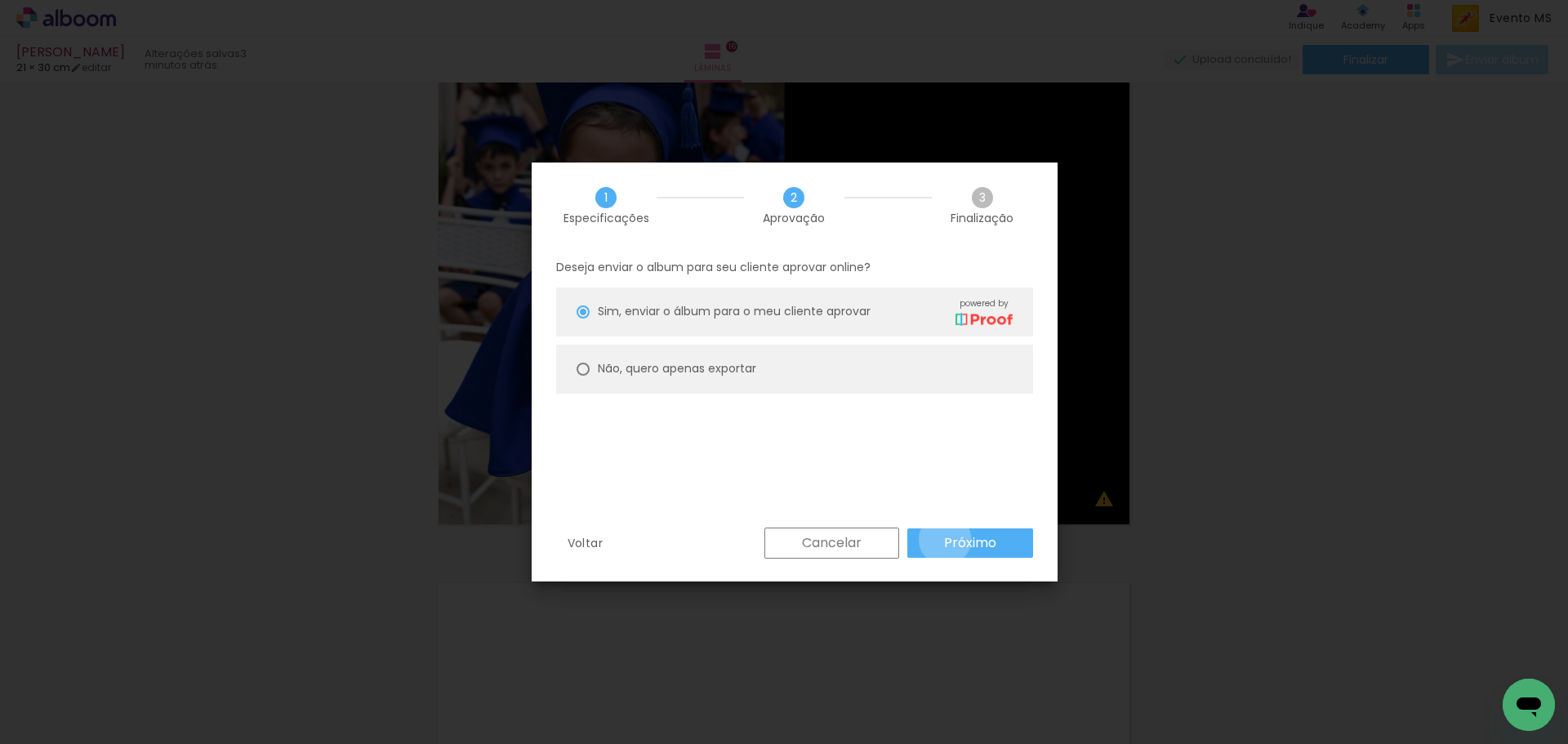
click at [0, 0] on slot "Próximo" at bounding box center [0, 0] width 0 height 0
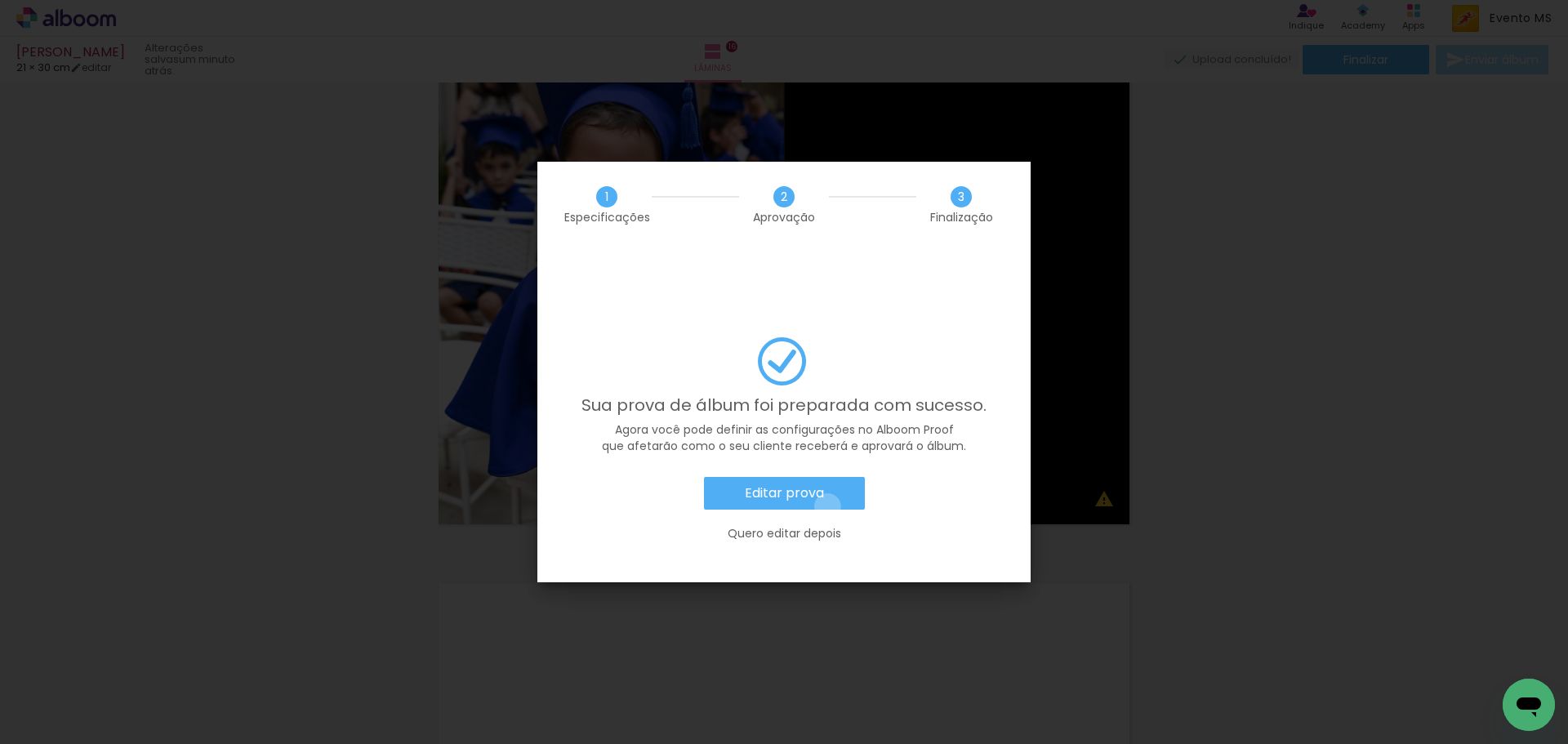
click at [827, 477] on paper-button "Editar prova" at bounding box center [784, 493] width 161 height 33
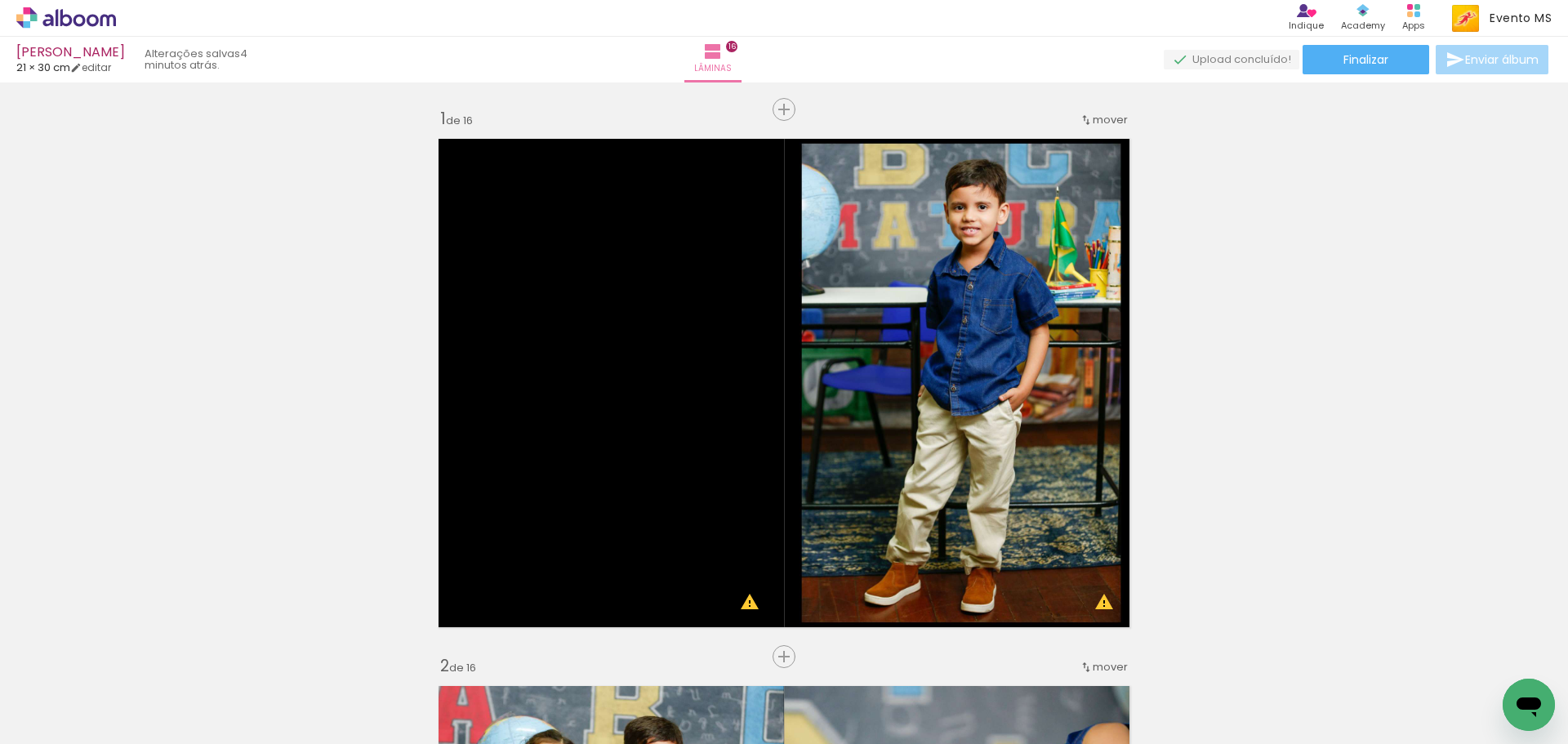
scroll to position [0, 1498]
